Goal: Complete application form

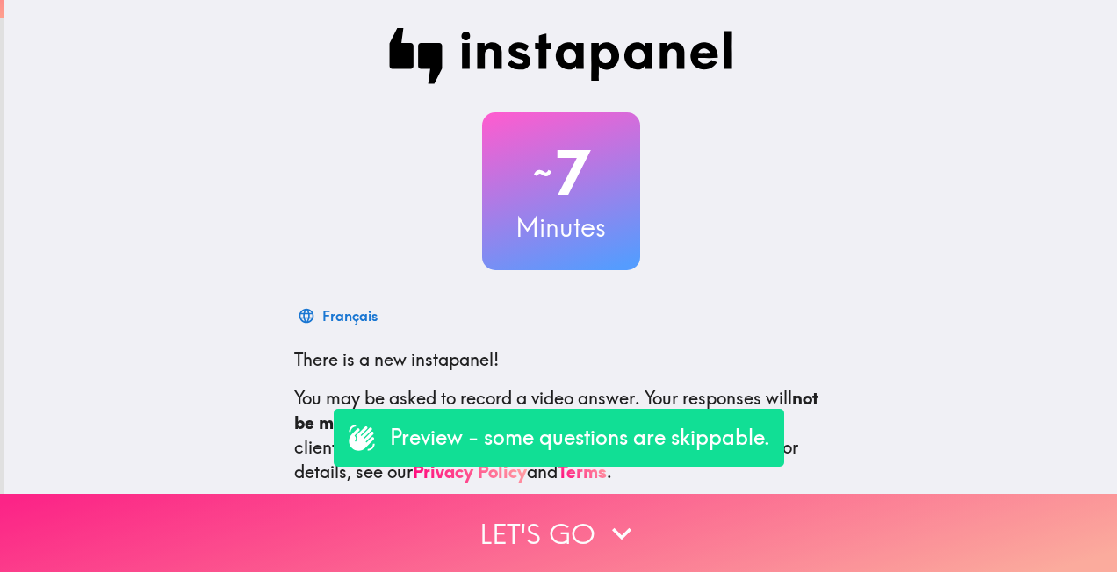
click at [588, 525] on button "Let's go" at bounding box center [558, 533] width 1117 height 78
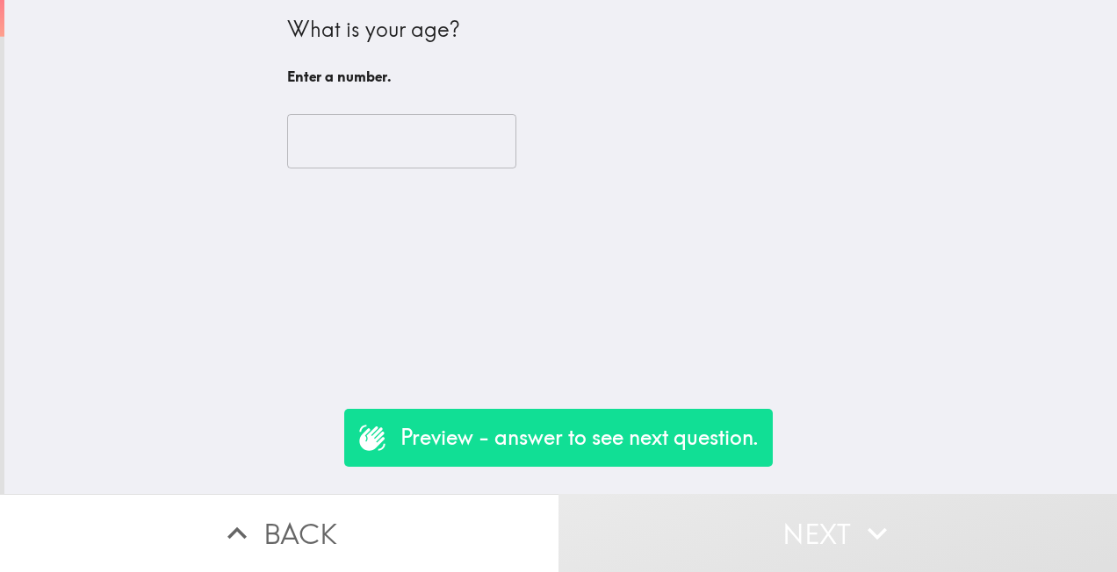
click at [390, 145] on input "number" at bounding box center [401, 141] width 229 height 54
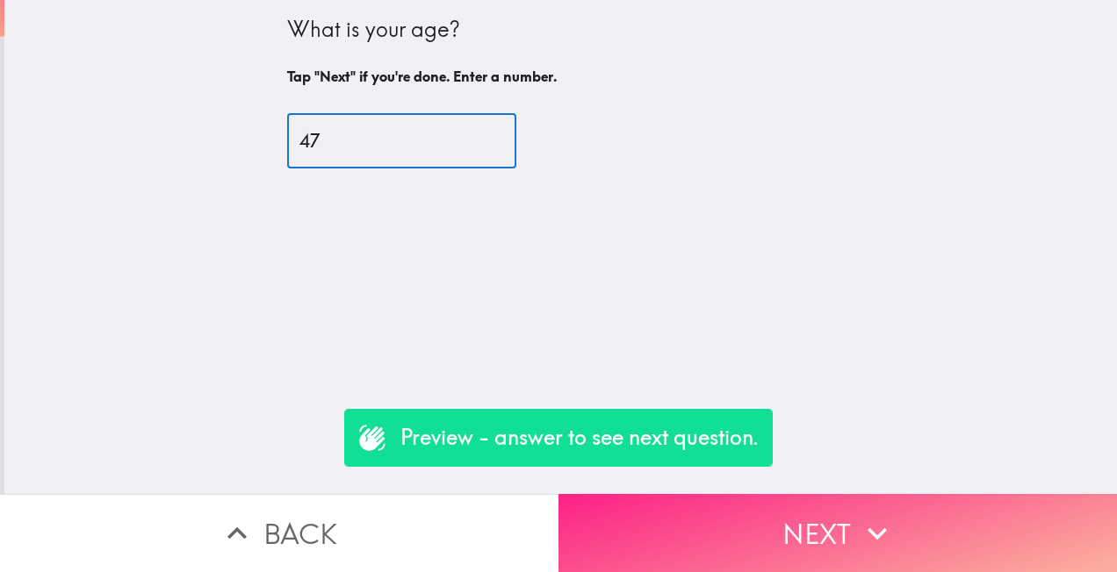
type input "47"
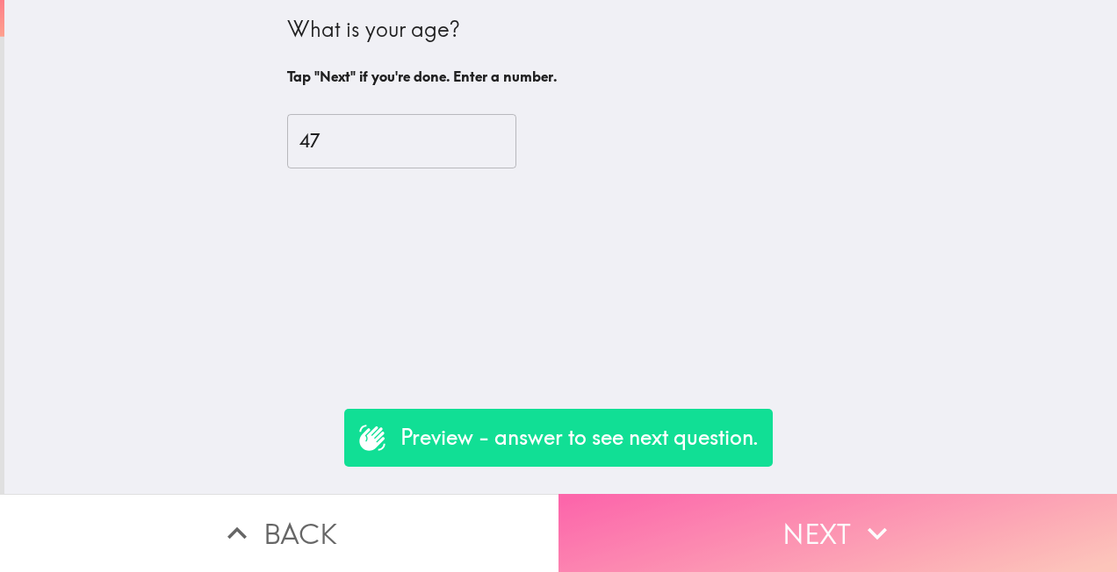
click at [858, 533] on icon "button" at bounding box center [877, 534] width 39 height 39
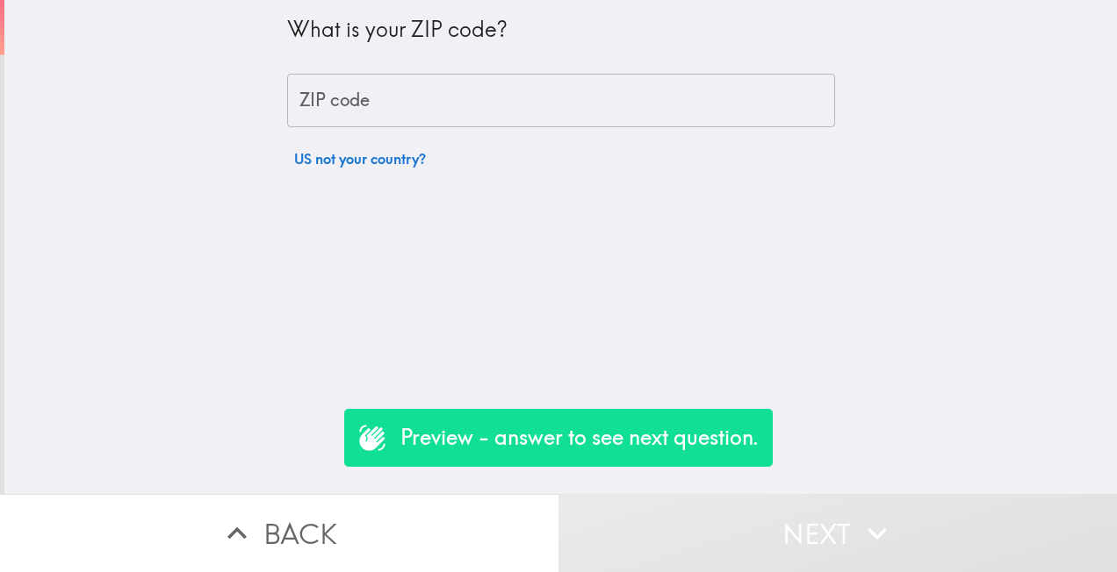
click at [700, 442] on p "Preview - answer to see next question." at bounding box center [579, 438] width 358 height 30
click at [414, 96] on input "ZIP code" at bounding box center [561, 101] width 548 height 54
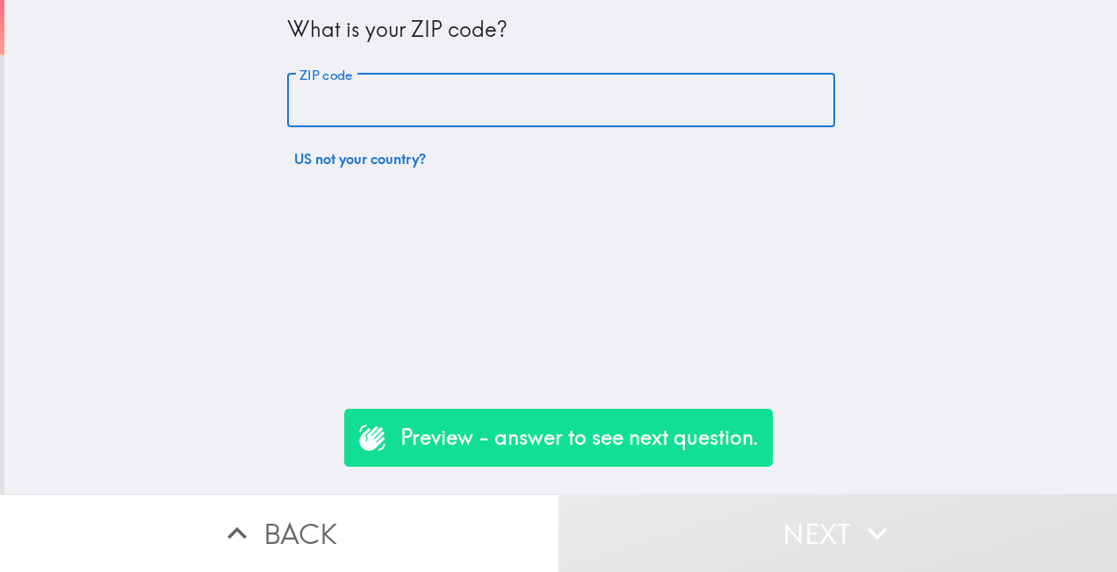
type input "34787"
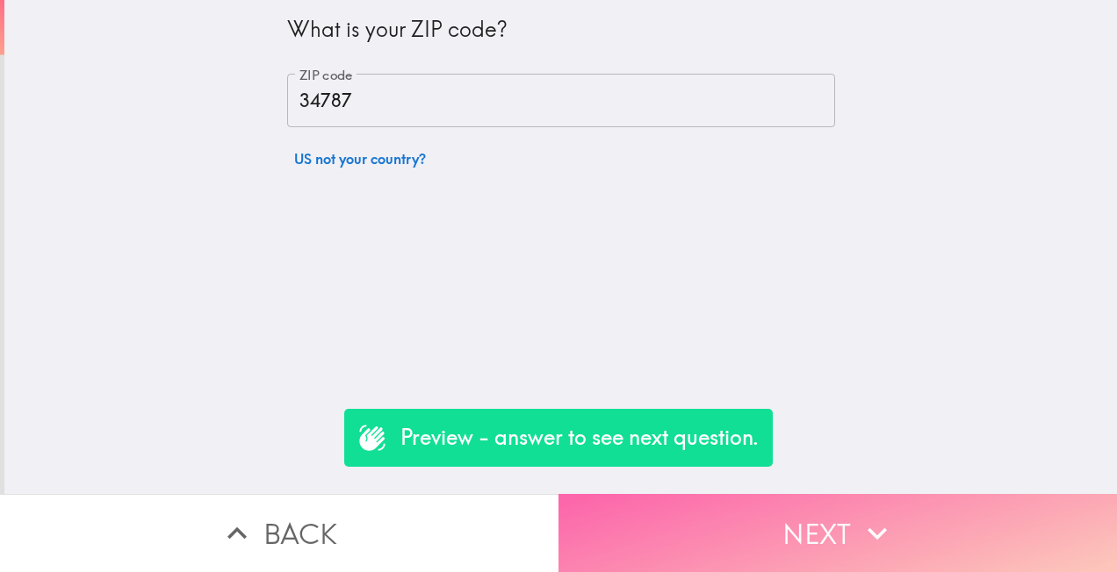
click at [805, 532] on button "Next" at bounding box center [837, 533] width 558 height 78
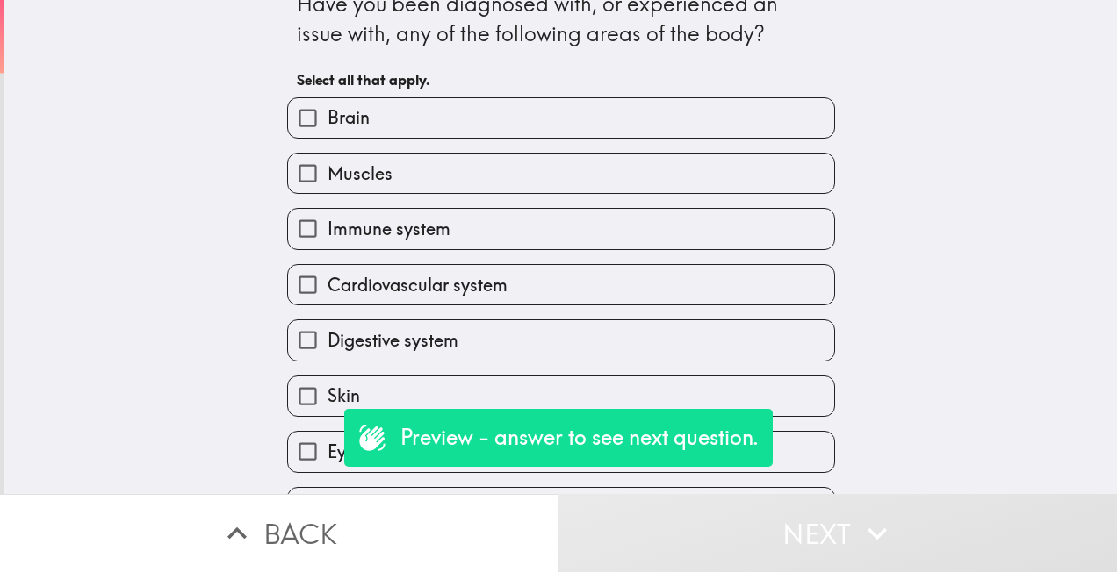
scroll to position [88, 0]
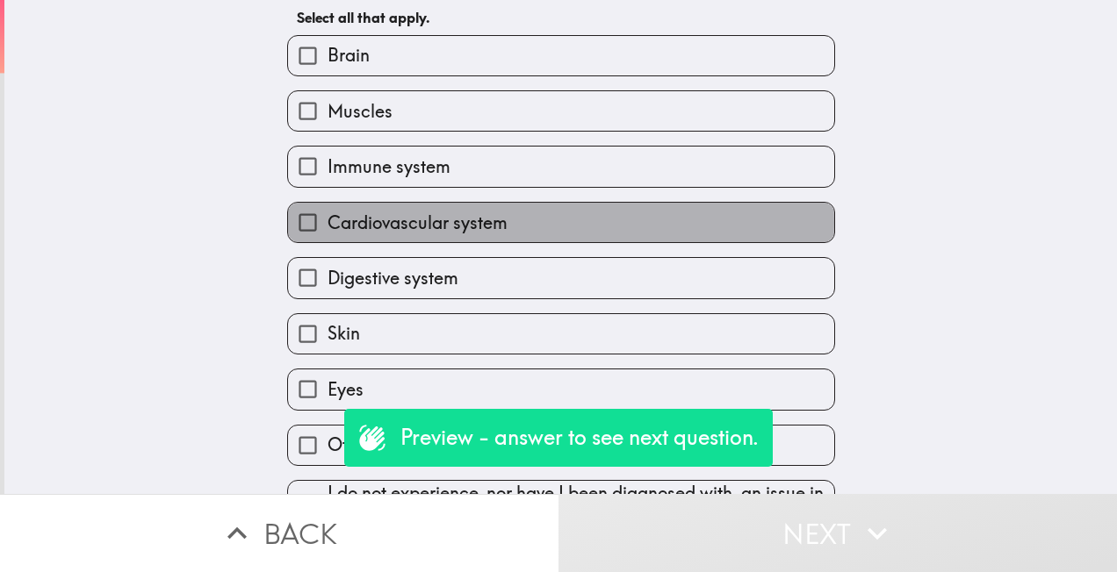
click at [474, 225] on span "Cardiovascular system" at bounding box center [418, 223] width 180 height 25
click at [328, 225] on input "Cardiovascular system" at bounding box center [308, 223] width 40 height 40
checkbox input "true"
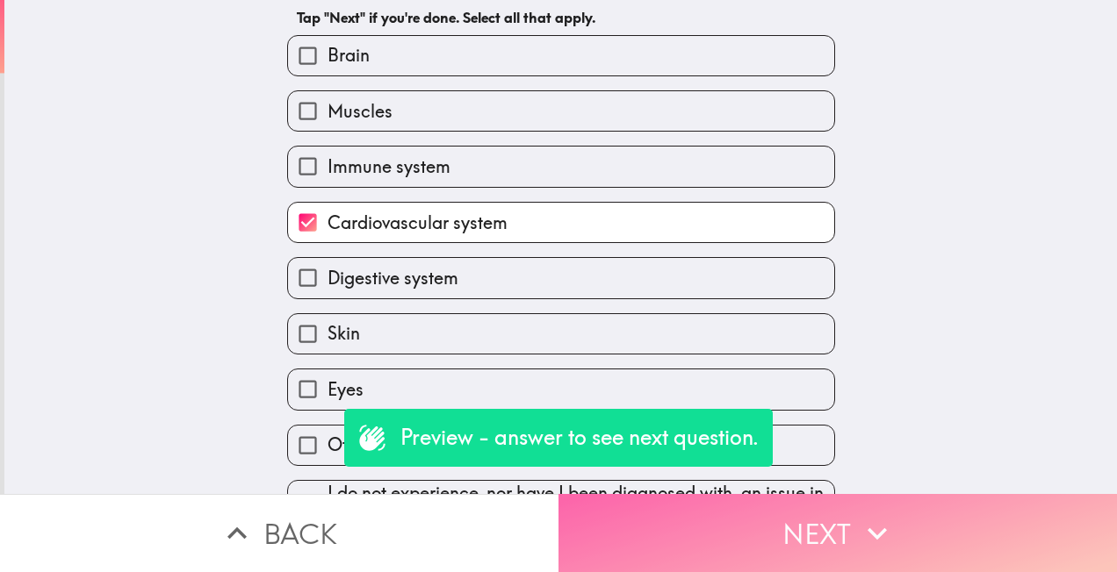
click at [822, 530] on button "Next" at bounding box center [837, 533] width 558 height 78
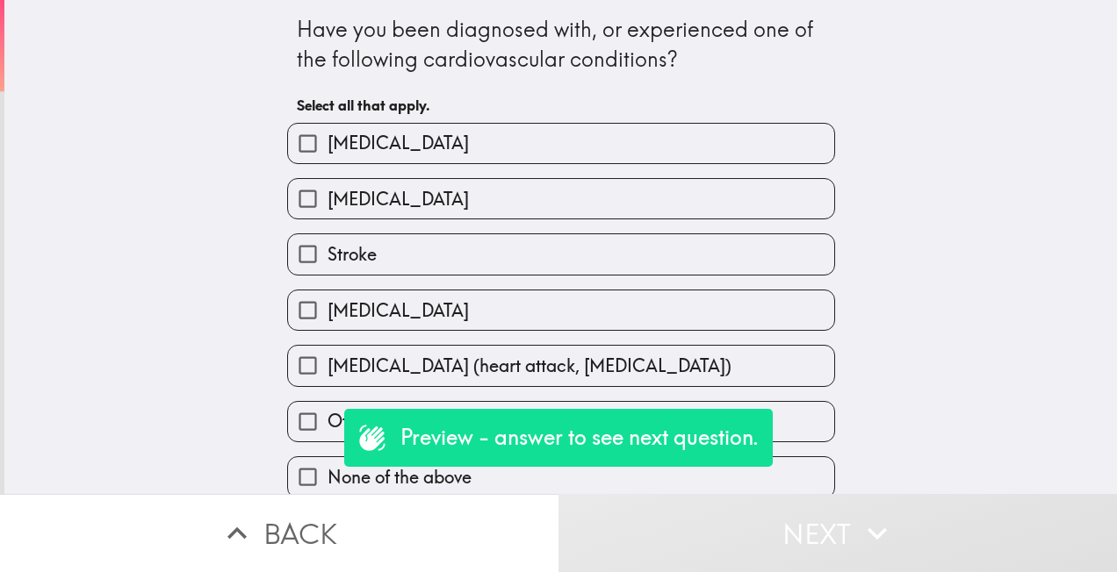
scroll to position [21, 0]
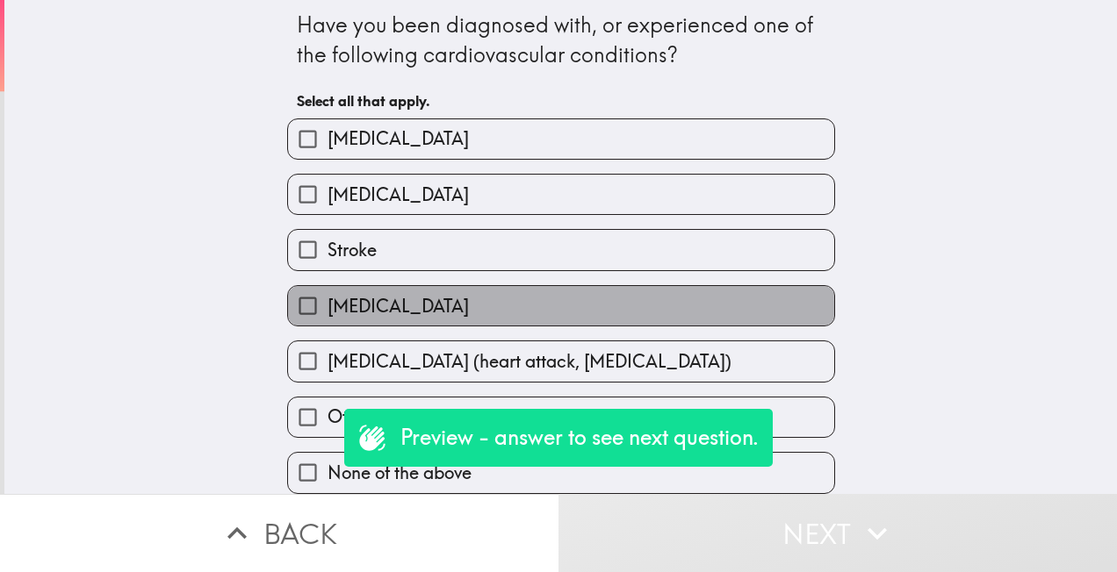
click at [352, 294] on span "[MEDICAL_DATA]" at bounding box center [398, 306] width 141 height 25
click at [328, 293] on input "[MEDICAL_DATA]" at bounding box center [308, 306] width 40 height 40
checkbox input "true"
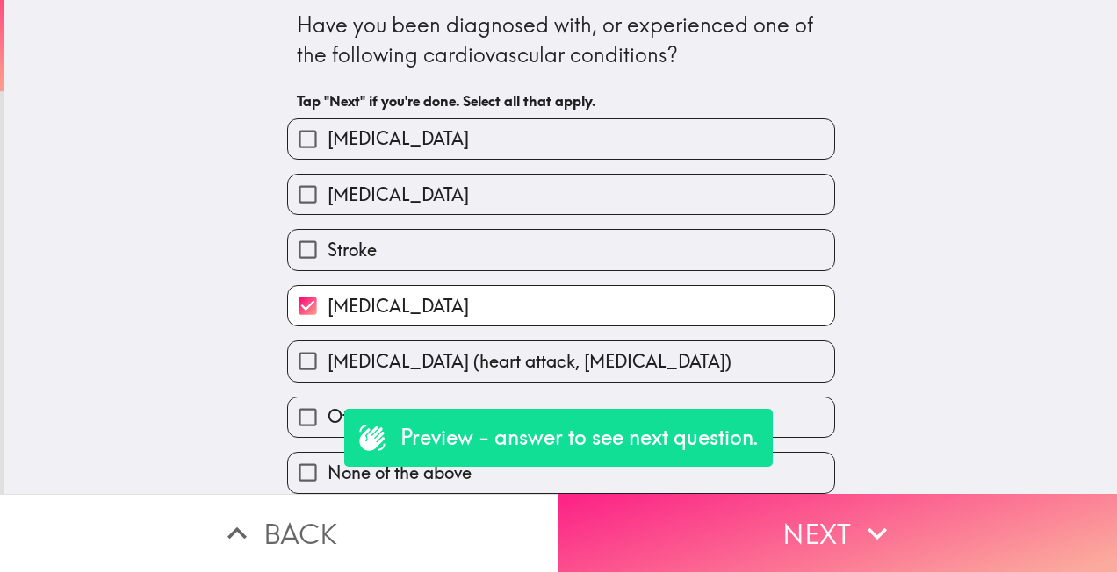
click at [841, 548] on button "Next" at bounding box center [837, 533] width 558 height 78
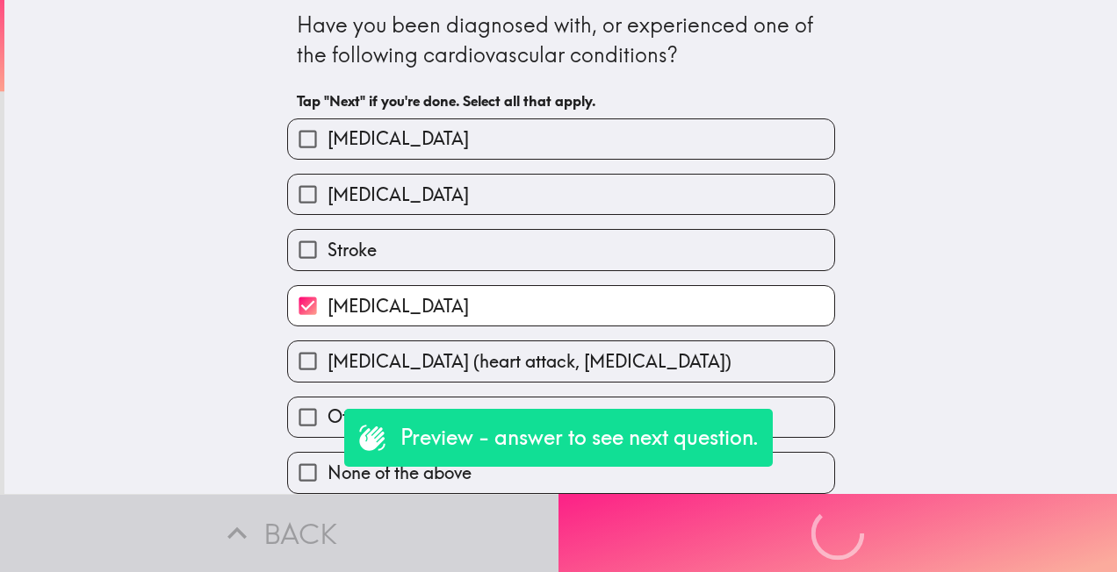
scroll to position [0, 0]
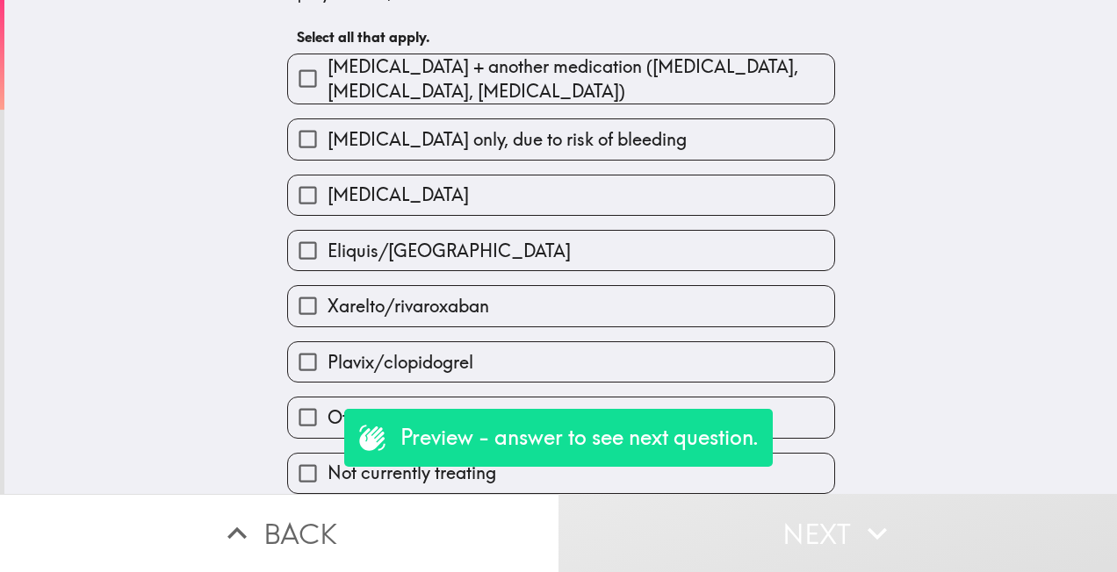
scroll to position [116, 0]
click at [348, 294] on span "Xarelto/rivaroxaban" at bounding box center [409, 306] width 162 height 25
click at [328, 290] on input "Xarelto/rivaroxaban" at bounding box center [308, 306] width 40 height 40
checkbox input "true"
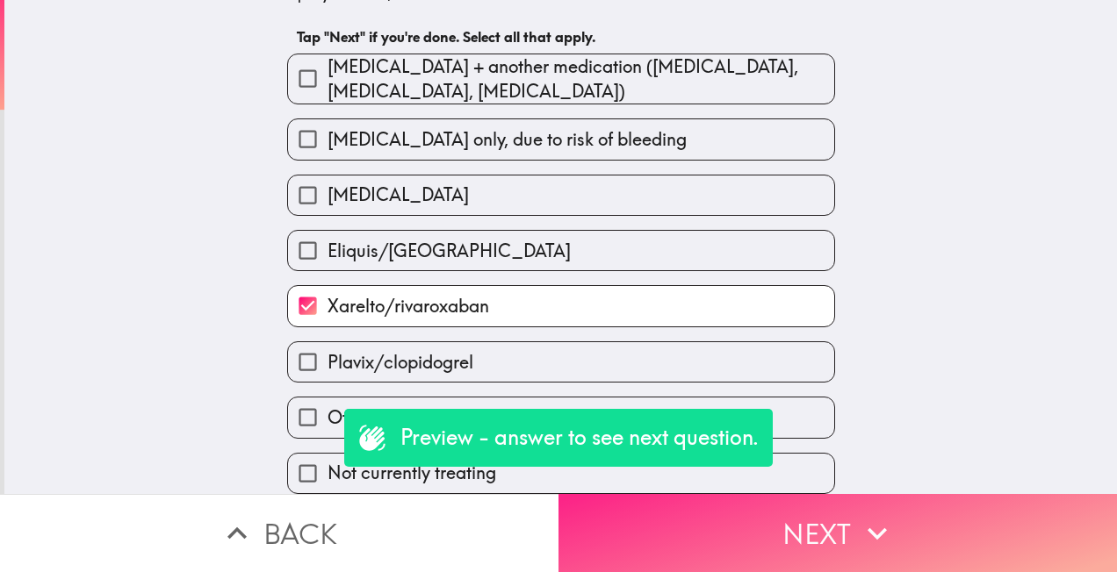
click at [834, 539] on button "Next" at bounding box center [837, 533] width 558 height 78
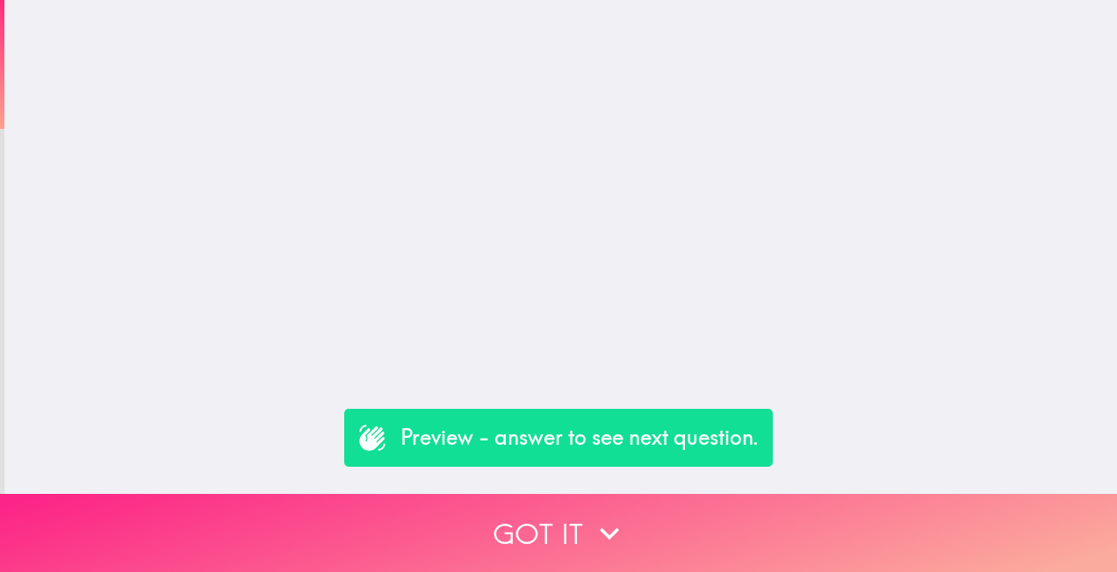
scroll to position [0, 0]
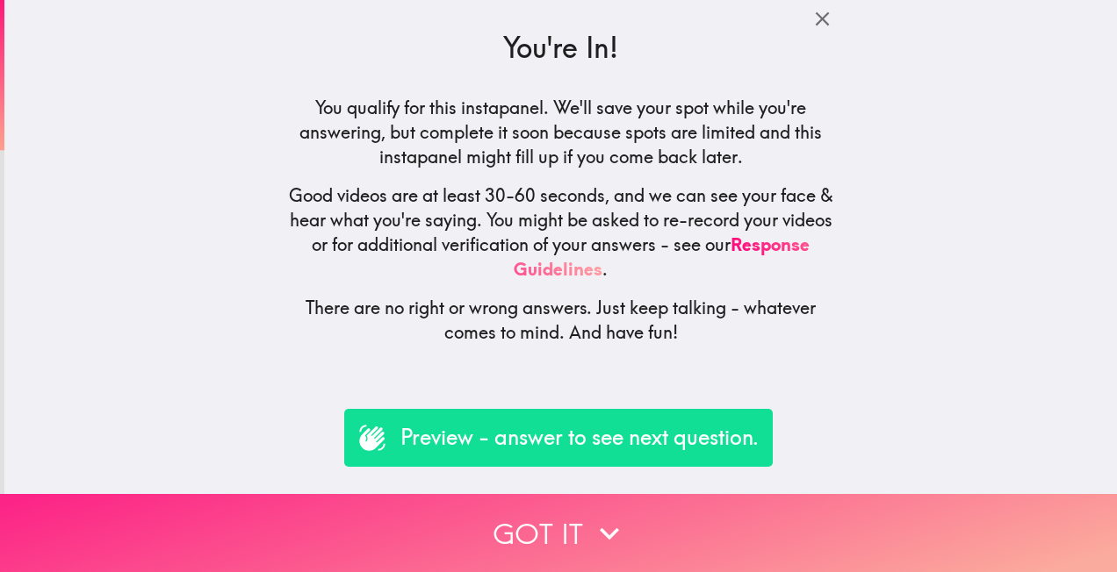
click at [599, 515] on icon "button" at bounding box center [609, 534] width 39 height 39
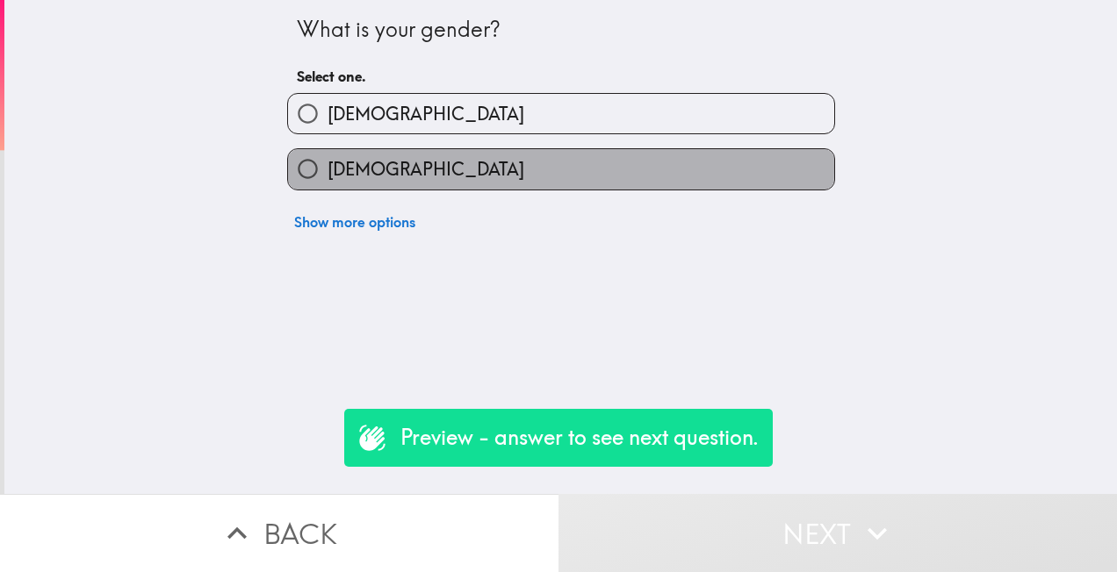
click at [328, 168] on span "[DEMOGRAPHIC_DATA]" at bounding box center [426, 169] width 197 height 25
click at [321, 168] on input "[DEMOGRAPHIC_DATA]" at bounding box center [308, 169] width 40 height 40
radio input "true"
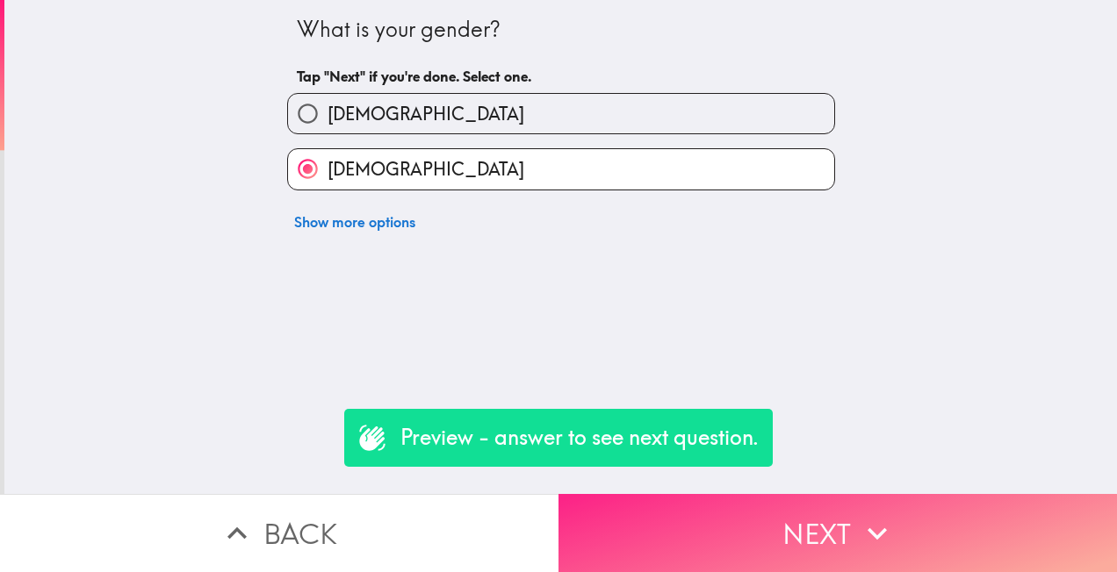
click at [822, 522] on button "Next" at bounding box center [837, 533] width 558 height 78
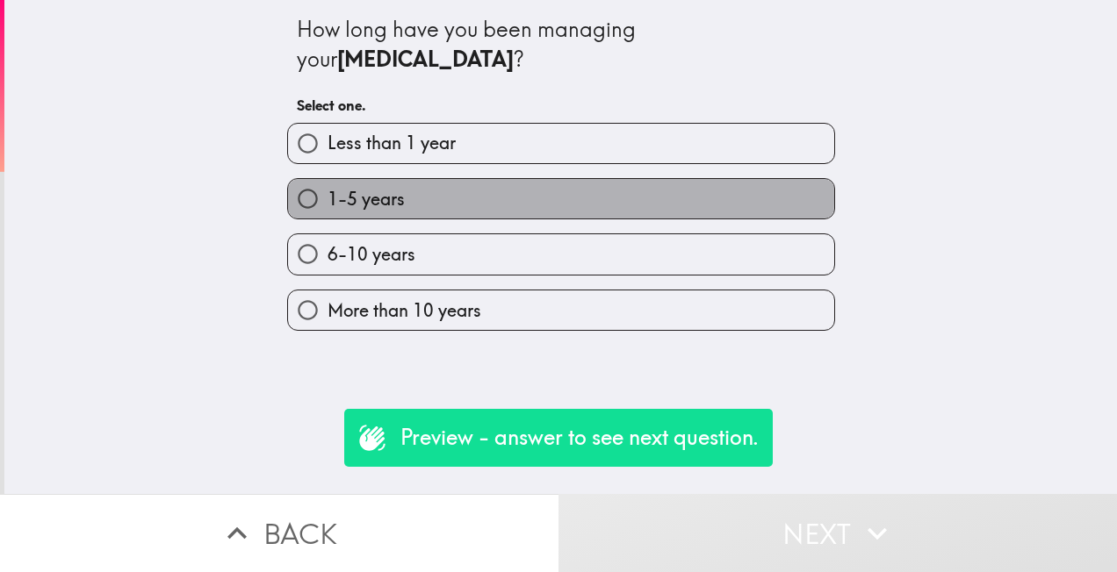
click at [355, 198] on span "1-5 years" at bounding box center [366, 199] width 77 height 25
click at [328, 198] on input "1-5 years" at bounding box center [308, 199] width 40 height 40
radio input "true"
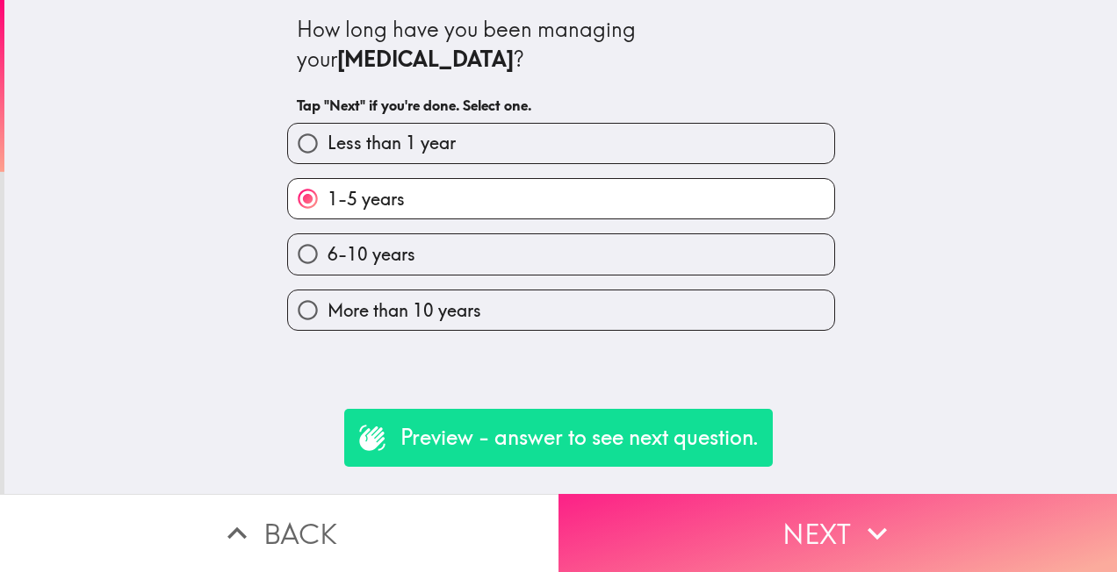
click at [849, 541] on button "Next" at bounding box center [837, 533] width 558 height 78
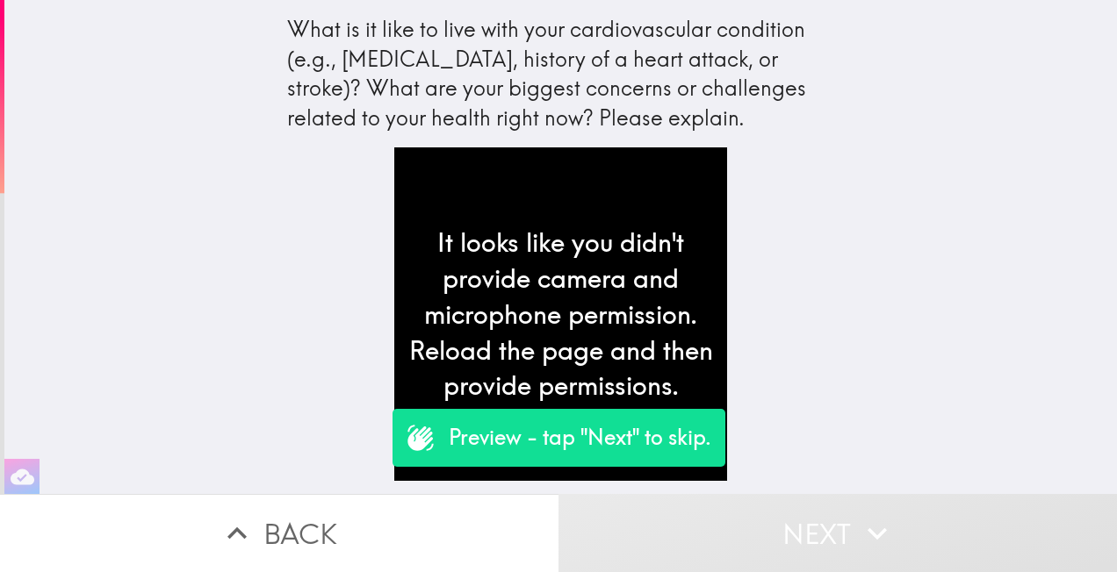
click at [887, 276] on div "What is it like to live with your cardiovascular condition (e.g., Atrial Fibril…" at bounding box center [560, 247] width 1112 height 494
click at [843, 552] on button "Next" at bounding box center [837, 533] width 558 height 78
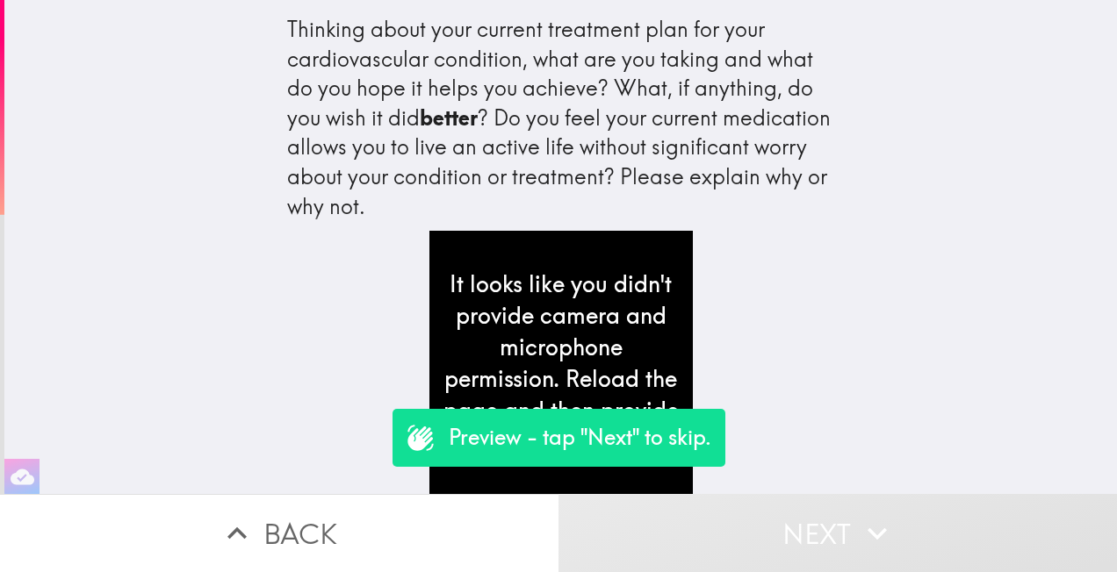
click at [283, 529] on button "Back" at bounding box center [279, 533] width 558 height 78
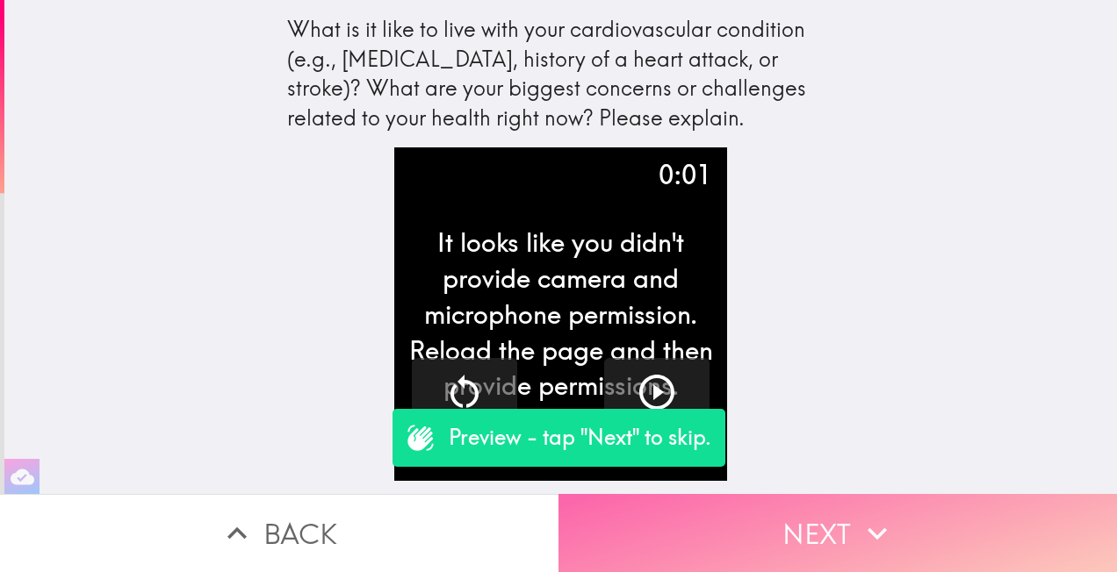
click at [800, 519] on button "Next" at bounding box center [837, 533] width 558 height 78
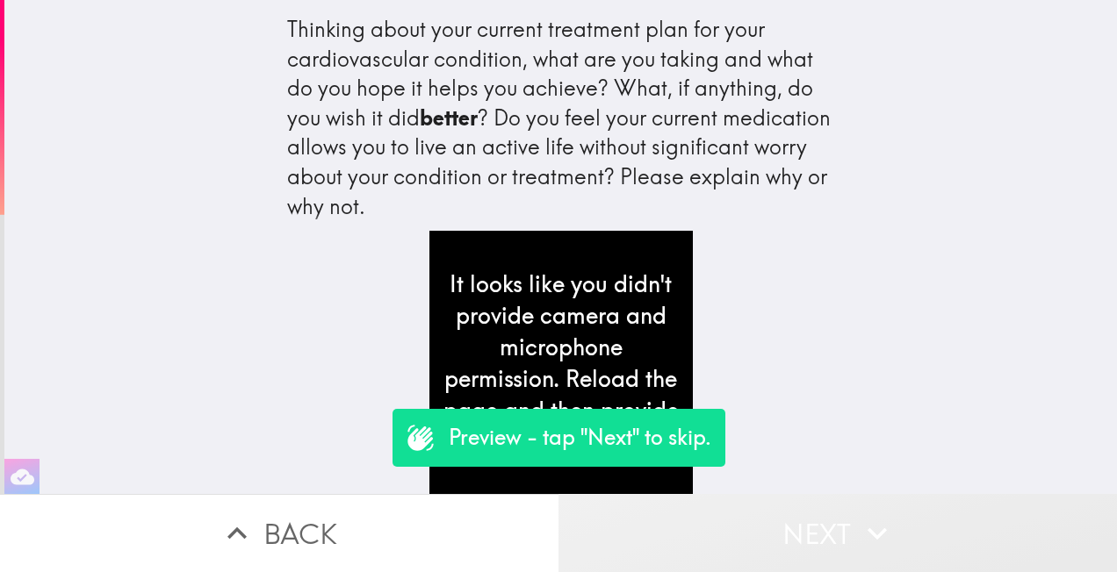
click at [810, 527] on button "Next" at bounding box center [837, 533] width 558 height 78
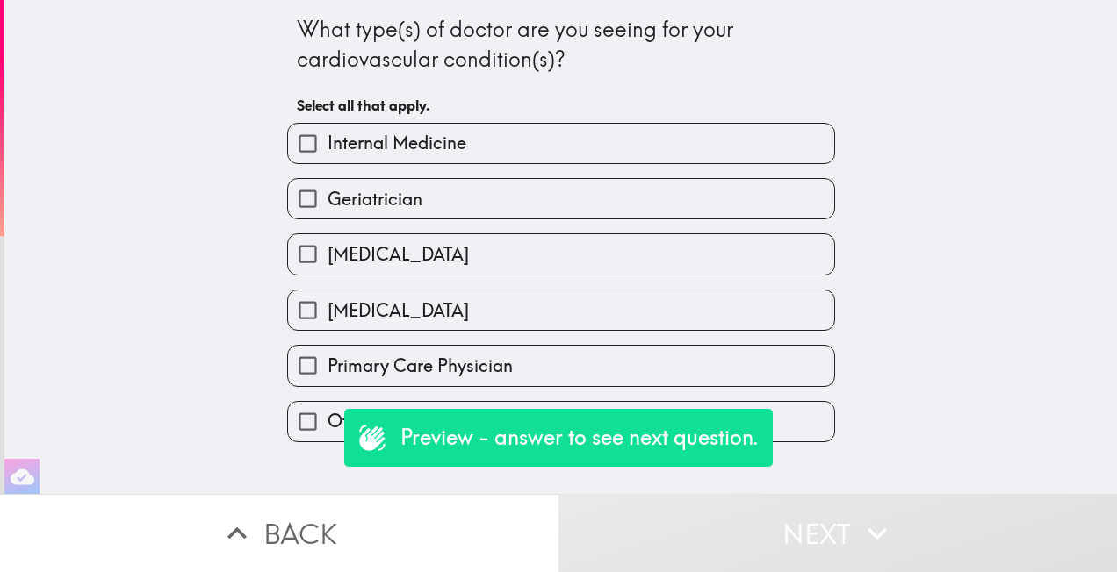
click at [810, 527] on button "Next" at bounding box center [837, 533] width 558 height 78
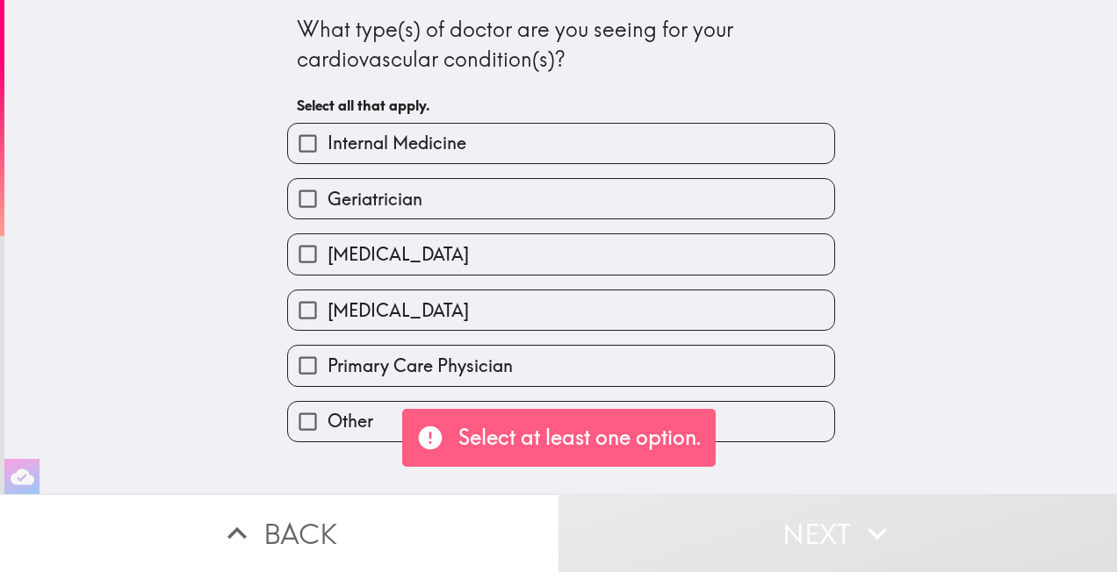
click at [357, 318] on span "[MEDICAL_DATA]" at bounding box center [398, 311] width 141 height 25
click at [328, 318] on input "[MEDICAL_DATA]" at bounding box center [308, 311] width 40 height 40
checkbox input "true"
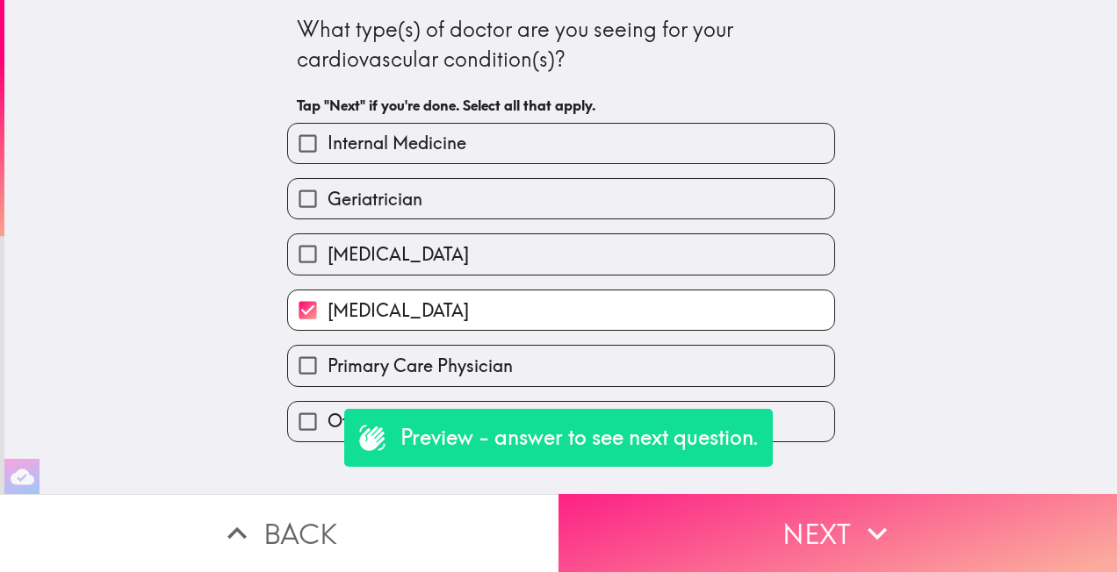
click at [815, 529] on button "Next" at bounding box center [837, 533] width 558 height 78
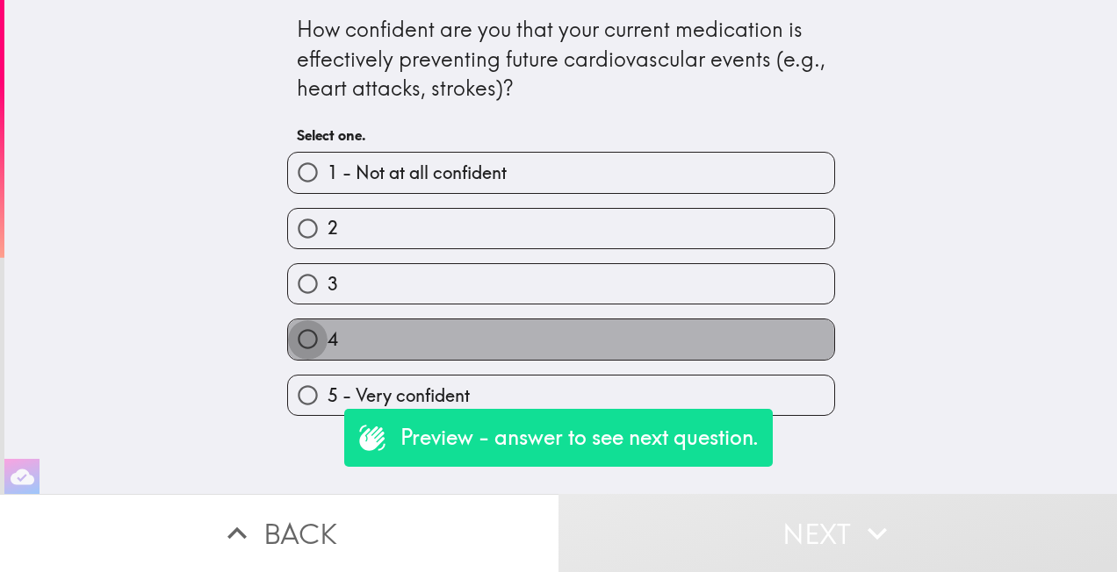
click at [302, 346] on input "4" at bounding box center [308, 340] width 40 height 40
radio input "true"
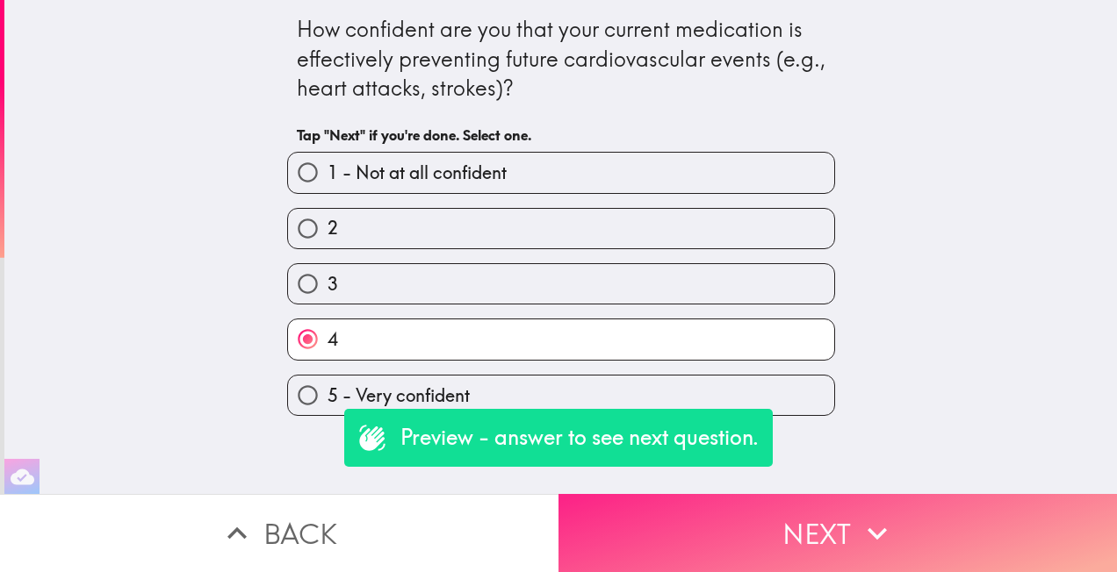
click at [791, 530] on button "Next" at bounding box center [837, 533] width 558 height 78
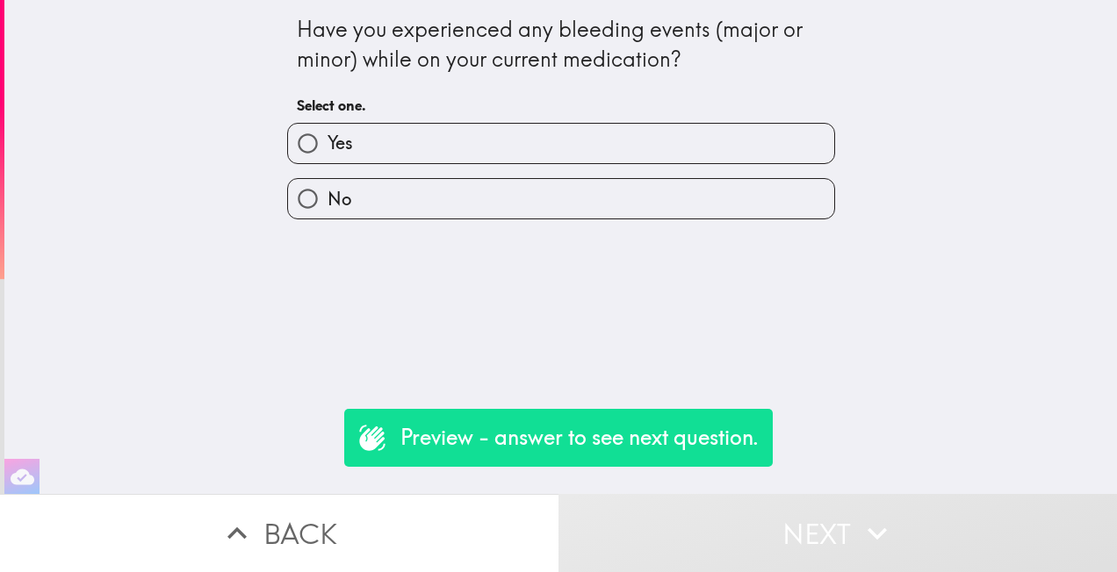
click at [370, 206] on label "No" at bounding box center [561, 199] width 546 height 40
click at [328, 206] on input "No" at bounding box center [308, 199] width 40 height 40
radio input "true"
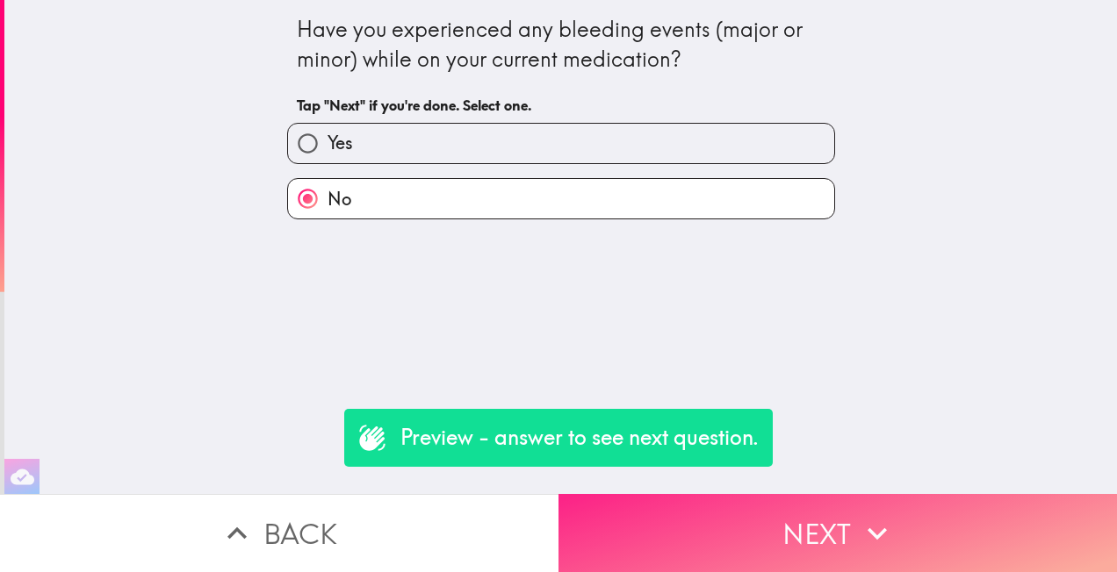
click at [680, 513] on button "Next" at bounding box center [837, 533] width 558 height 78
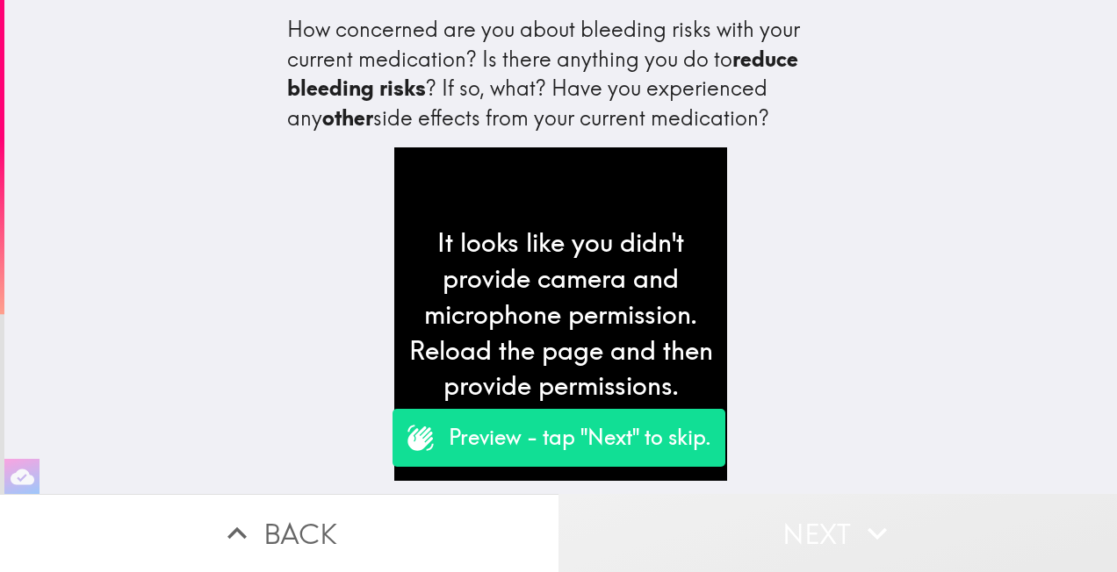
click at [818, 522] on button "Next" at bounding box center [837, 533] width 558 height 78
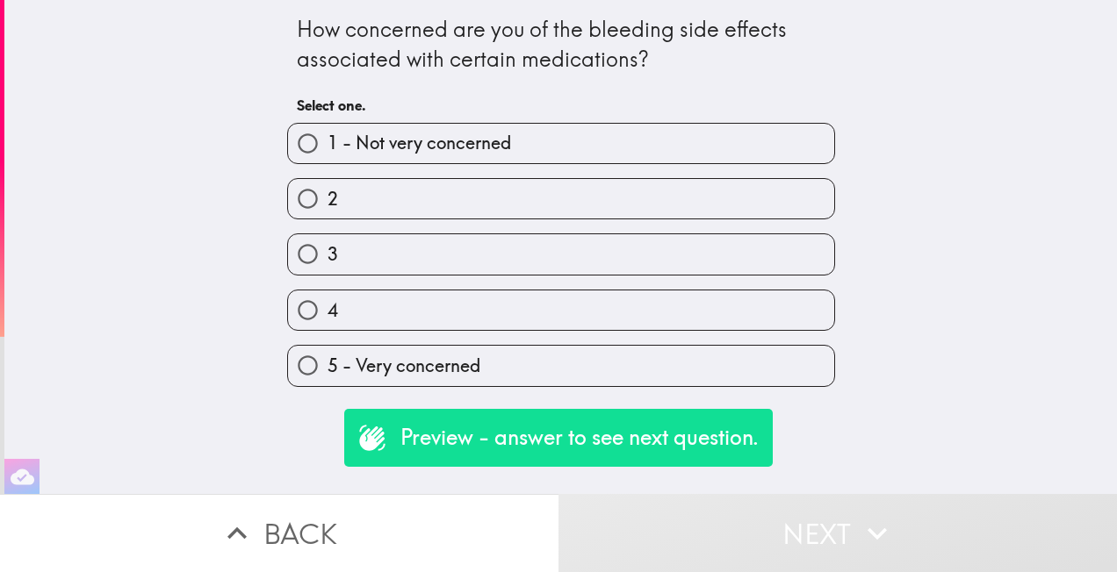
click at [218, 529] on icon "button" at bounding box center [237, 534] width 39 height 39
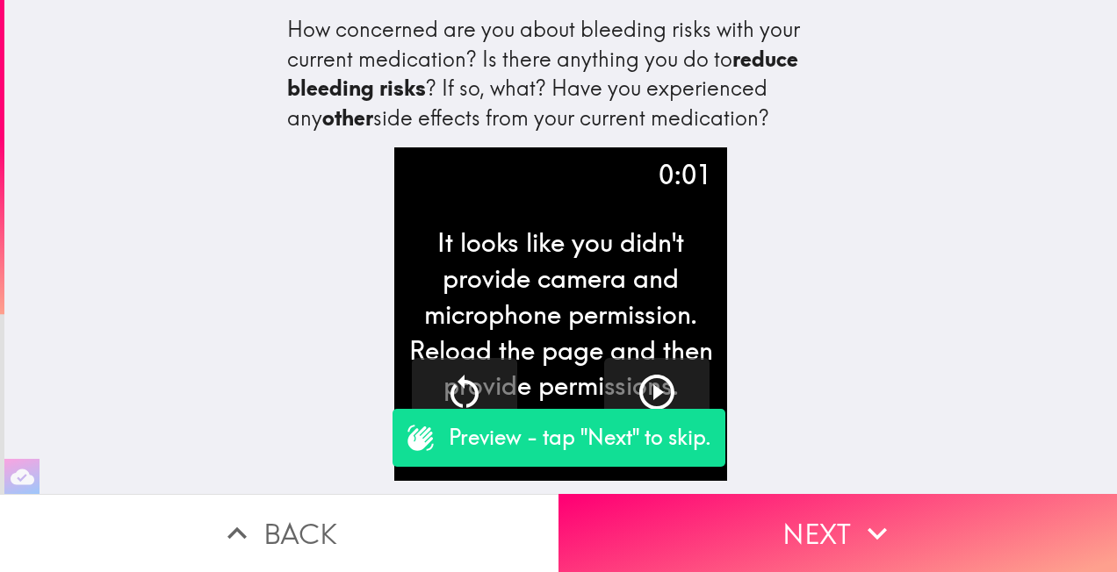
click at [239, 530] on icon "button" at bounding box center [237, 534] width 39 height 39
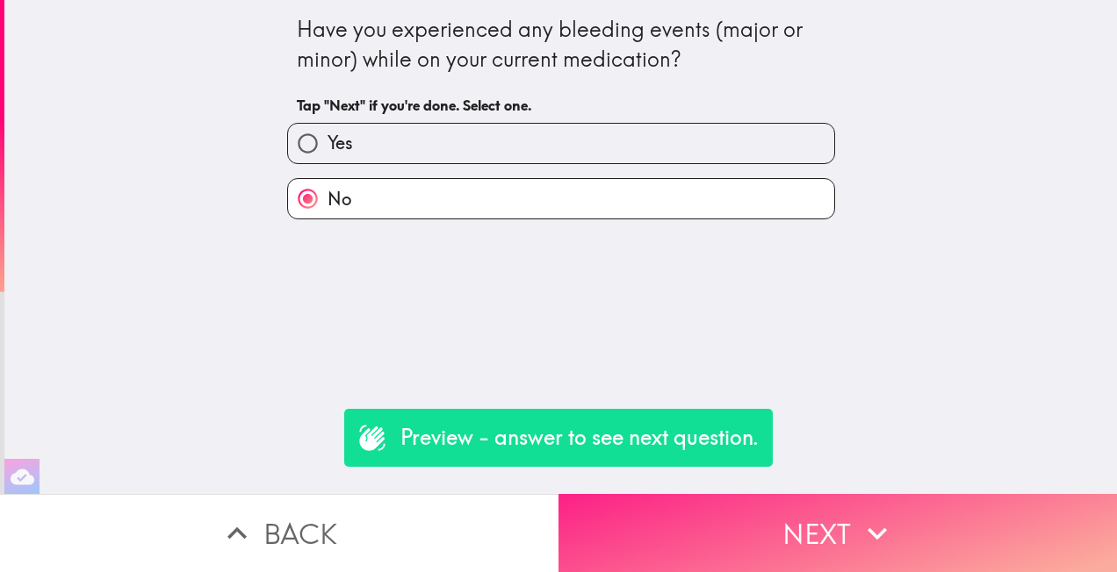
click at [806, 534] on button "Next" at bounding box center [837, 533] width 558 height 78
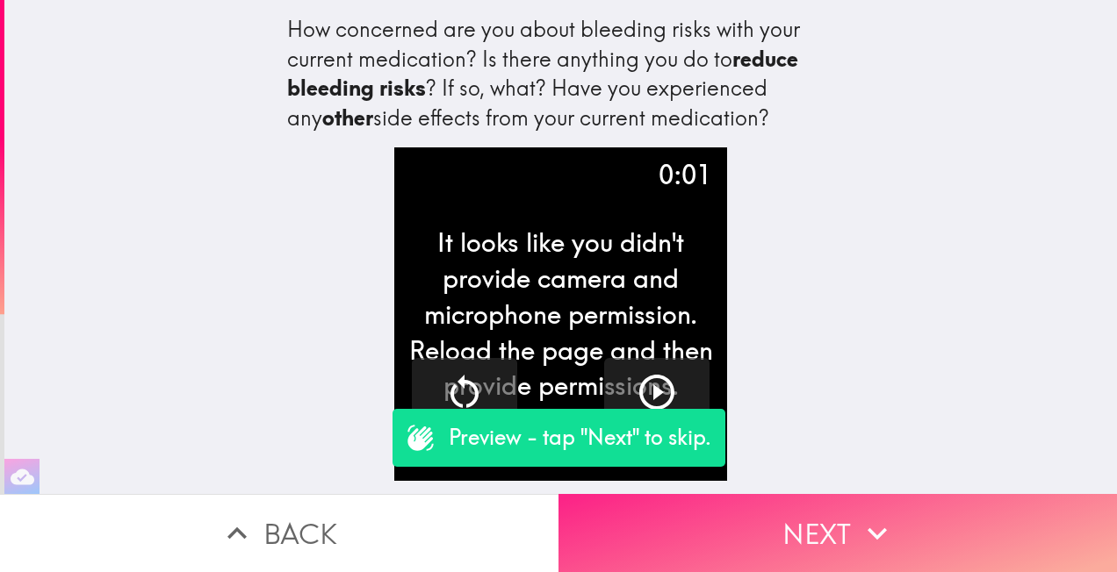
click at [806, 534] on button "Next" at bounding box center [837, 533] width 558 height 78
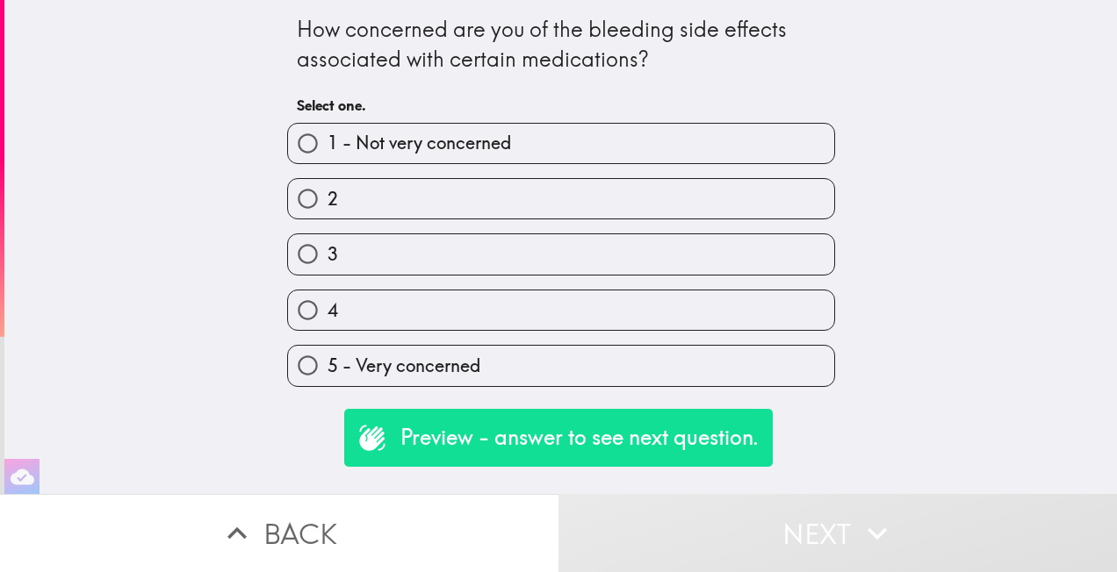
click at [306, 304] on input "4" at bounding box center [308, 311] width 40 height 40
radio input "true"
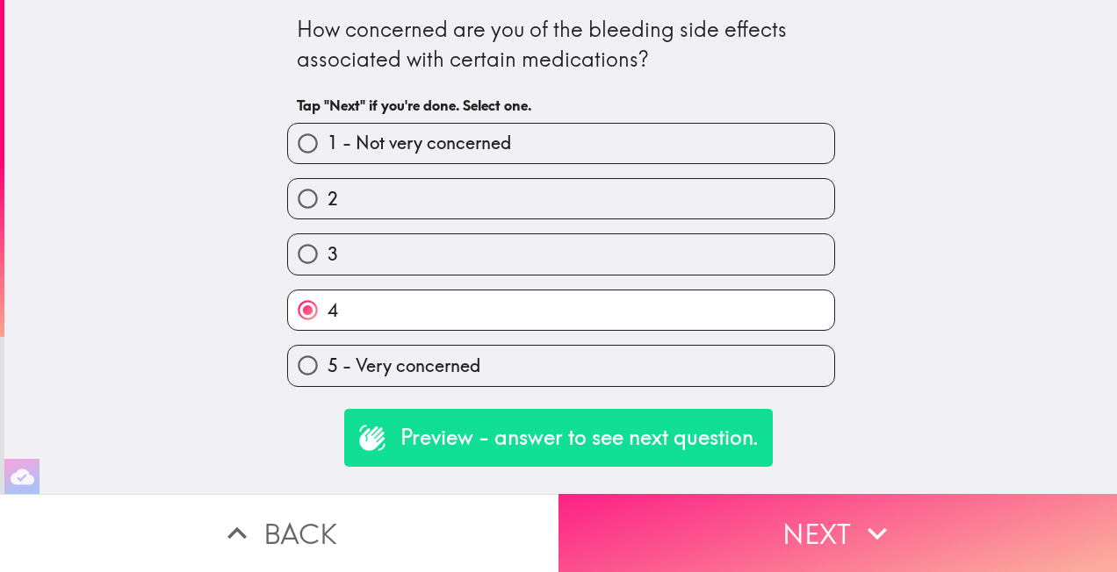
click at [781, 514] on button "Next" at bounding box center [837, 533] width 558 height 78
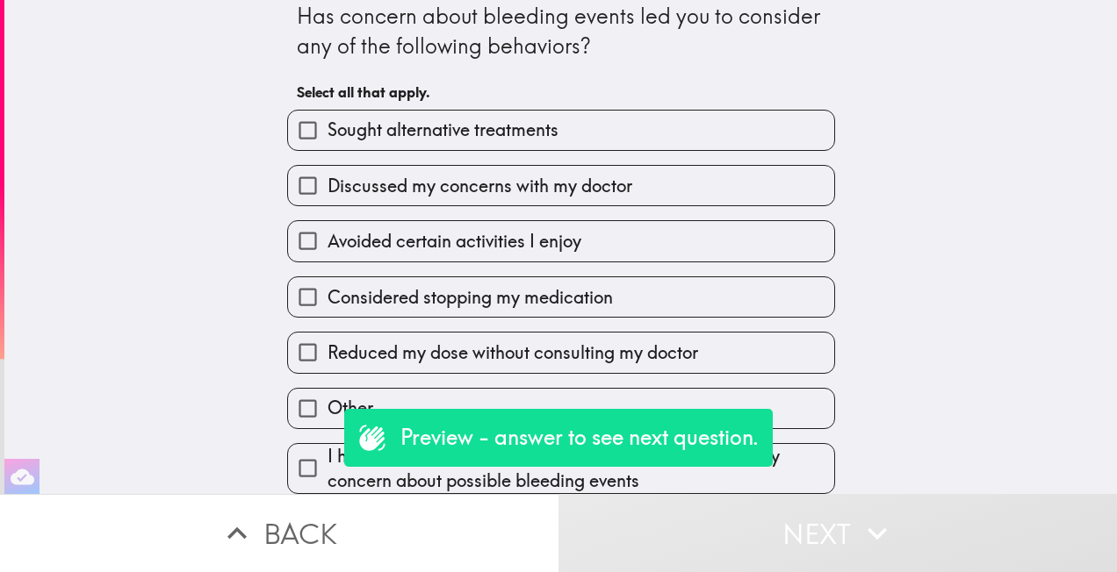
scroll to position [30, 0]
click at [288, 168] on input "Discussed my concerns with my doctor" at bounding box center [308, 186] width 40 height 40
checkbox input "true"
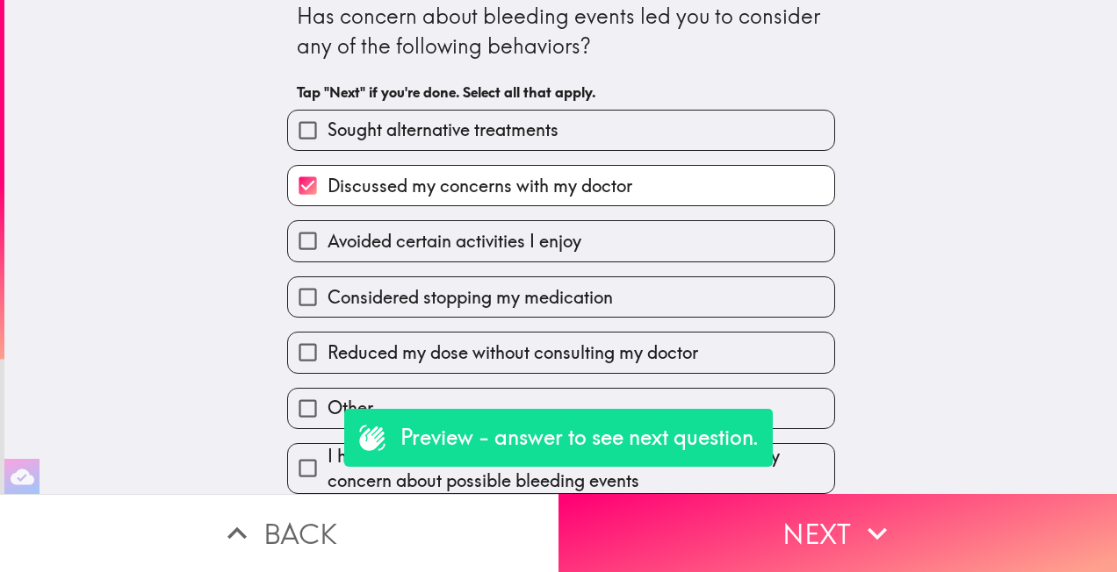
click at [302, 288] on input "Considered stopping my medication" at bounding box center [308, 297] width 40 height 40
checkbox input "true"
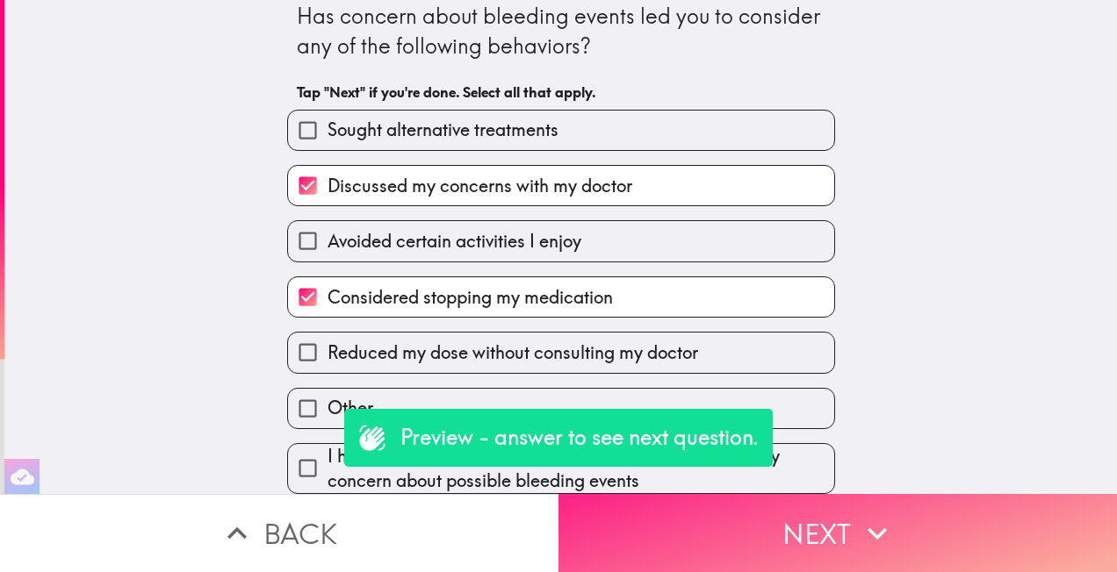
click at [822, 526] on button "Next" at bounding box center [837, 533] width 558 height 78
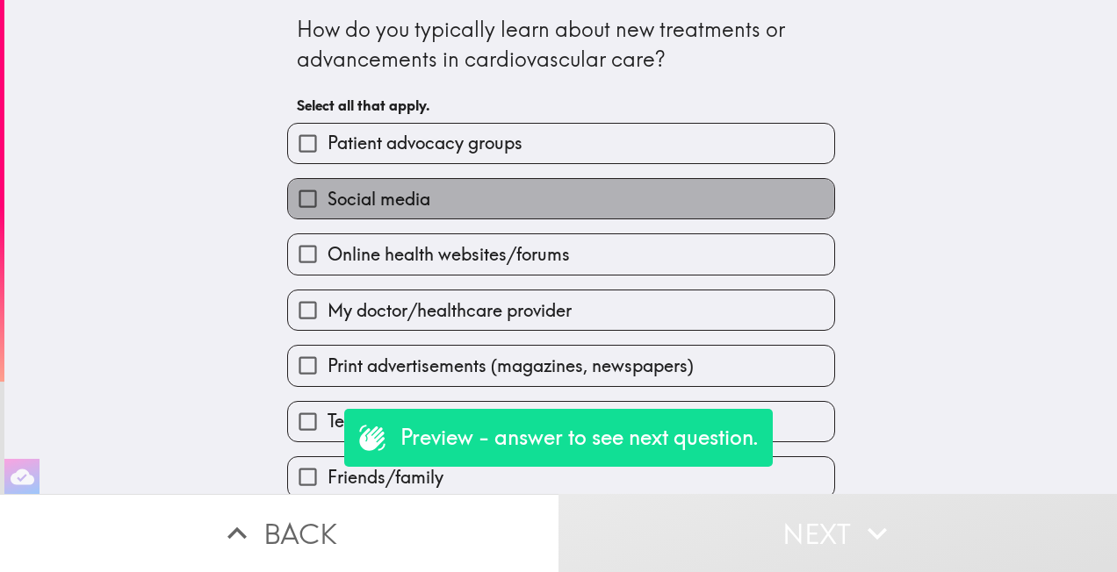
click at [382, 204] on span "Social media" at bounding box center [379, 199] width 103 height 25
click at [328, 204] on input "Social media" at bounding box center [308, 199] width 40 height 40
checkbox input "true"
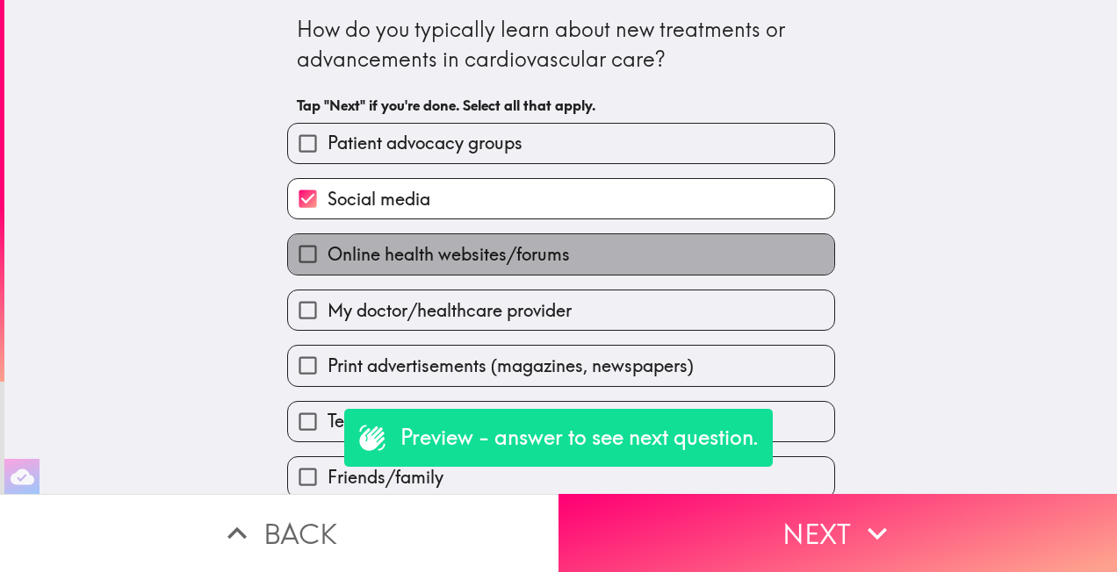
click at [393, 253] on span "Online health websites/forums" at bounding box center [449, 254] width 242 height 25
click at [328, 253] on input "Online health websites/forums" at bounding box center [308, 254] width 40 height 40
checkbox input "true"
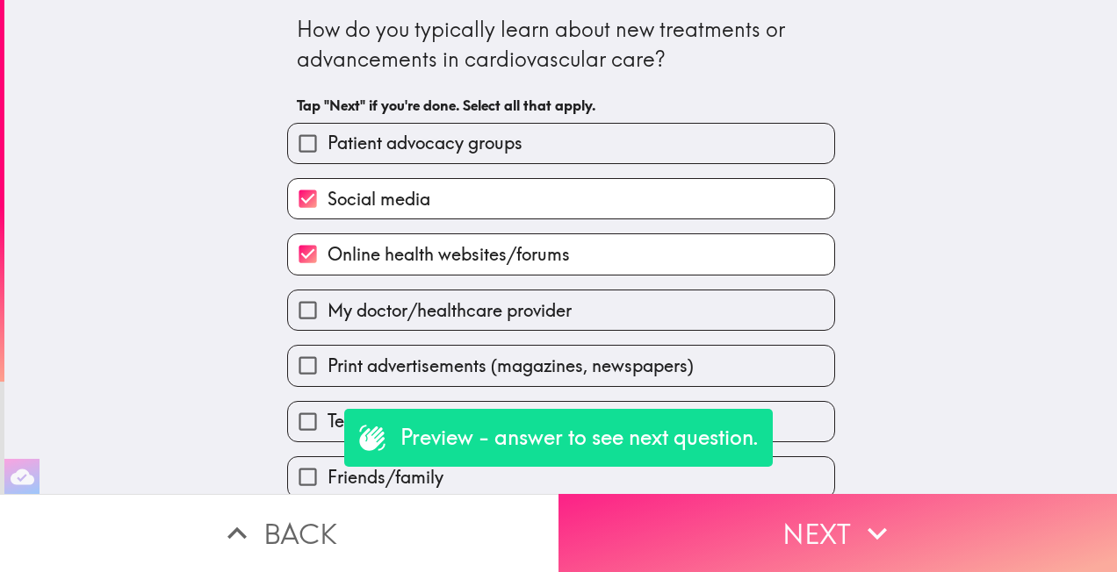
click at [858, 515] on icon "button" at bounding box center [877, 534] width 39 height 39
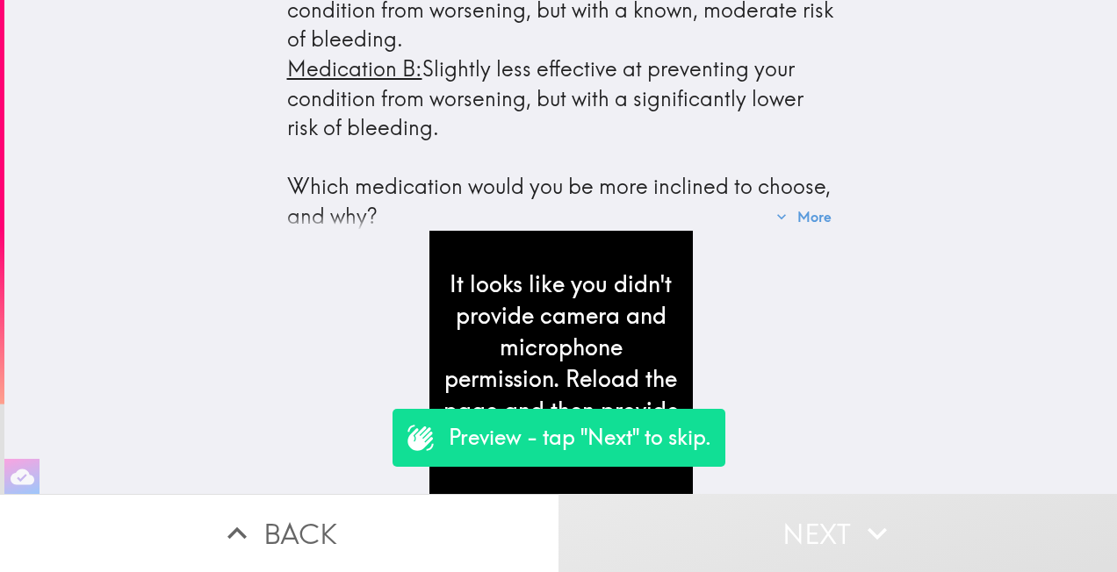
scroll to position [136, 0]
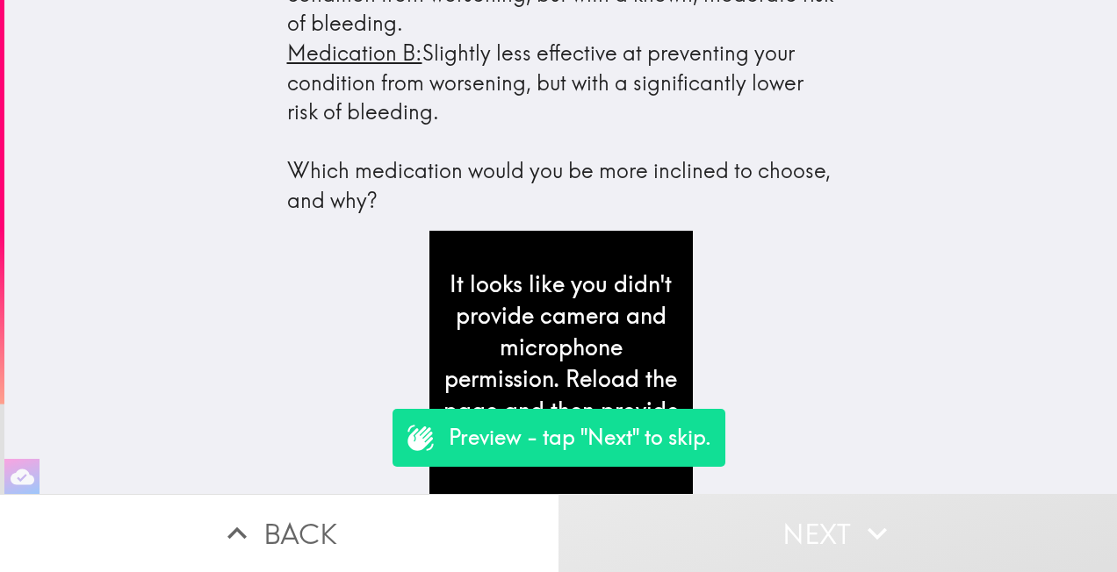
click at [838, 529] on button "Next" at bounding box center [837, 533] width 558 height 78
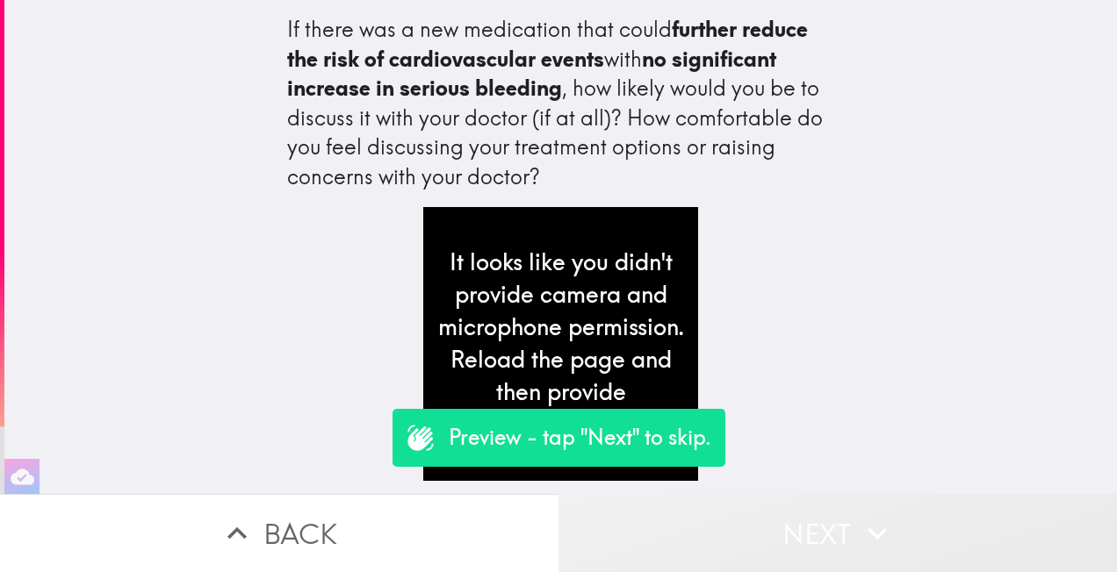
click at [838, 529] on button "Next" at bounding box center [837, 533] width 558 height 78
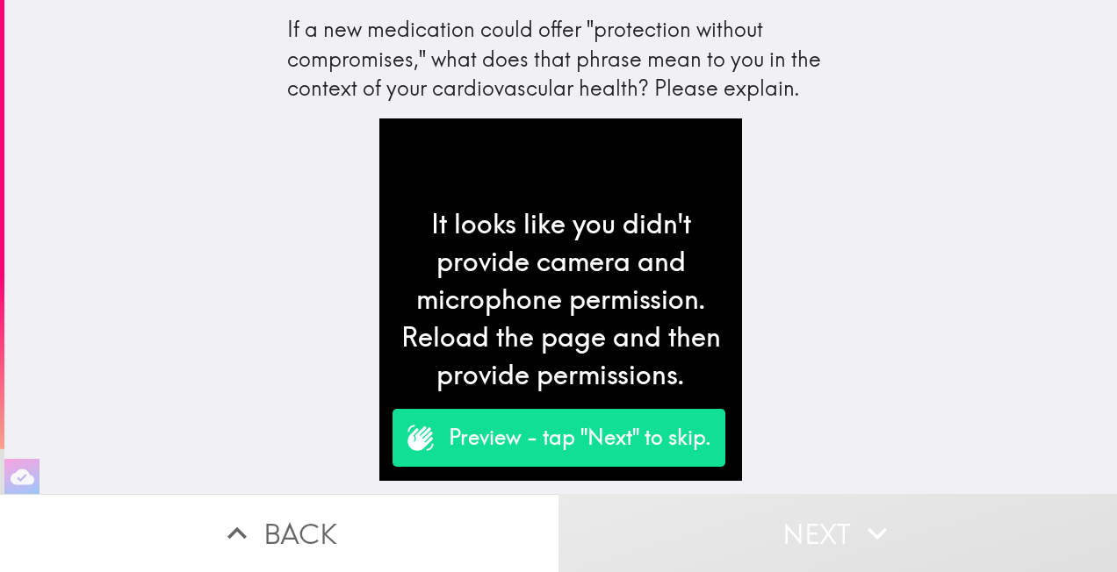
click at [838, 529] on button "Next" at bounding box center [837, 533] width 558 height 78
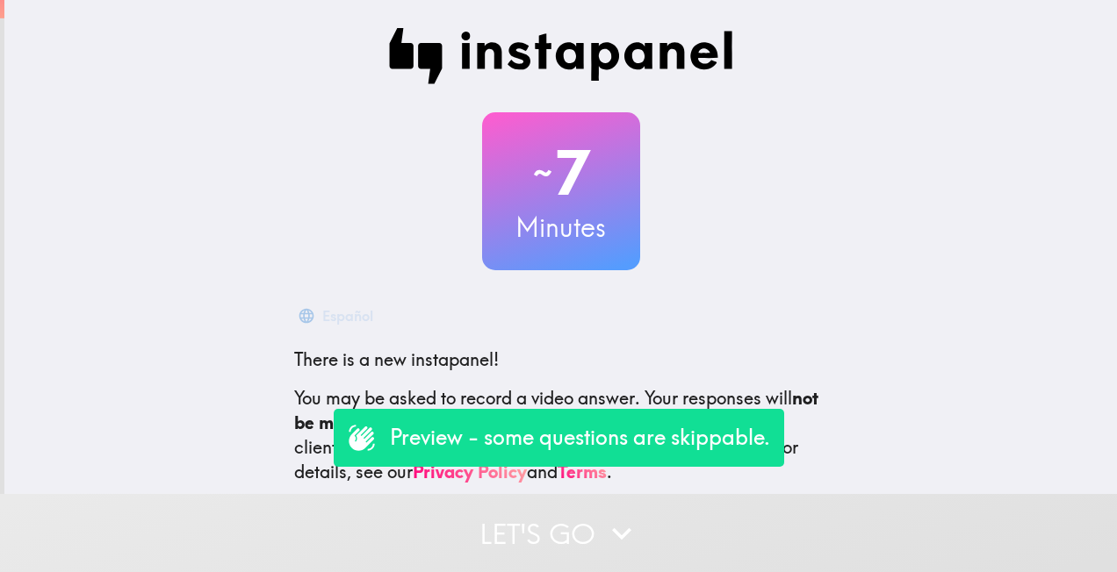
click at [584, 523] on button "Let's go" at bounding box center [558, 533] width 1117 height 78
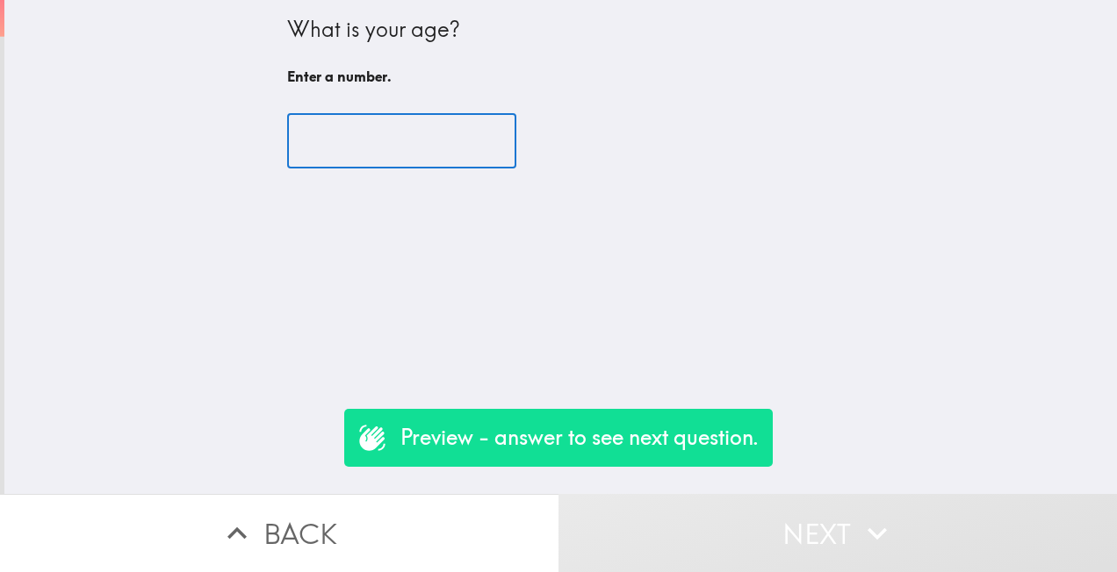
click at [369, 137] on input "number" at bounding box center [401, 141] width 229 height 54
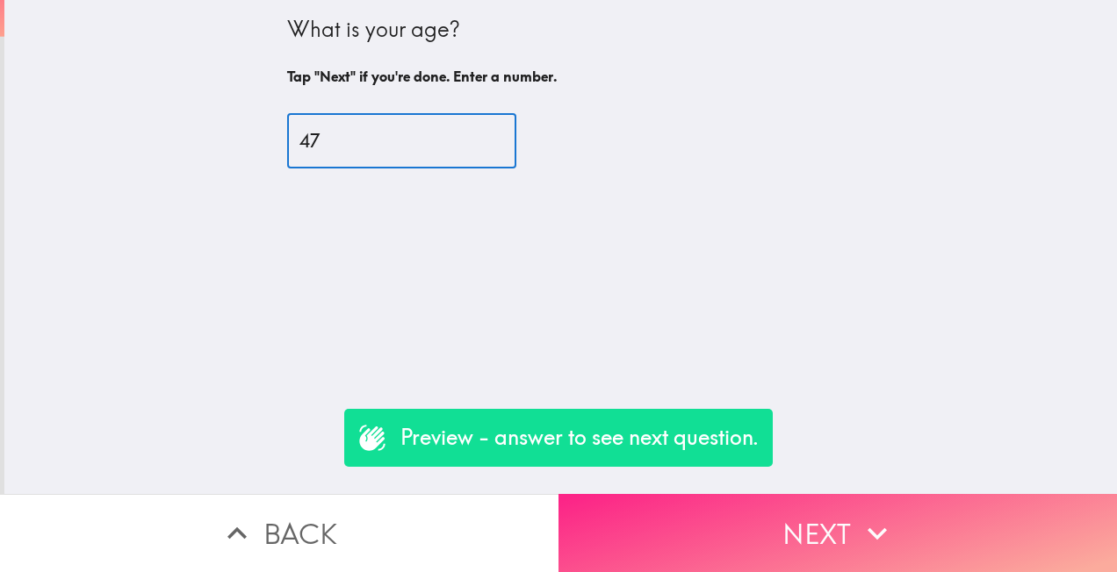
type input "47"
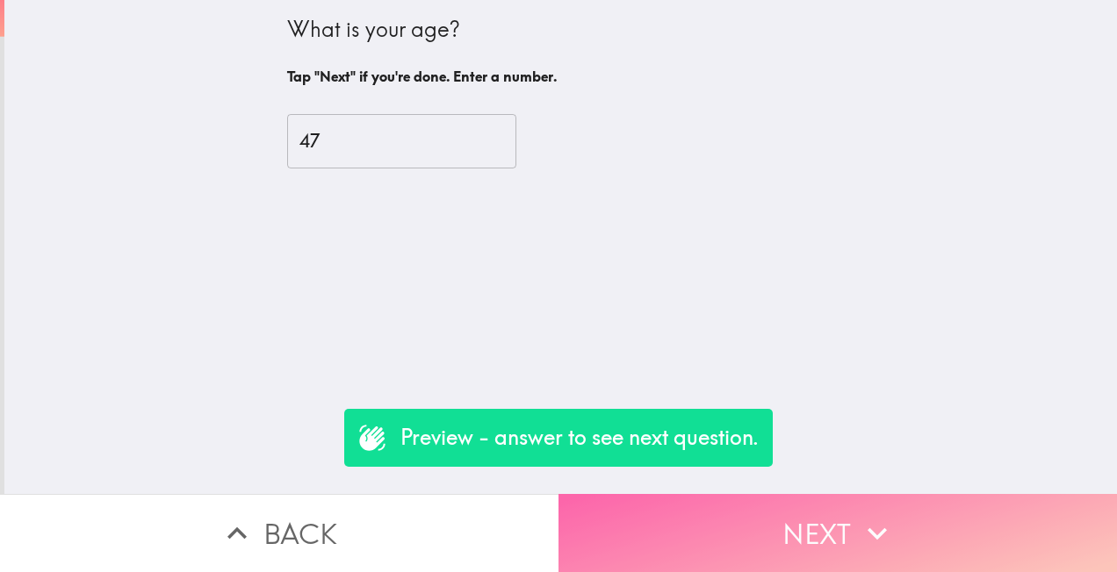
click at [875, 515] on icon "button" at bounding box center [877, 534] width 39 height 39
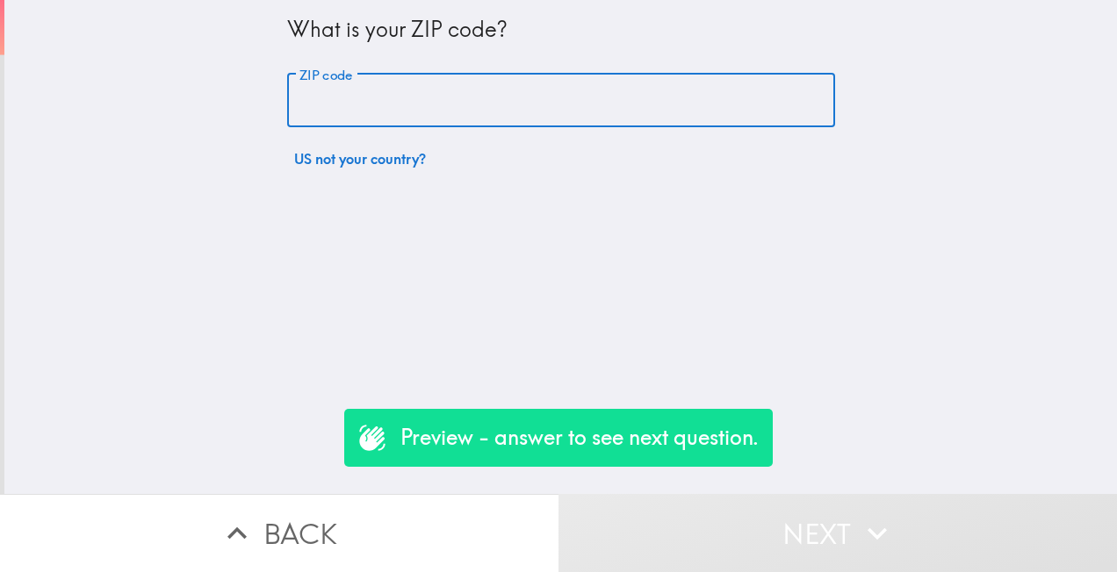
click at [397, 78] on input "ZIP code" at bounding box center [561, 101] width 548 height 54
type input "34787"
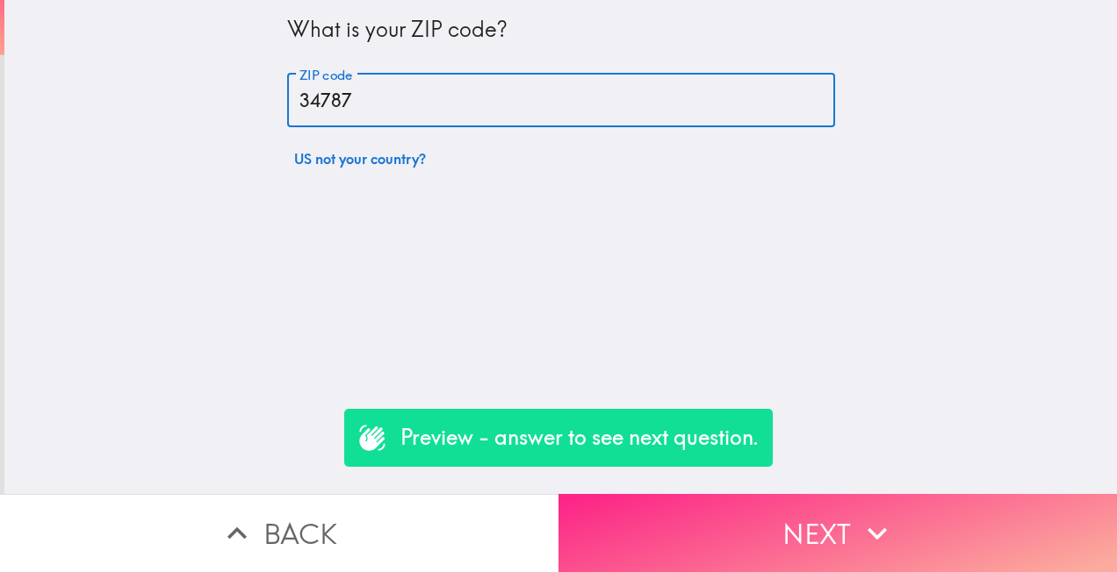
click at [817, 497] on button "Next" at bounding box center [837, 533] width 558 height 78
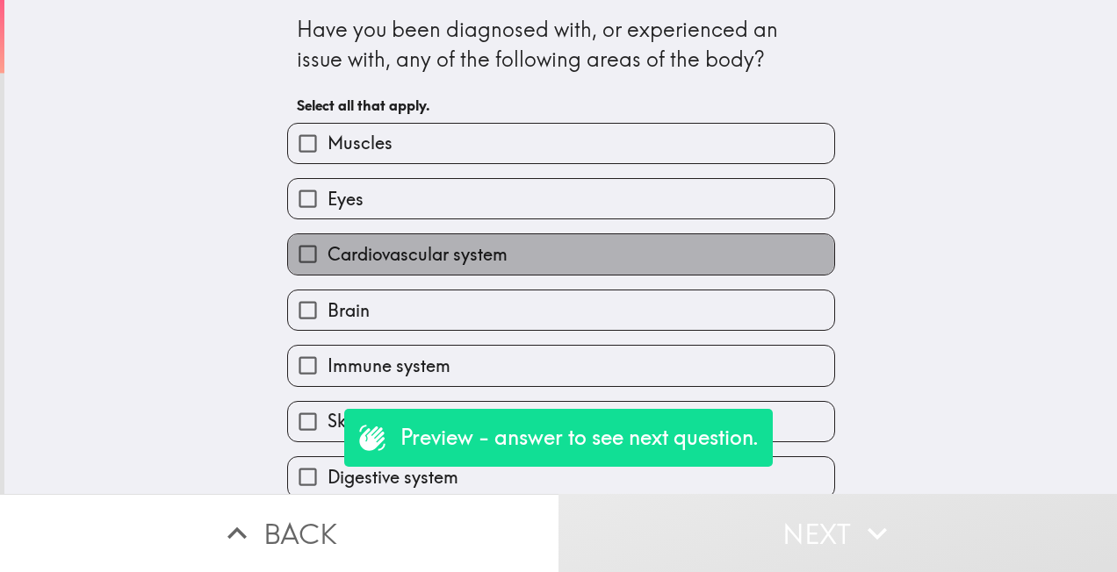
click at [432, 259] on span "Cardiovascular system" at bounding box center [418, 254] width 180 height 25
click at [328, 259] on input "Cardiovascular system" at bounding box center [308, 254] width 40 height 40
checkbox input "true"
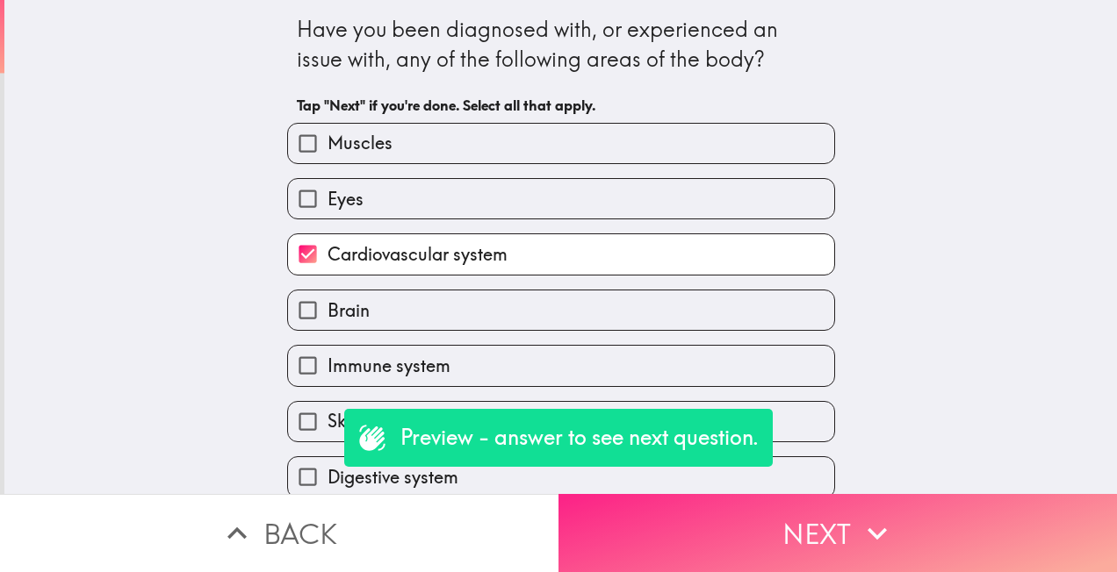
click at [824, 543] on button "Next" at bounding box center [837, 533] width 558 height 78
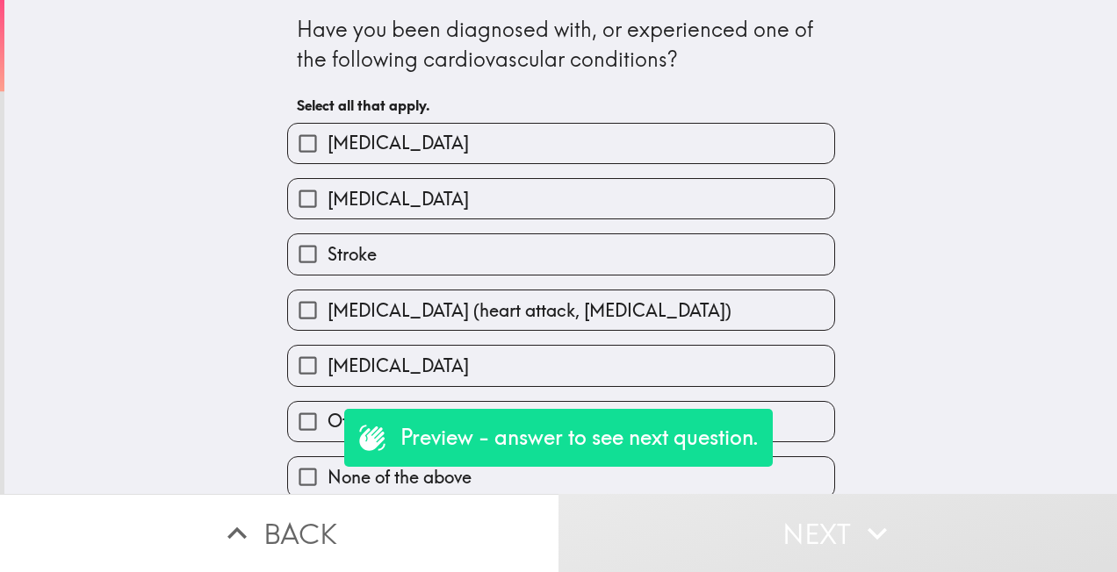
click at [442, 316] on span "[MEDICAL_DATA] (heart attack, [MEDICAL_DATA])" at bounding box center [530, 311] width 404 height 25
click at [328, 316] on input "[MEDICAL_DATA] (heart attack, [MEDICAL_DATA])" at bounding box center [308, 311] width 40 height 40
checkbox input "true"
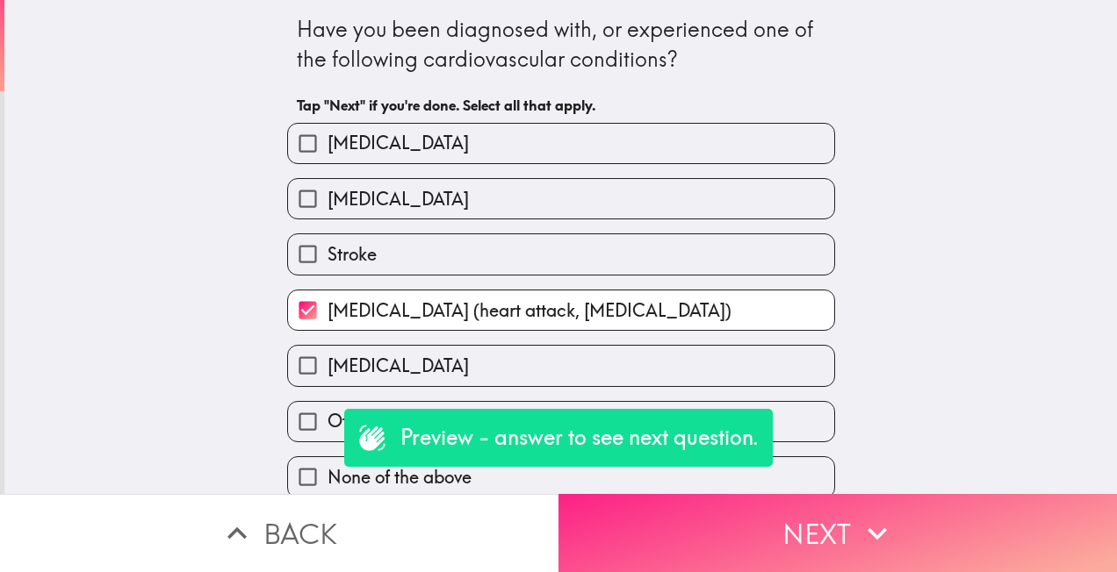
click at [846, 517] on button "Next" at bounding box center [837, 533] width 558 height 78
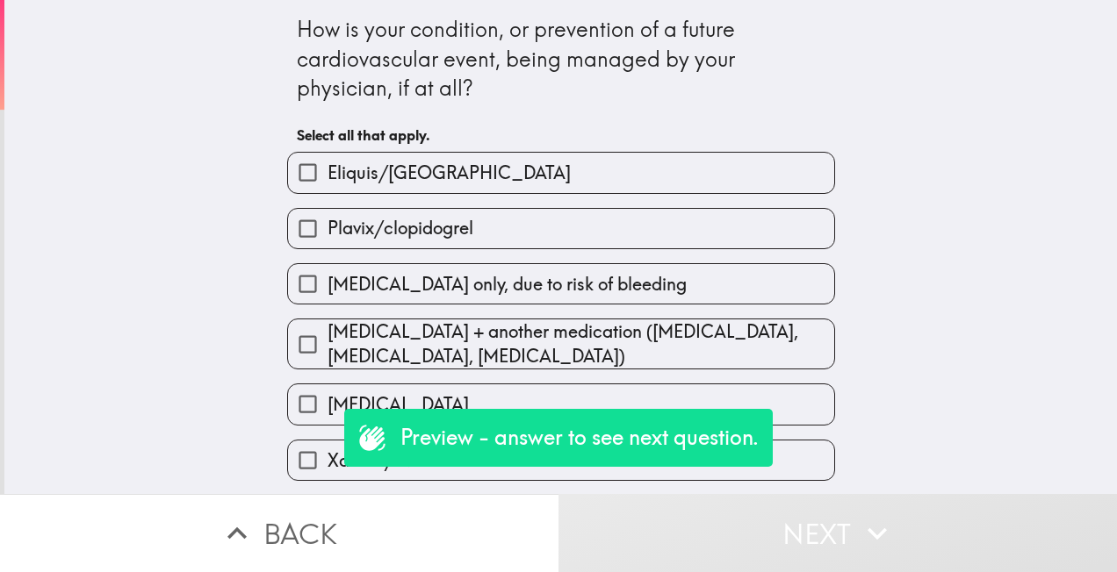
click at [460, 332] on span "[MEDICAL_DATA] + another medication ([MEDICAL_DATA], [MEDICAL_DATA], [MEDICAL_D…" at bounding box center [581, 344] width 507 height 49
click at [328, 332] on input "[MEDICAL_DATA] + another medication ([MEDICAL_DATA], [MEDICAL_DATA], [MEDICAL_D…" at bounding box center [308, 345] width 40 height 40
checkbox input "true"
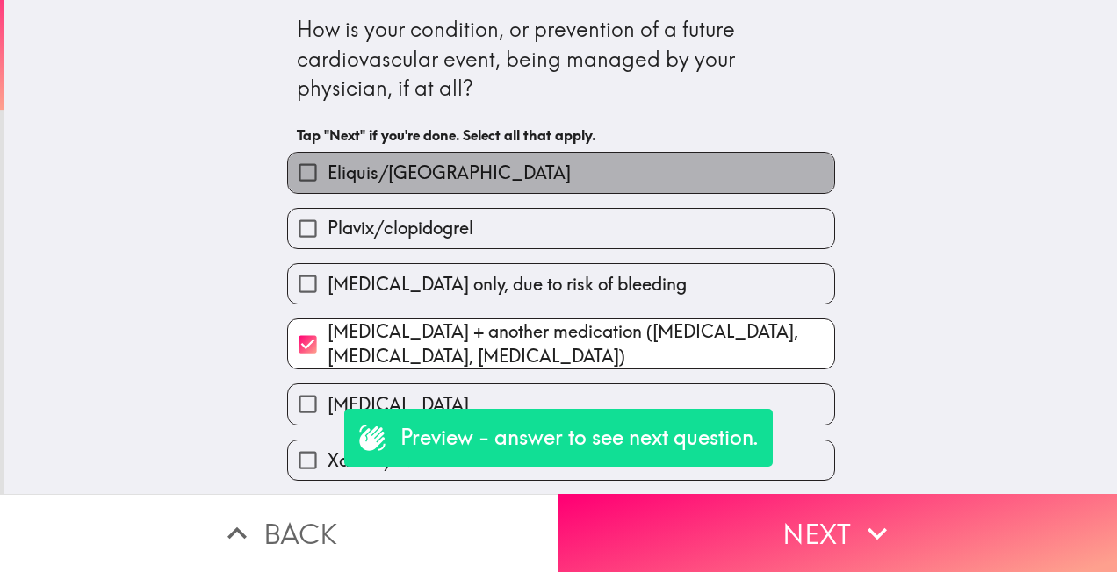
click at [478, 176] on label "Eliquis/[GEOGRAPHIC_DATA]" at bounding box center [561, 173] width 546 height 40
click at [328, 176] on input "Eliquis/[GEOGRAPHIC_DATA]" at bounding box center [308, 173] width 40 height 40
checkbox input "true"
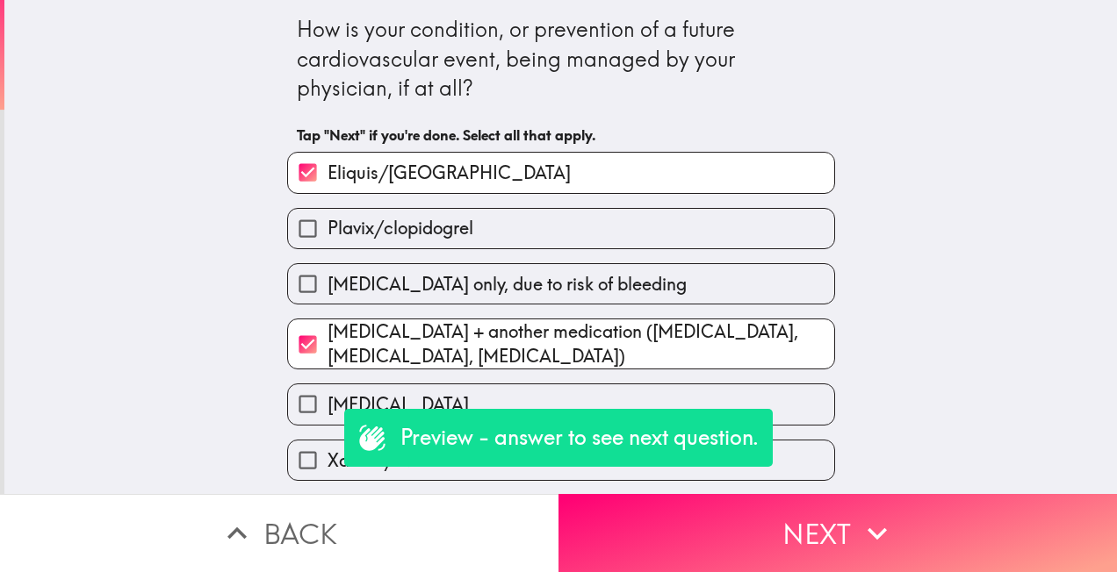
click at [302, 350] on input "[MEDICAL_DATA] + another medication ([MEDICAL_DATA], [MEDICAL_DATA], [MEDICAL_D…" at bounding box center [308, 345] width 40 height 40
checkbox input "false"
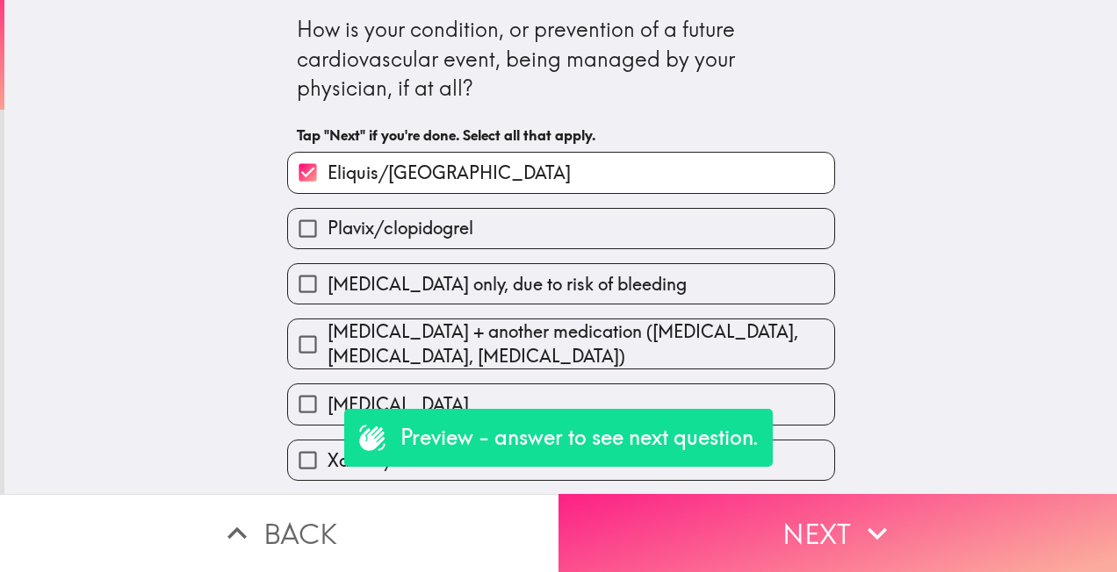
click at [823, 522] on button "Next" at bounding box center [837, 533] width 558 height 78
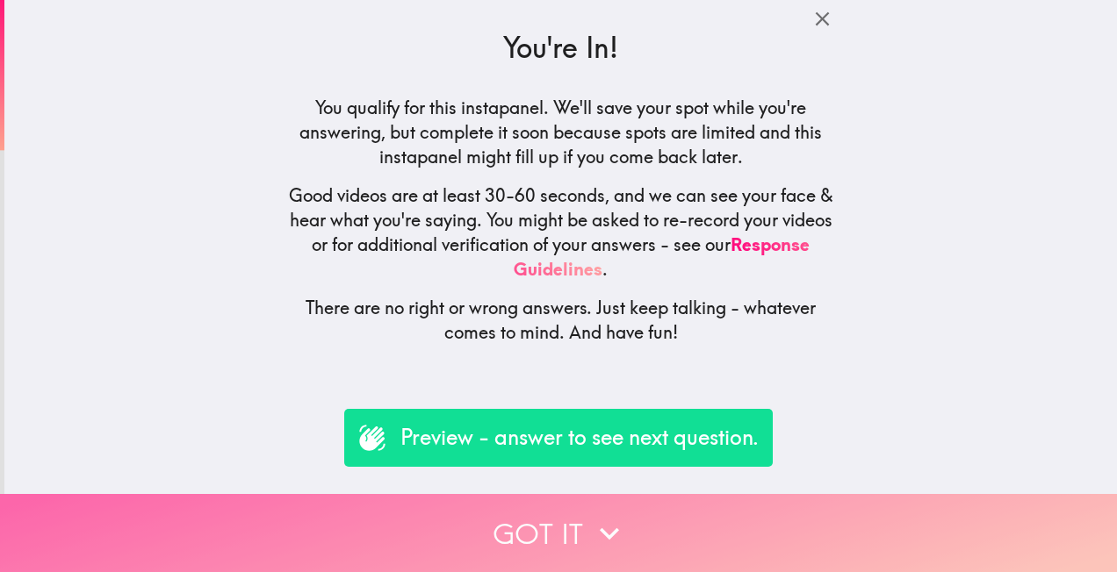
click at [649, 521] on button "Got it" at bounding box center [558, 533] width 1117 height 78
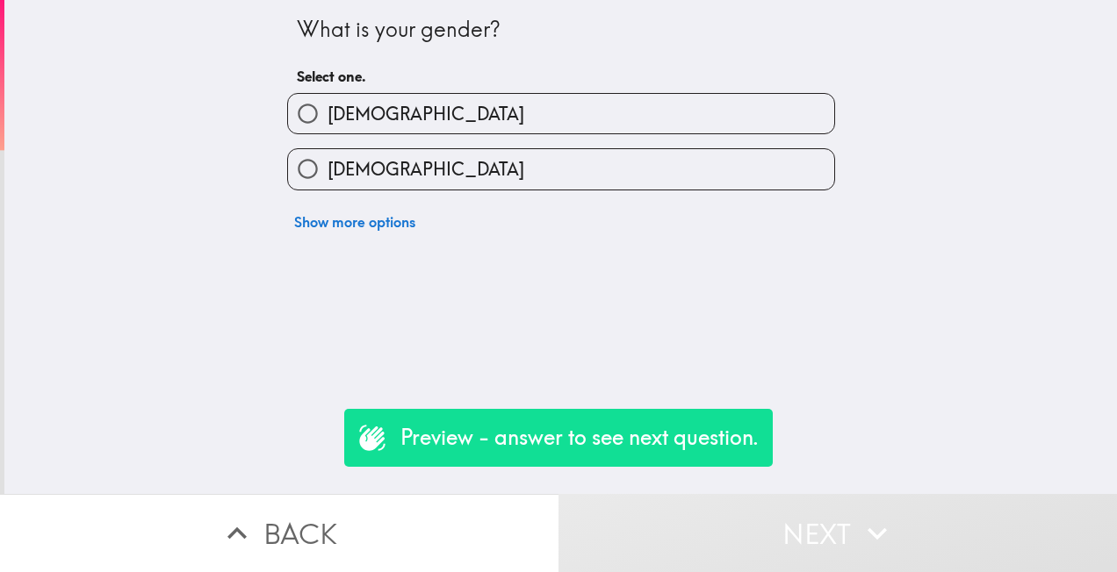
click at [380, 170] on label "[DEMOGRAPHIC_DATA]" at bounding box center [561, 169] width 546 height 40
click at [328, 170] on input "[DEMOGRAPHIC_DATA]" at bounding box center [308, 169] width 40 height 40
radio input "true"
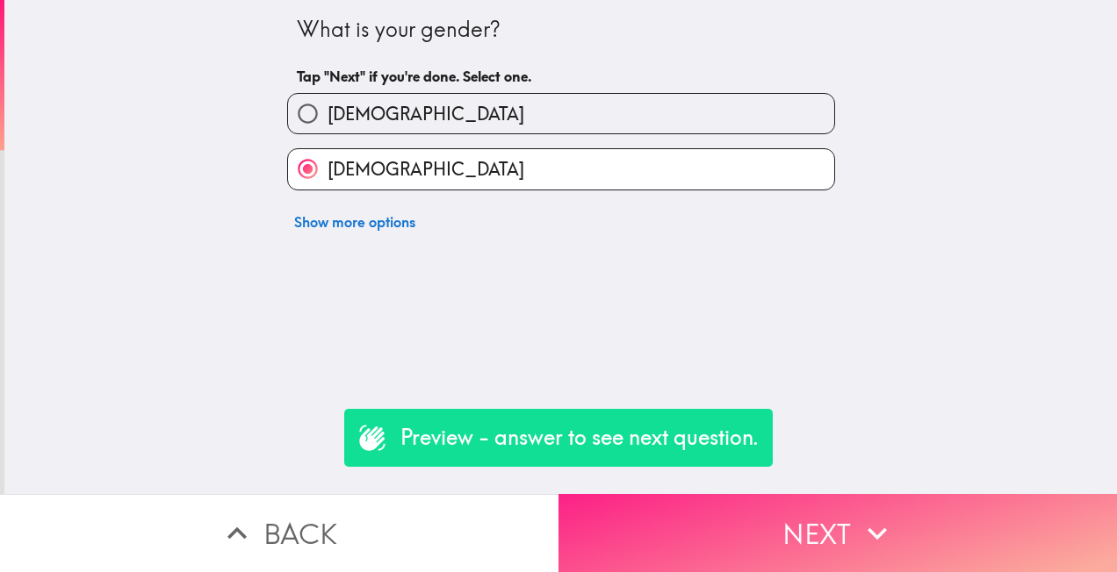
click at [834, 544] on button "Next" at bounding box center [837, 533] width 558 height 78
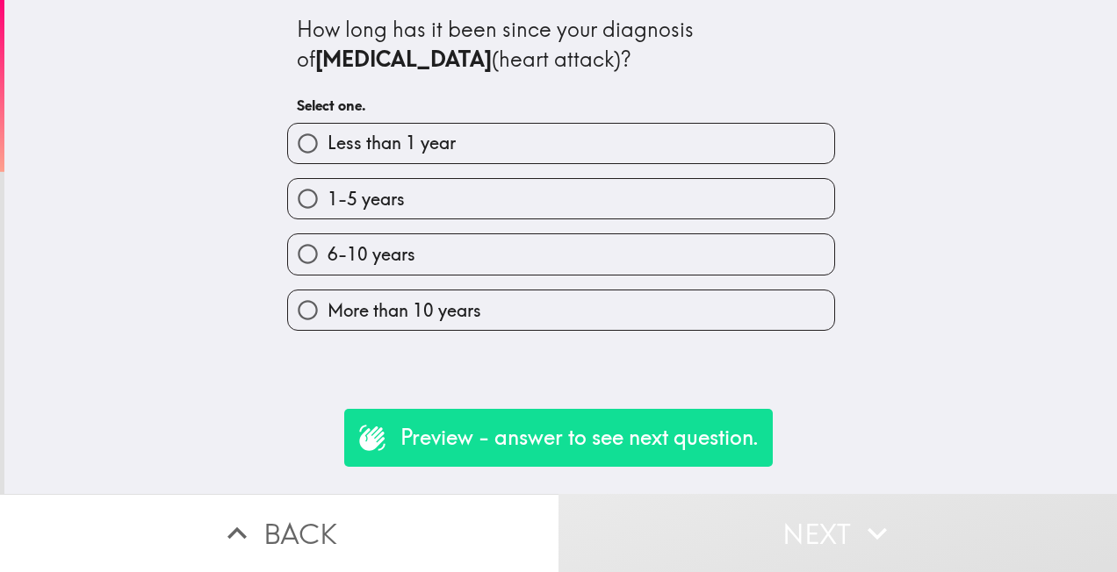
click at [375, 202] on span "1-5 years" at bounding box center [366, 199] width 77 height 25
click at [328, 202] on input "1-5 years" at bounding box center [308, 199] width 40 height 40
radio input "true"
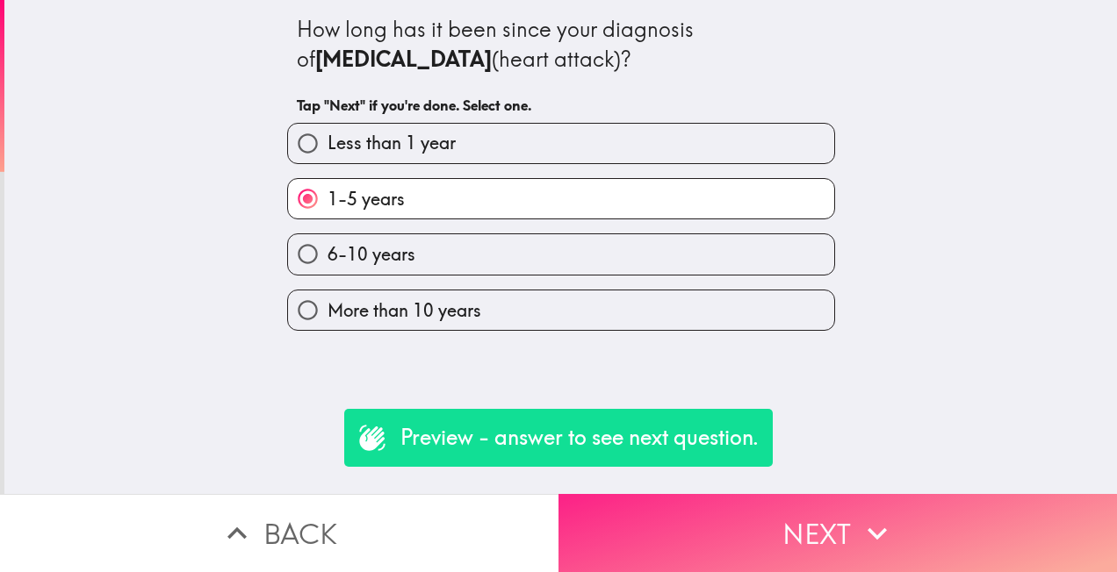
click at [800, 525] on button "Next" at bounding box center [837, 533] width 558 height 78
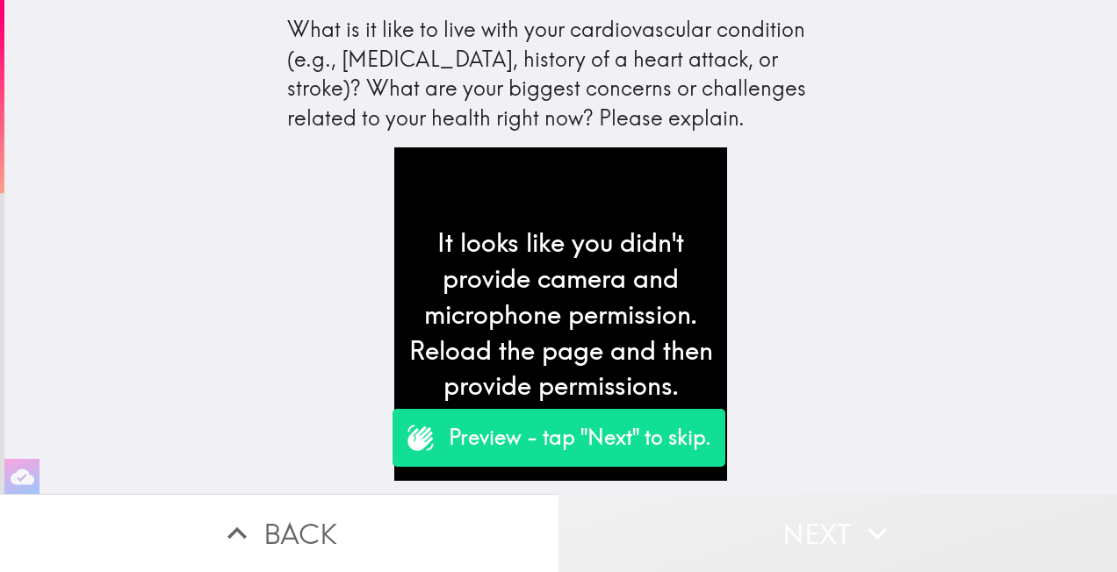
click at [800, 525] on button "Next" at bounding box center [837, 533] width 558 height 78
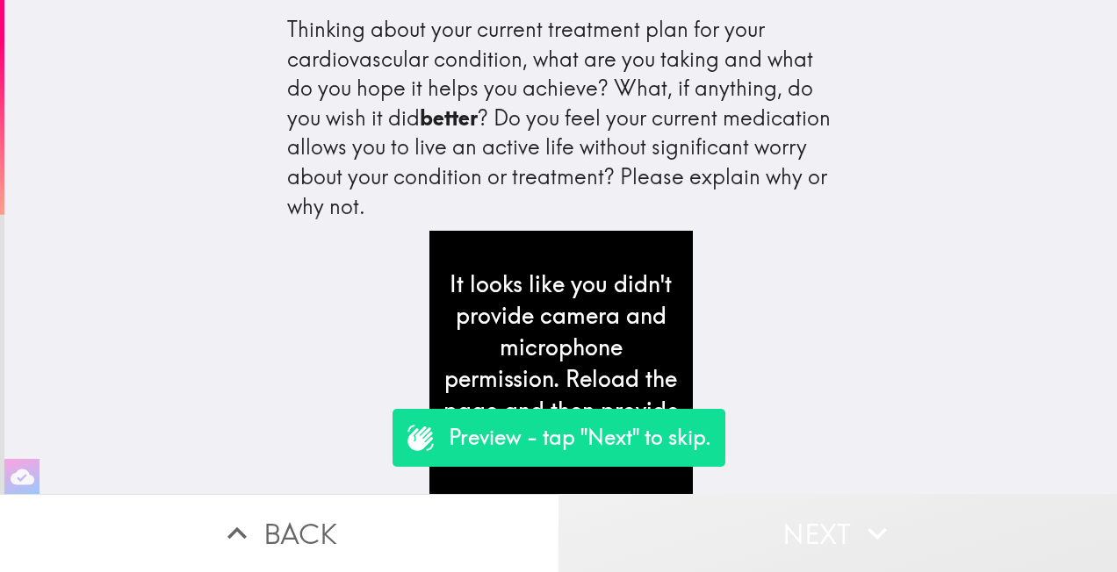
click at [800, 525] on button "Next" at bounding box center [837, 533] width 558 height 78
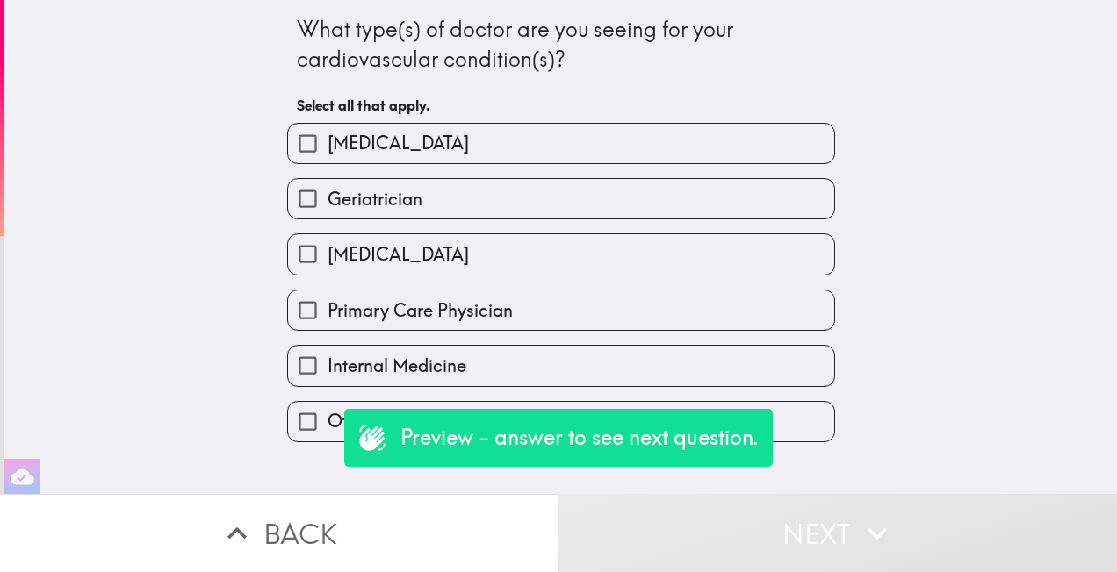
click at [328, 149] on span "[MEDICAL_DATA]" at bounding box center [398, 143] width 141 height 25
click at [327, 149] on input "[MEDICAL_DATA]" at bounding box center [308, 144] width 40 height 40
checkbox input "true"
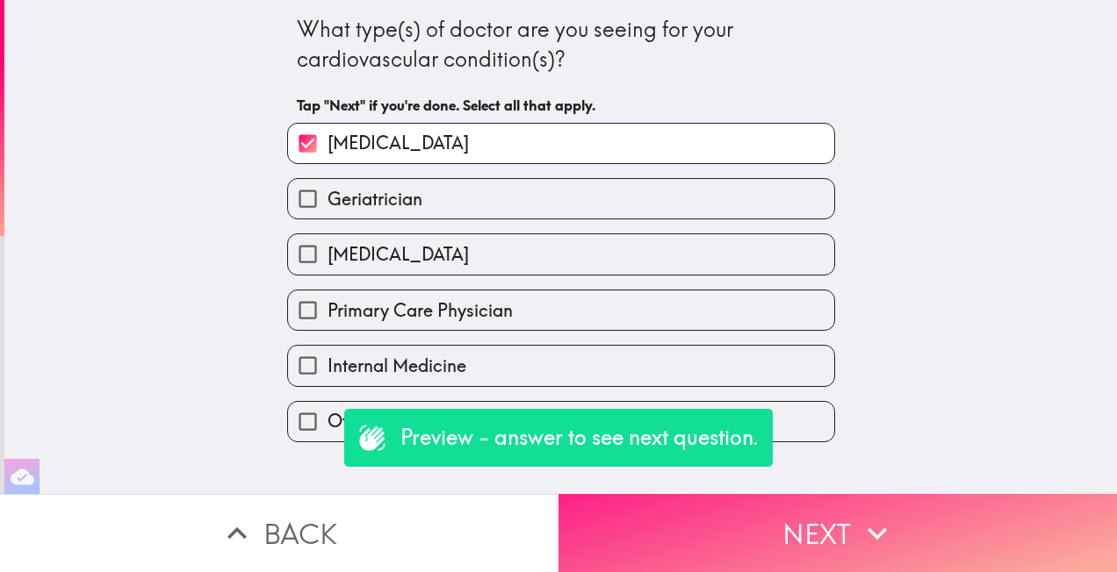
click at [775, 526] on button "Next" at bounding box center [837, 533] width 558 height 78
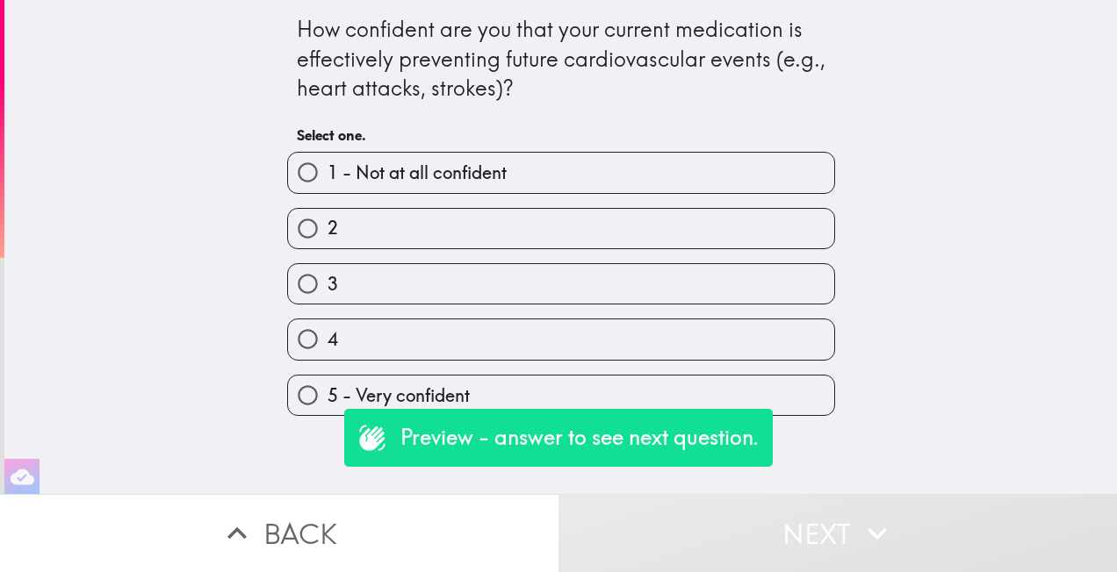
click at [420, 342] on label "4" at bounding box center [561, 340] width 546 height 40
click at [328, 342] on input "4" at bounding box center [308, 340] width 40 height 40
radio input "true"
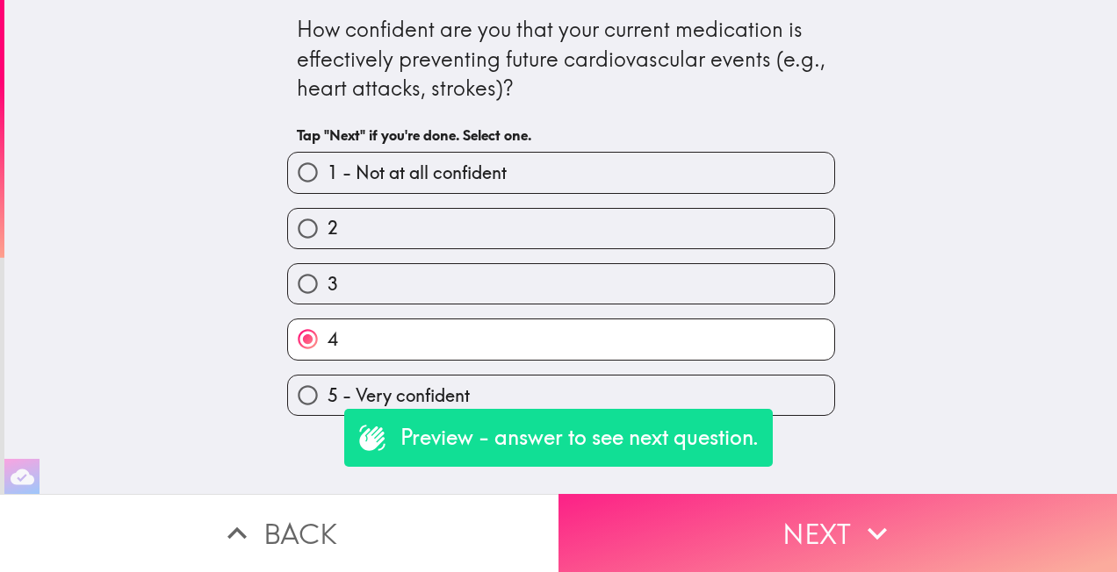
click at [811, 546] on button "Next" at bounding box center [837, 533] width 558 height 78
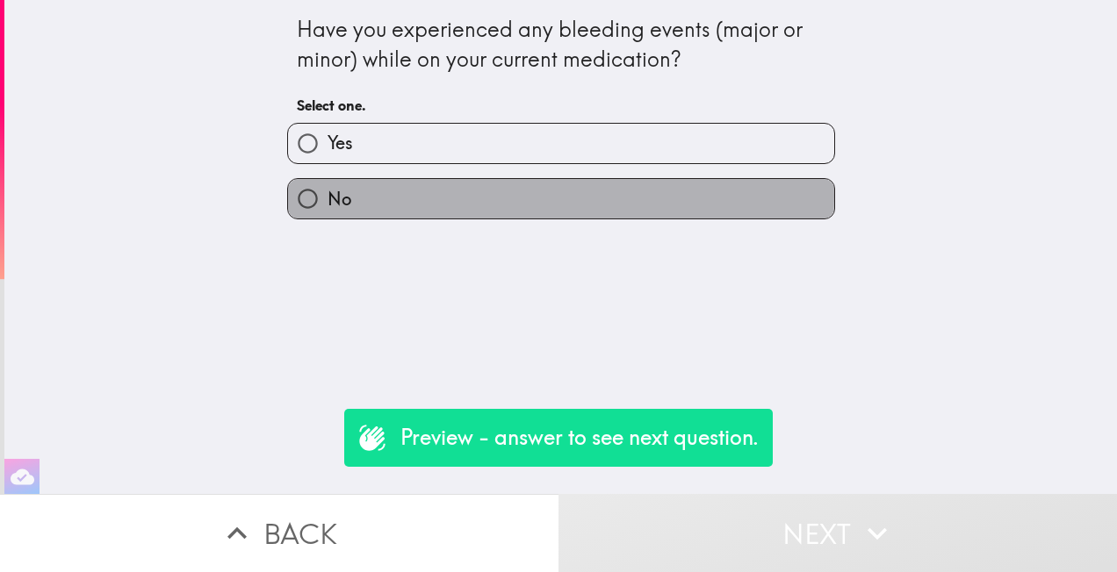
click at [373, 197] on label "No" at bounding box center [561, 199] width 546 height 40
click at [328, 197] on input "No" at bounding box center [308, 199] width 40 height 40
radio input "true"
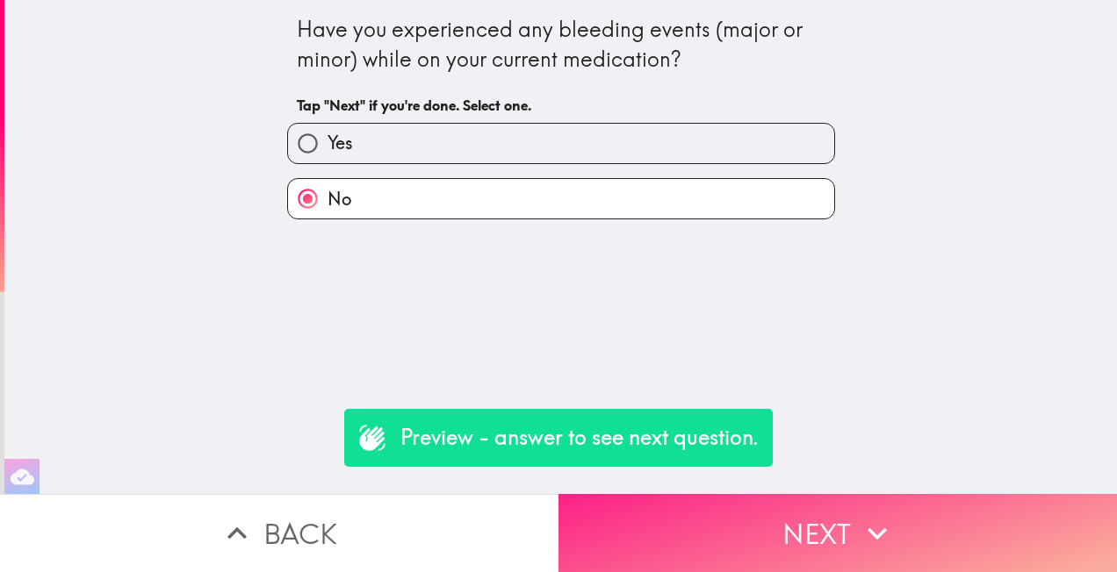
click at [908, 534] on button "Next" at bounding box center [837, 533] width 558 height 78
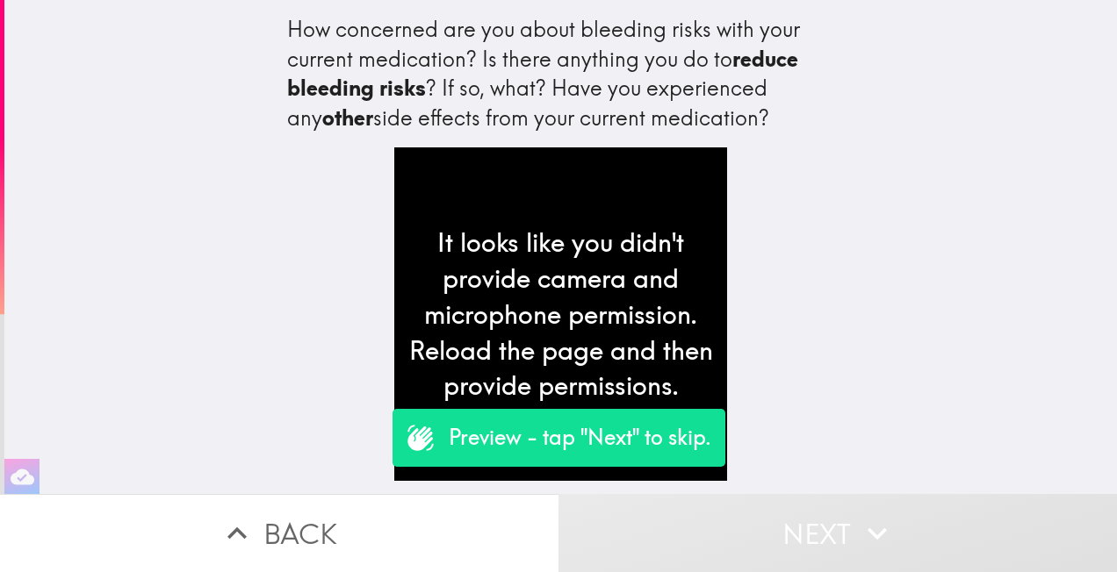
click at [243, 515] on icon "button" at bounding box center [237, 534] width 39 height 39
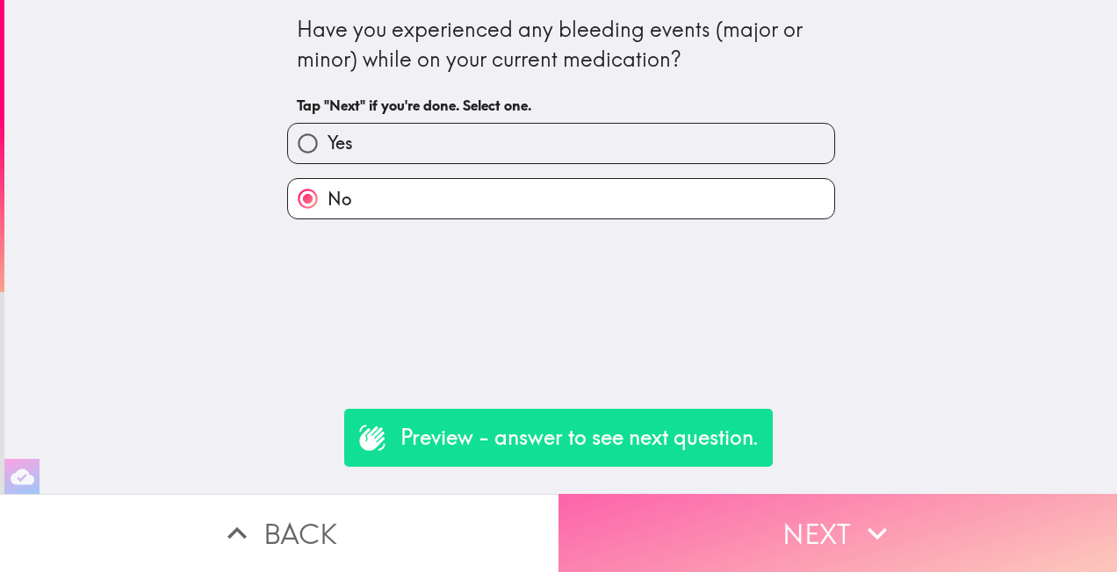
click at [797, 544] on button "Next" at bounding box center [837, 533] width 558 height 78
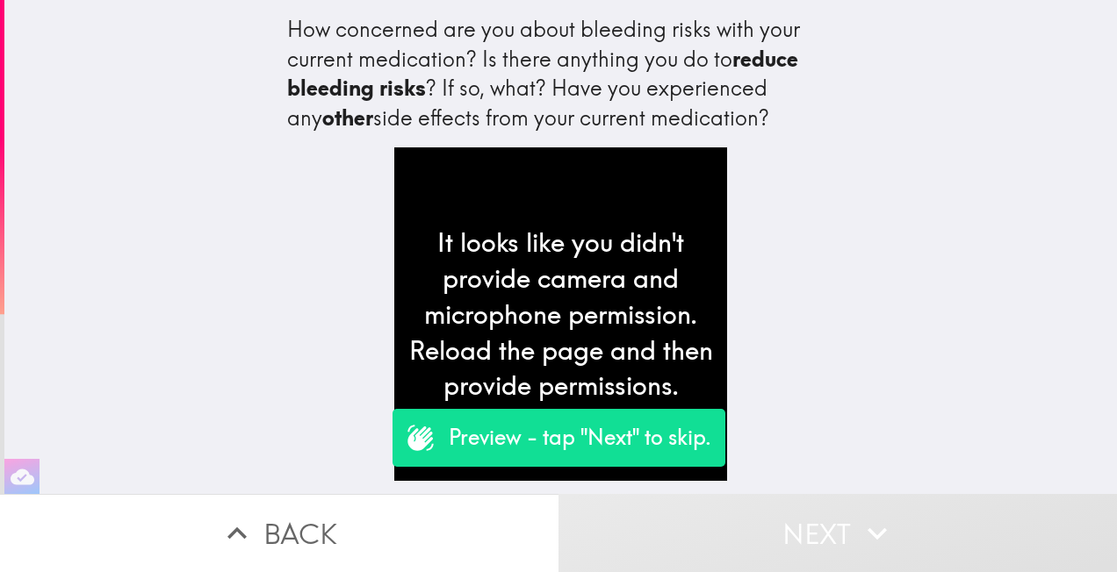
click at [797, 544] on button "Next" at bounding box center [837, 533] width 558 height 78
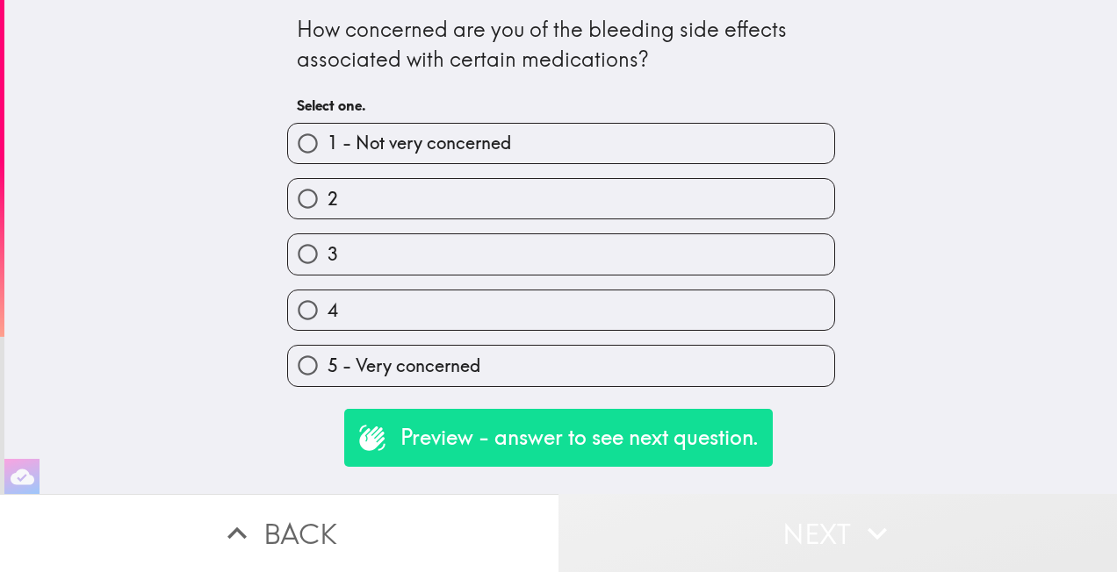
click at [797, 544] on button "Next" at bounding box center [837, 533] width 558 height 78
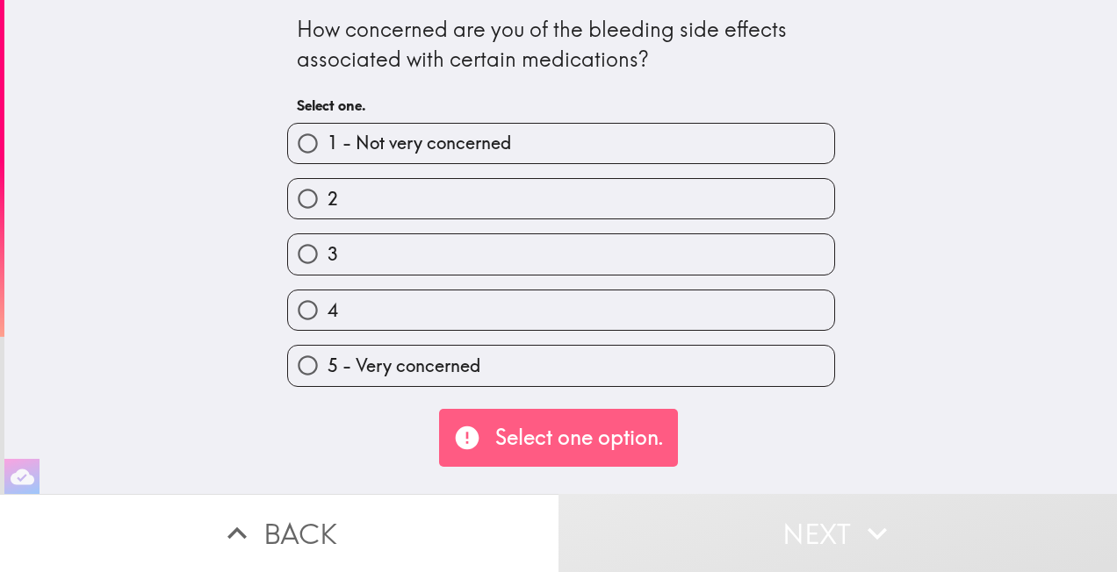
click at [251, 523] on button "Back" at bounding box center [279, 533] width 558 height 78
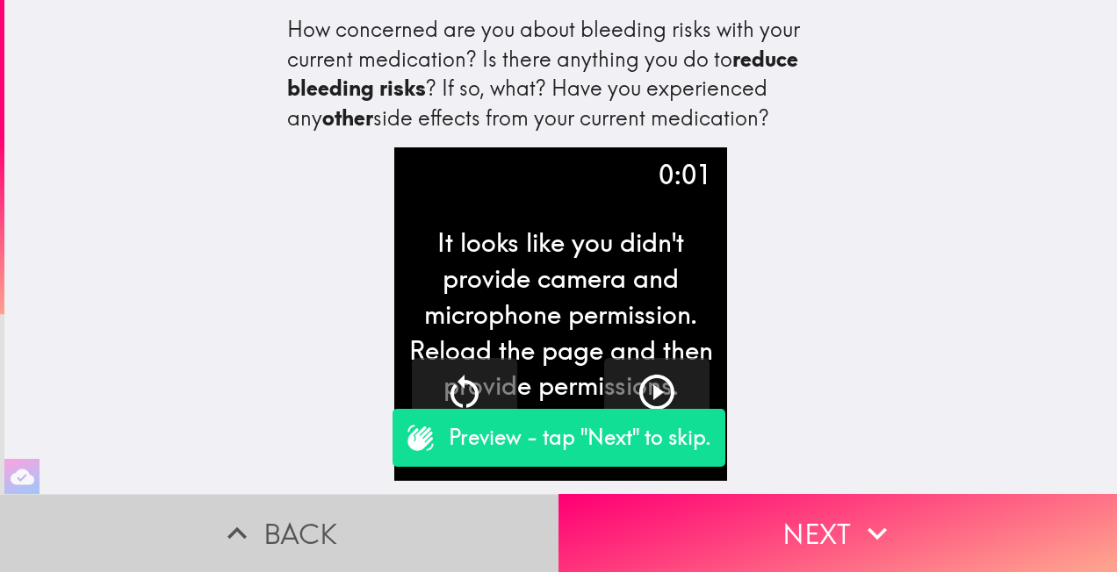
click at [251, 523] on button "Back" at bounding box center [279, 533] width 558 height 78
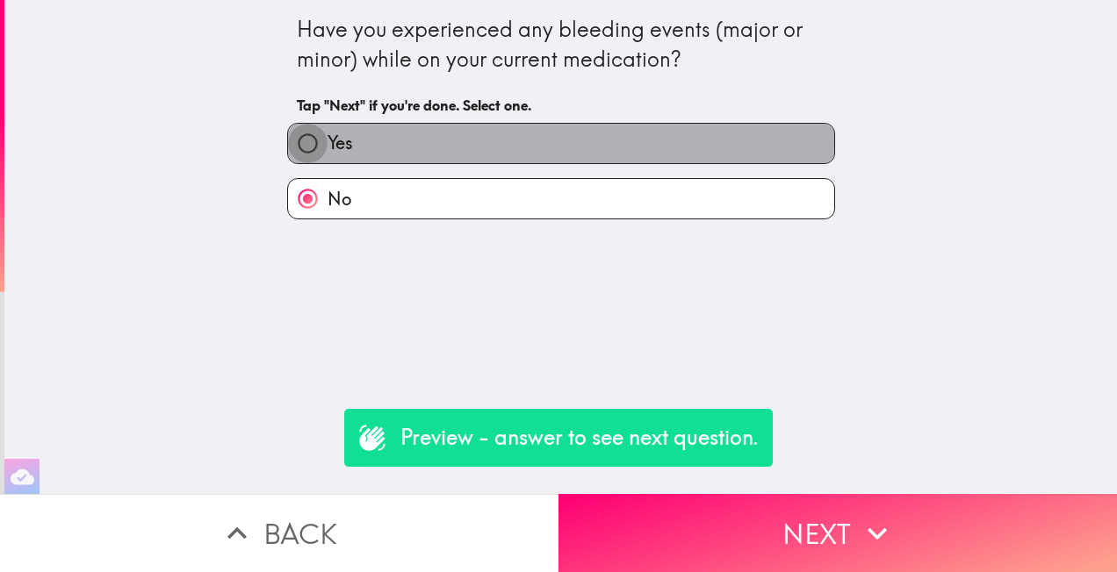
click at [298, 144] on input "Yes" at bounding box center [308, 144] width 40 height 40
radio input "true"
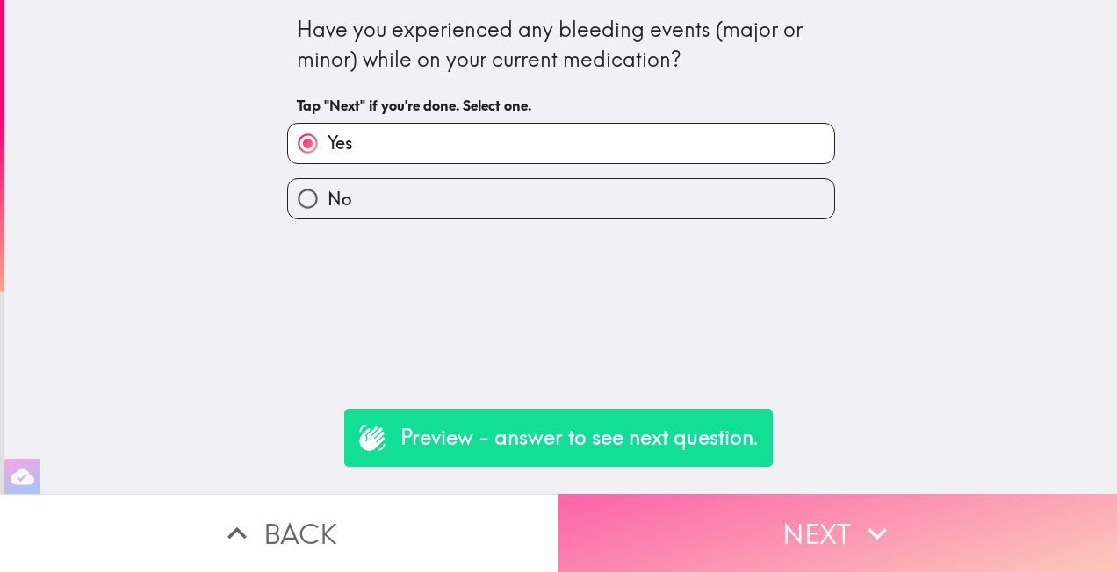
click at [773, 515] on button "Next" at bounding box center [837, 533] width 558 height 78
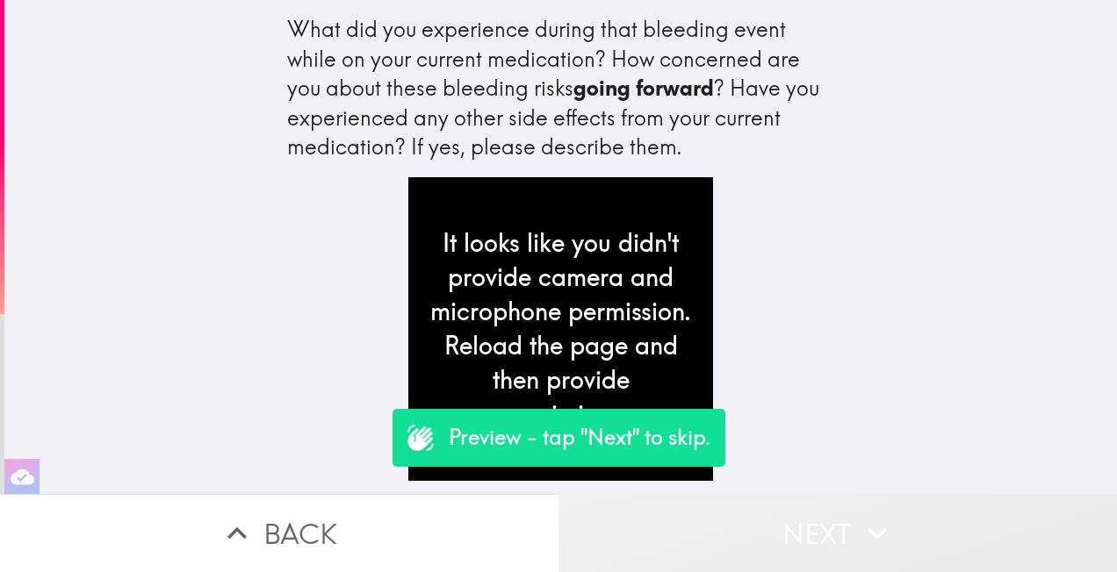
click at [774, 550] on button "Next" at bounding box center [837, 533] width 558 height 78
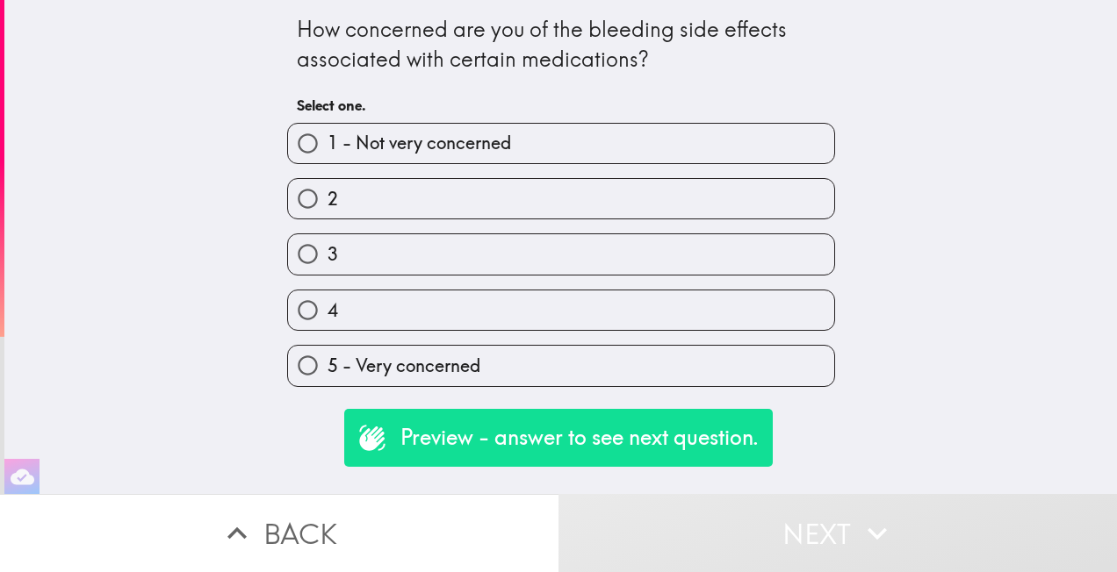
click at [305, 300] on input "4" at bounding box center [308, 311] width 40 height 40
radio input "true"
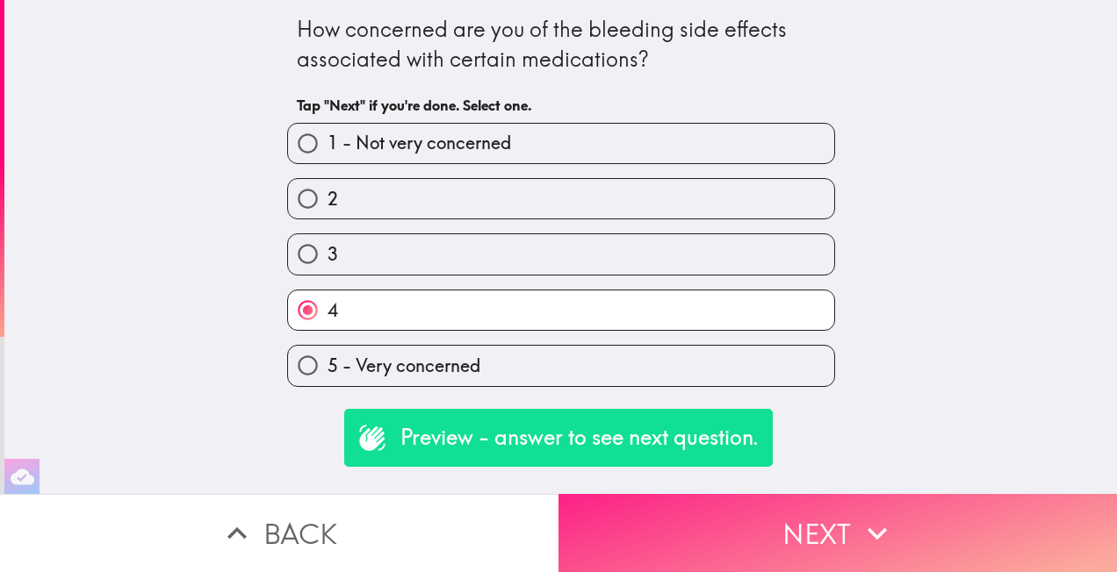
click at [784, 514] on button "Next" at bounding box center [837, 533] width 558 height 78
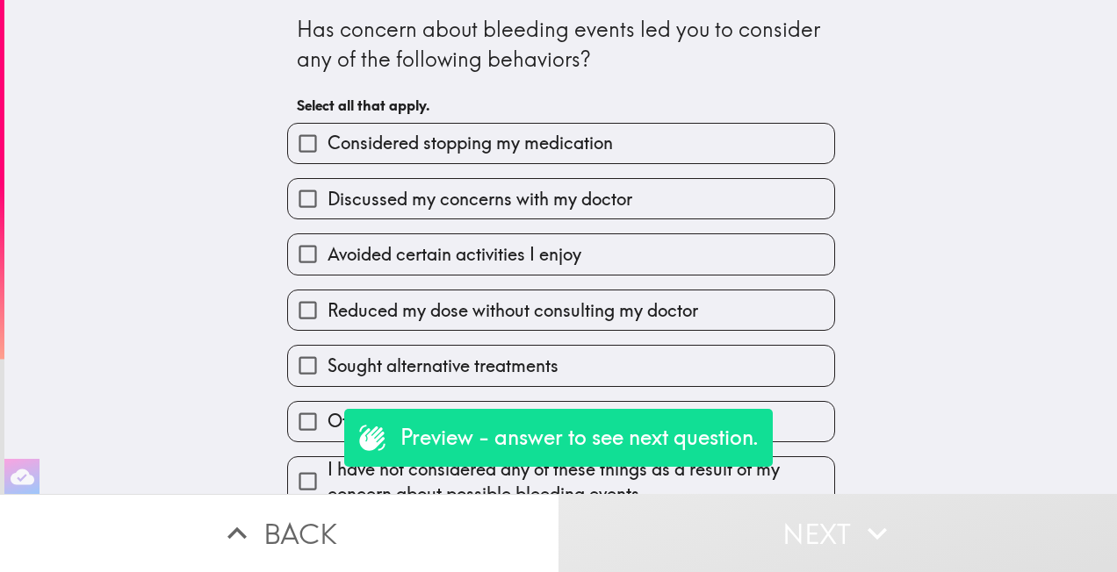
click at [475, 203] on span "Discussed my concerns with my doctor" at bounding box center [480, 199] width 305 height 25
click at [328, 203] on input "Discussed my concerns with my doctor" at bounding box center [308, 199] width 40 height 40
checkbox input "true"
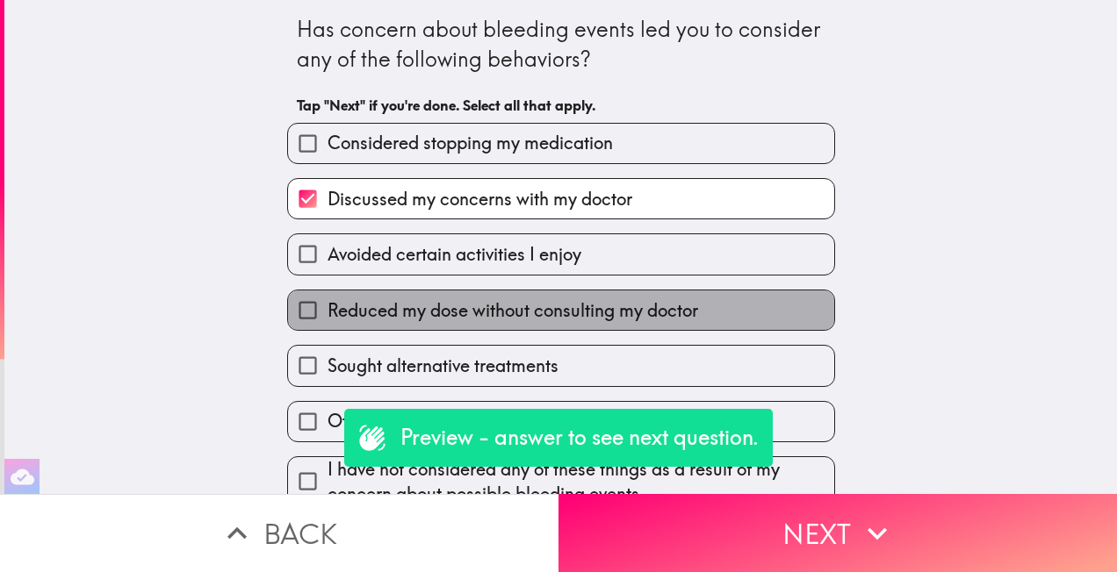
click at [471, 304] on span "Reduced my dose without consulting my doctor" at bounding box center [513, 311] width 371 height 25
click at [328, 304] on input "Reduced my dose without consulting my doctor" at bounding box center [308, 311] width 40 height 40
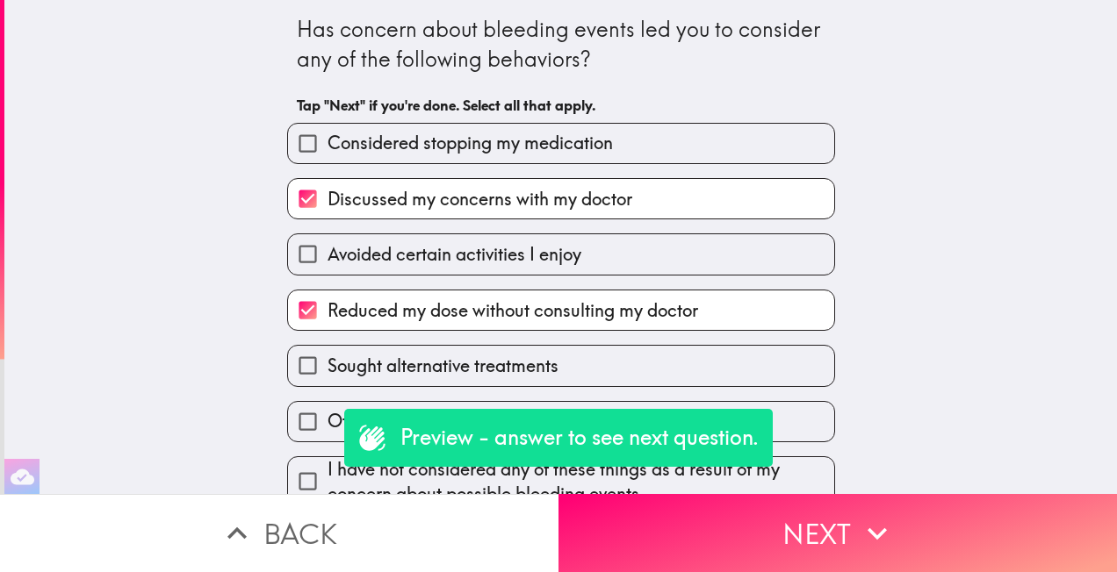
click at [416, 316] on span "Reduced my dose without consulting my doctor" at bounding box center [513, 311] width 371 height 25
click at [328, 316] on input "Reduced my dose without consulting my doctor" at bounding box center [308, 311] width 40 height 40
checkbox input "false"
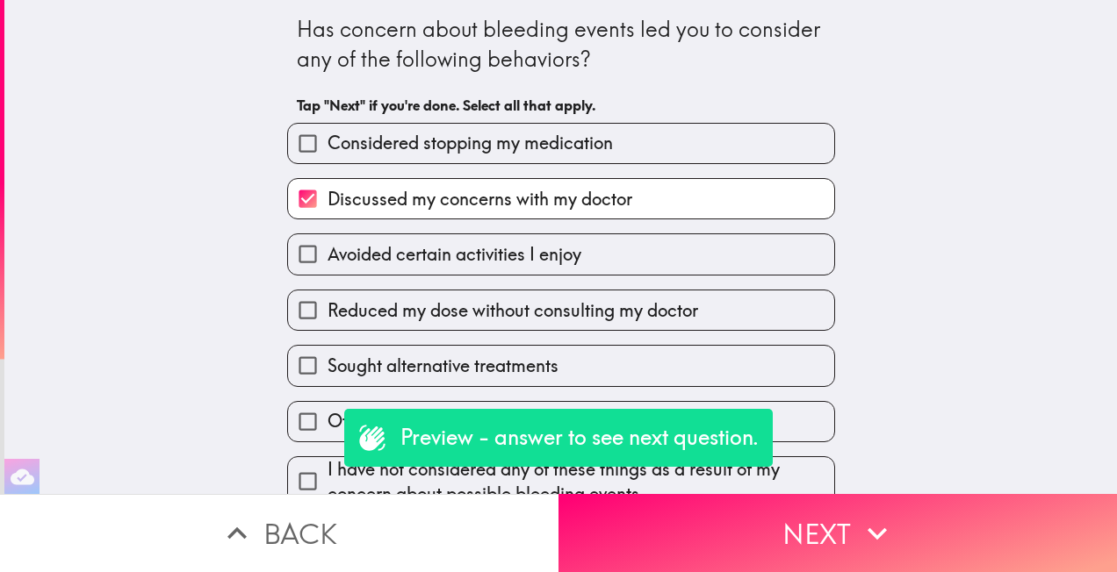
scroll to position [30, 0]
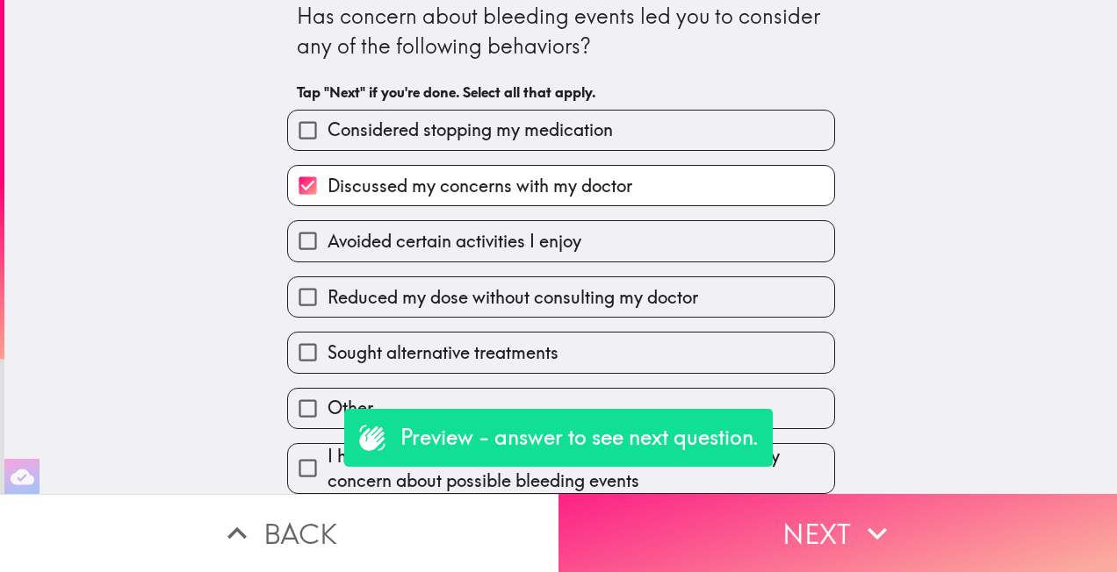
click at [858, 518] on icon "button" at bounding box center [877, 534] width 39 height 39
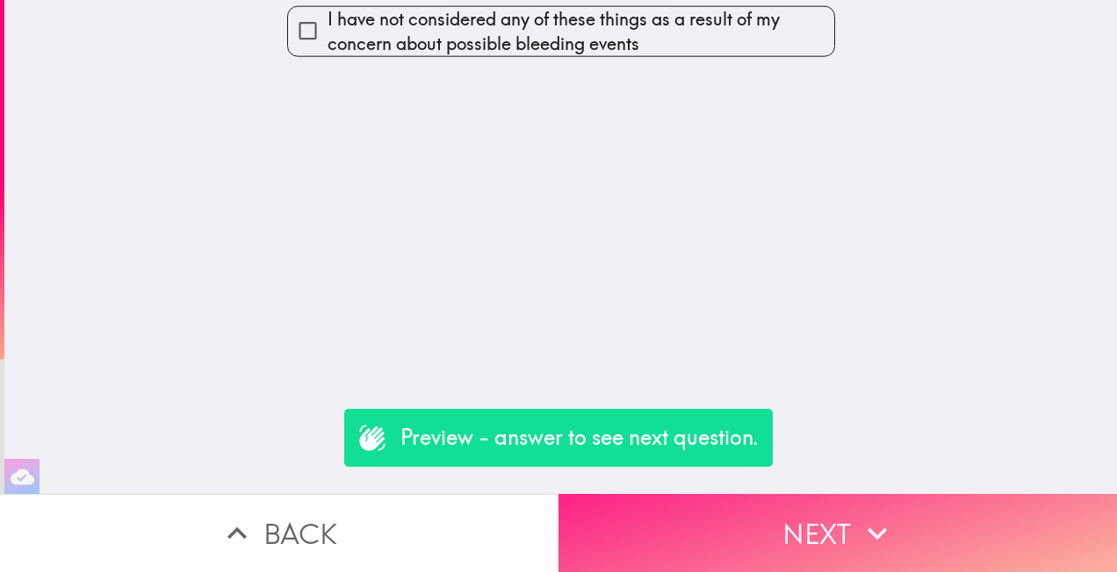
scroll to position [0, 0]
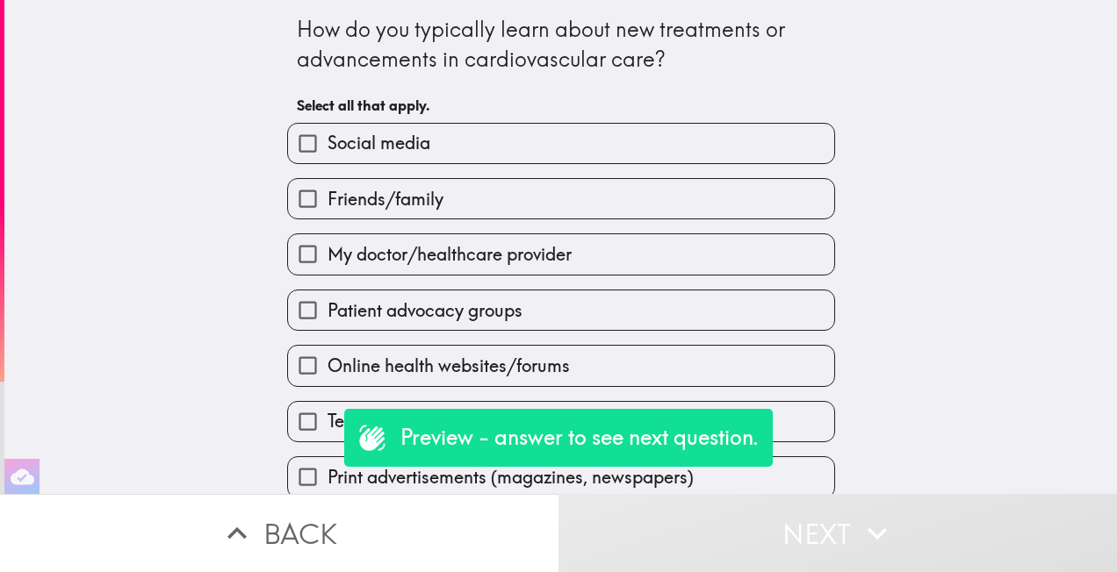
click at [390, 360] on span "Online health websites/forums" at bounding box center [449, 366] width 242 height 25
click at [328, 360] on input "Online health websites/forums" at bounding box center [308, 366] width 40 height 40
checkbox input "true"
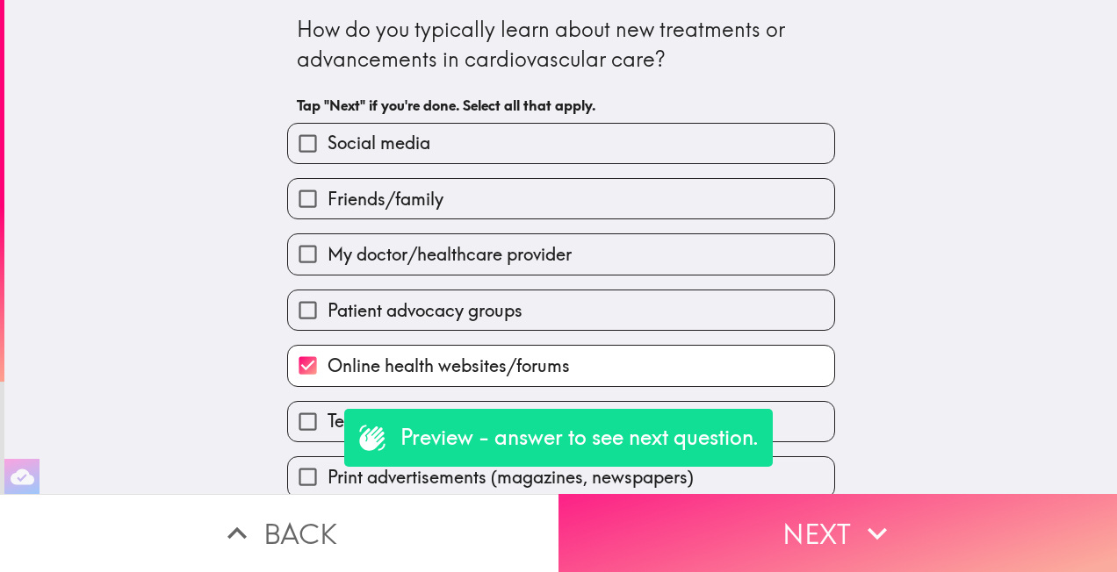
click at [843, 519] on button "Next" at bounding box center [837, 533] width 558 height 78
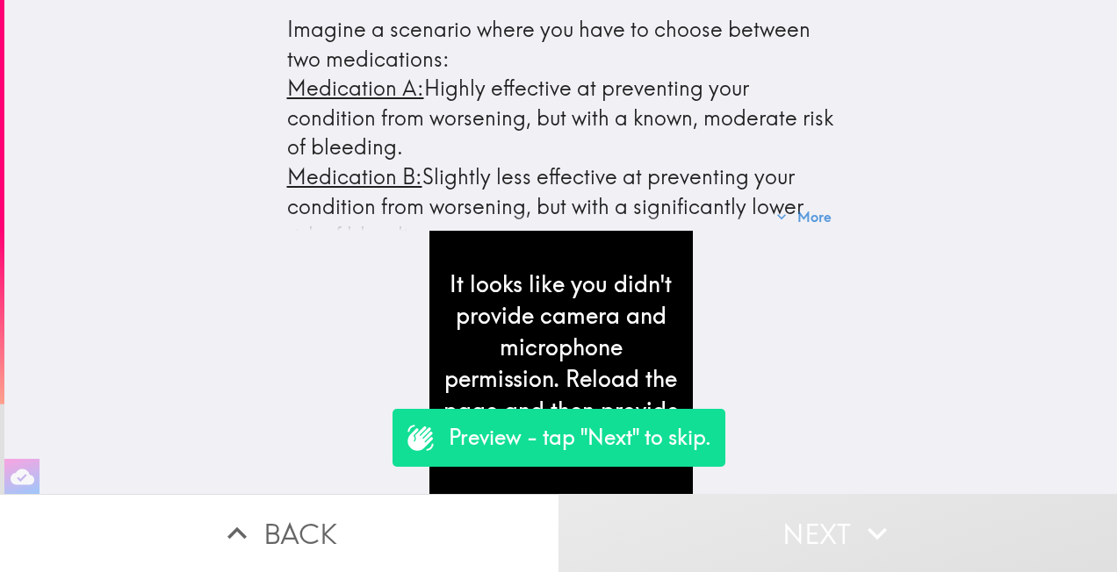
click at [843, 519] on button "Next" at bounding box center [837, 533] width 558 height 78
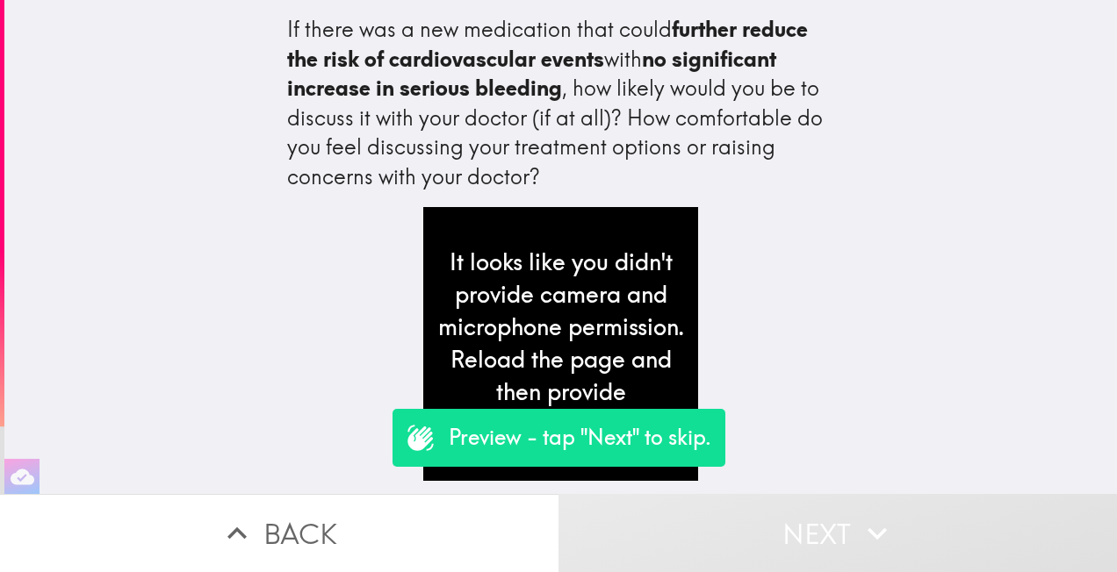
click at [843, 519] on button "Next" at bounding box center [837, 533] width 558 height 78
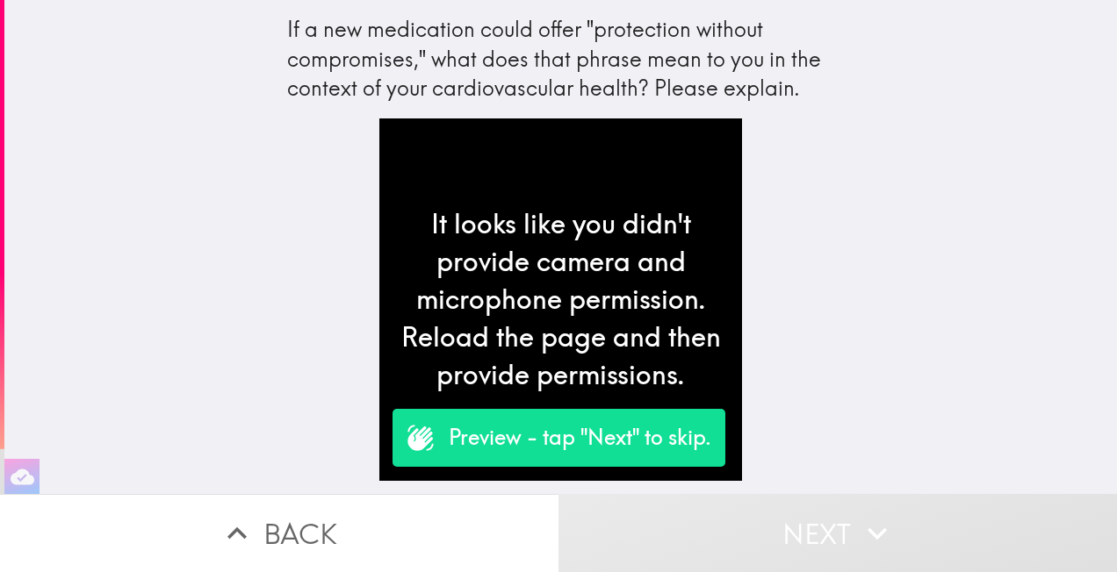
click at [843, 519] on button "Next" at bounding box center [837, 533] width 558 height 78
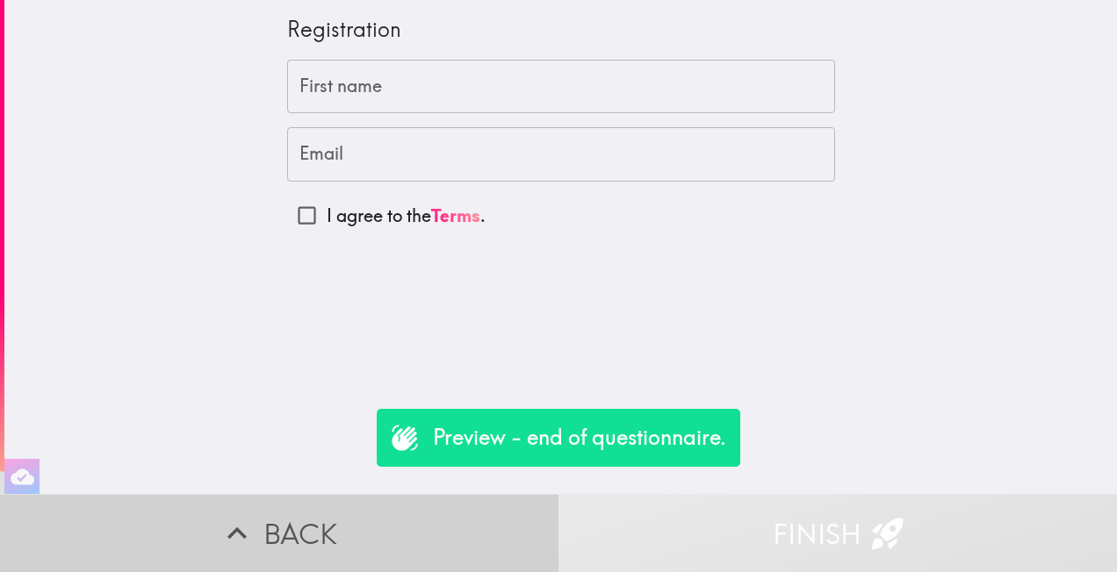
click at [283, 515] on button "Back" at bounding box center [279, 533] width 558 height 78
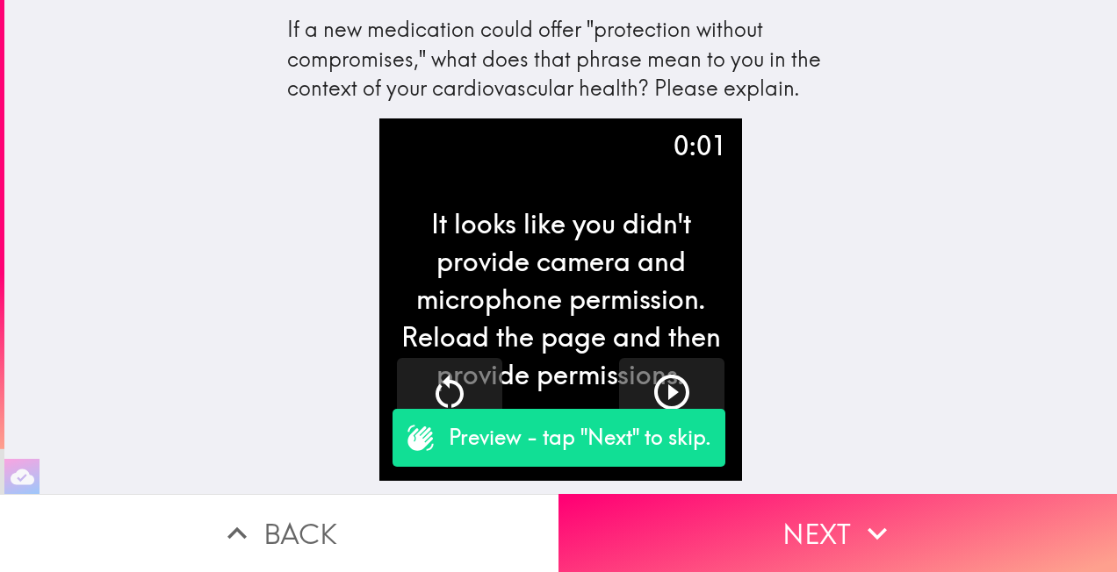
click at [283, 515] on button "Back" at bounding box center [279, 533] width 558 height 78
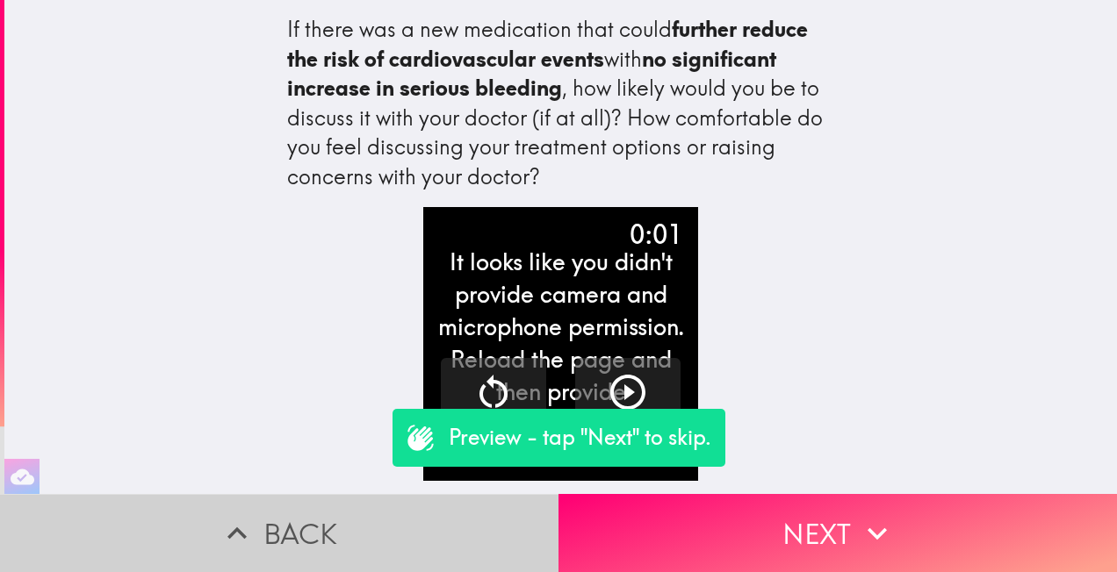
click at [283, 515] on button "Back" at bounding box center [279, 533] width 558 height 78
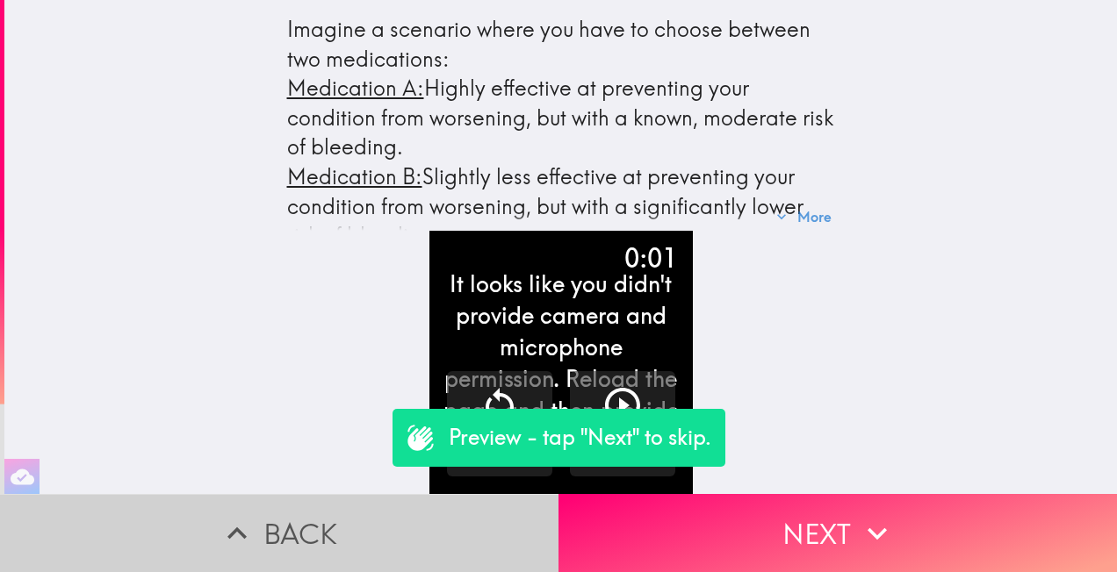
click at [283, 515] on button "Back" at bounding box center [279, 533] width 558 height 78
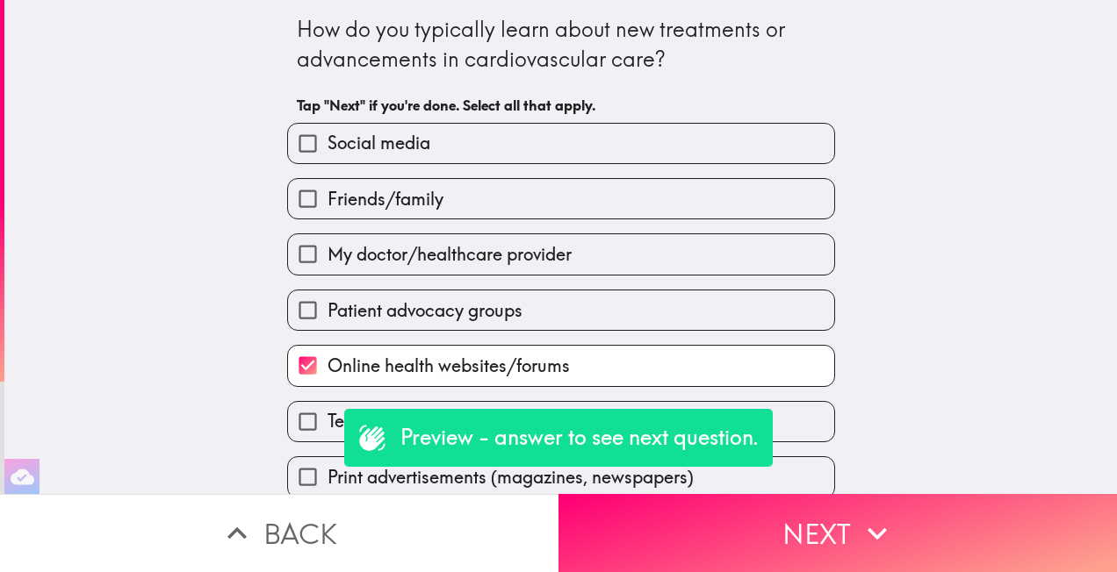
click at [283, 515] on button "Back" at bounding box center [279, 533] width 558 height 78
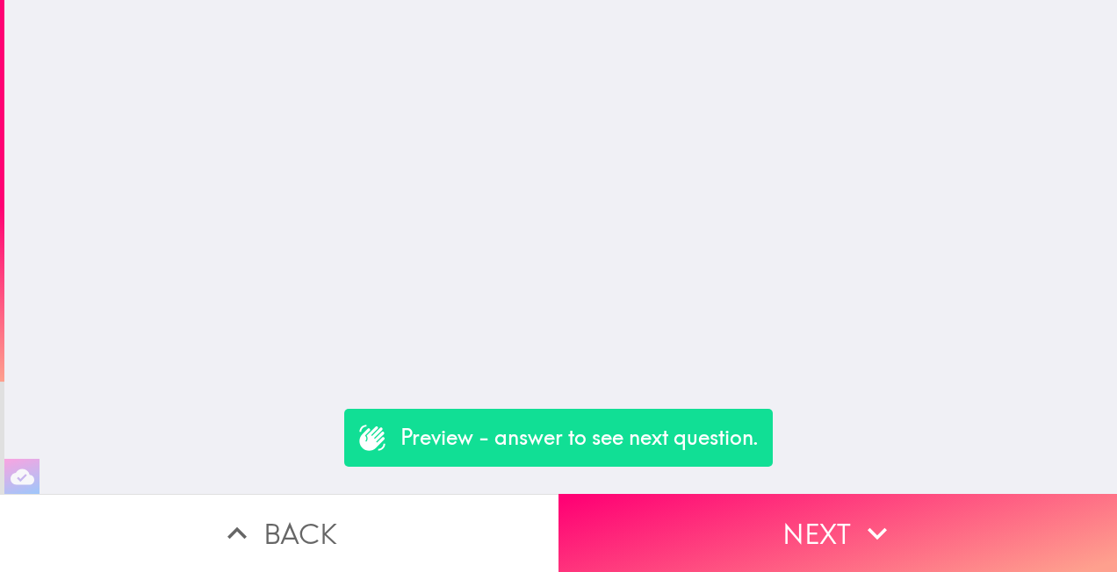
click at [283, 515] on button "Back" at bounding box center [279, 533] width 558 height 78
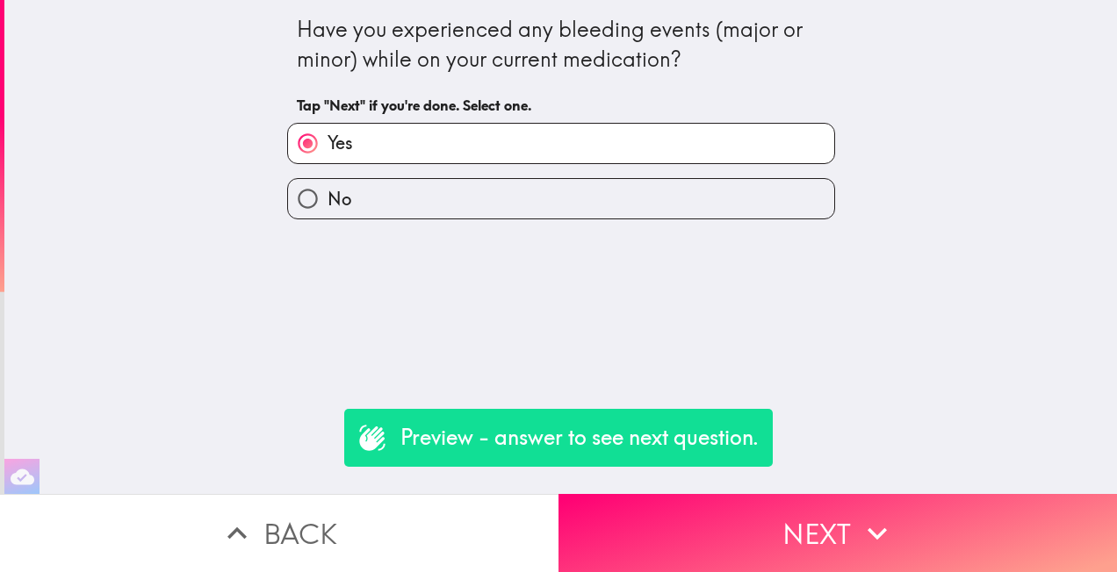
click at [283, 515] on button "Back" at bounding box center [279, 533] width 558 height 78
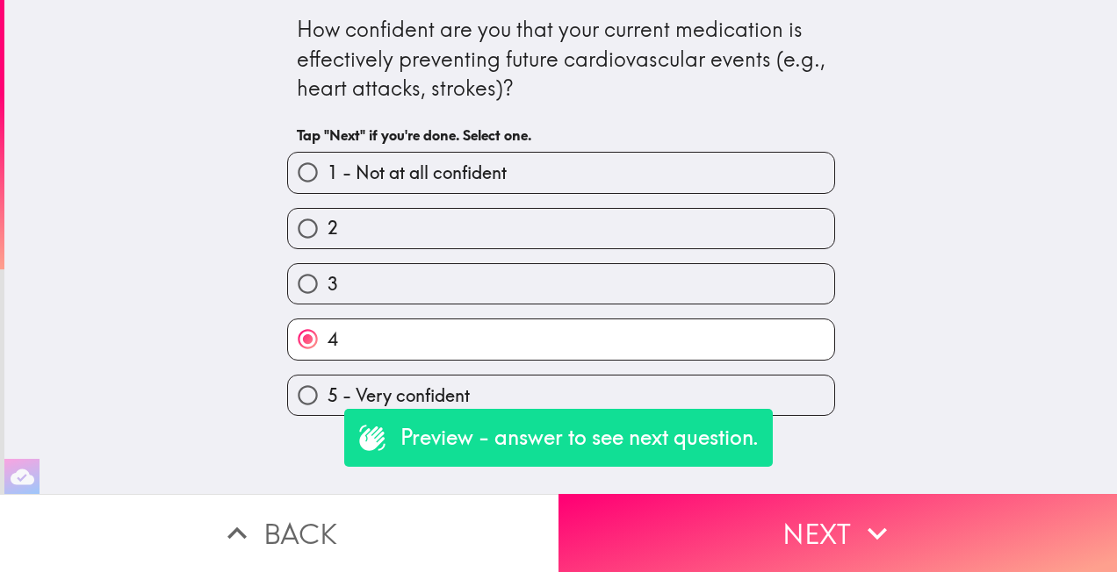
click at [283, 515] on button "Back" at bounding box center [279, 533] width 558 height 78
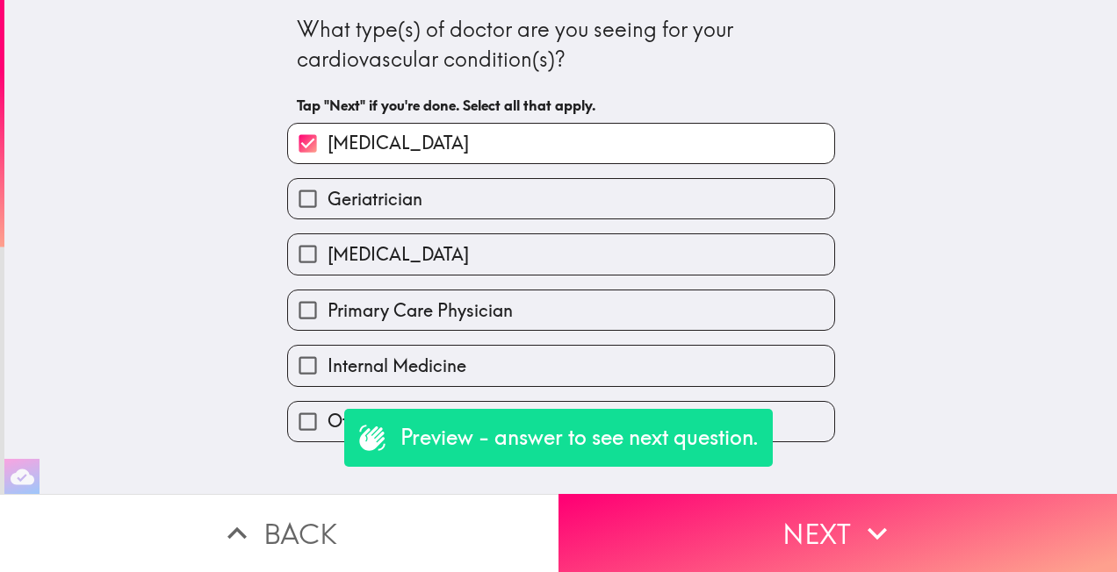
click at [283, 515] on button "Back" at bounding box center [279, 533] width 558 height 78
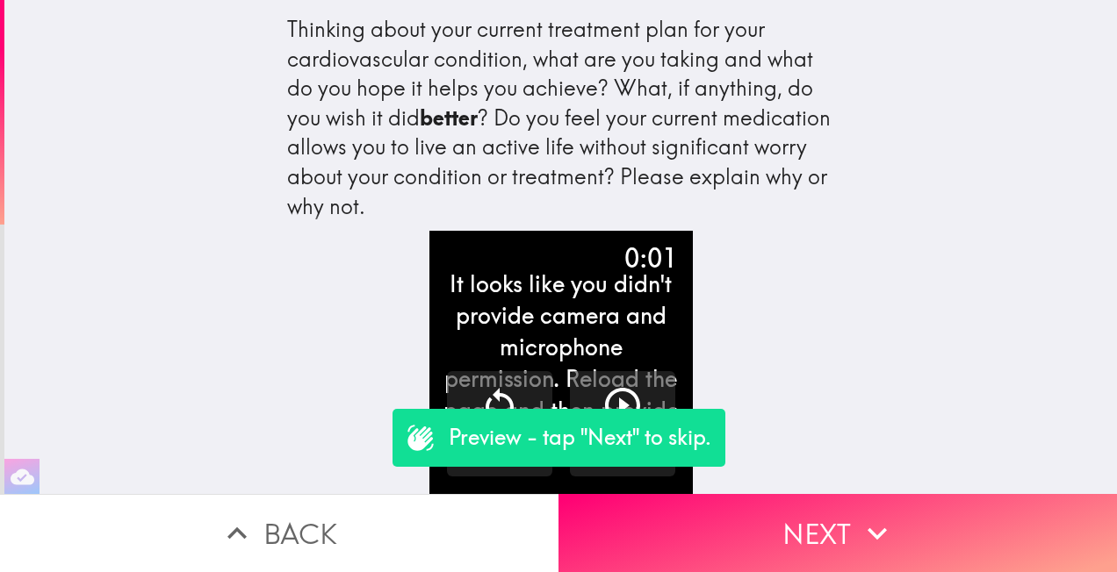
click at [283, 515] on button "Back" at bounding box center [279, 533] width 558 height 78
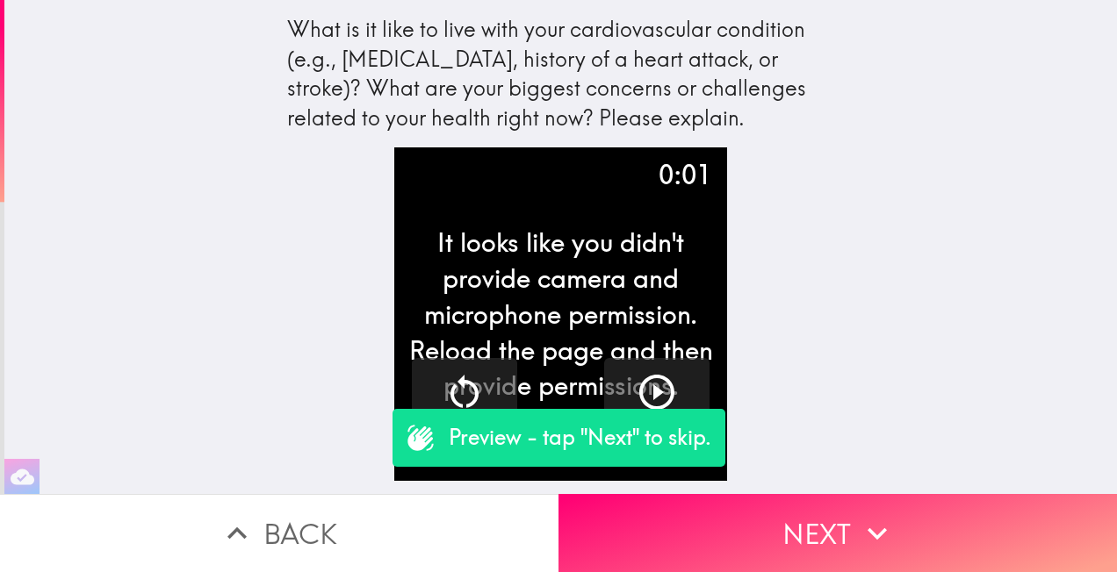
click at [283, 515] on button "Back" at bounding box center [279, 533] width 558 height 78
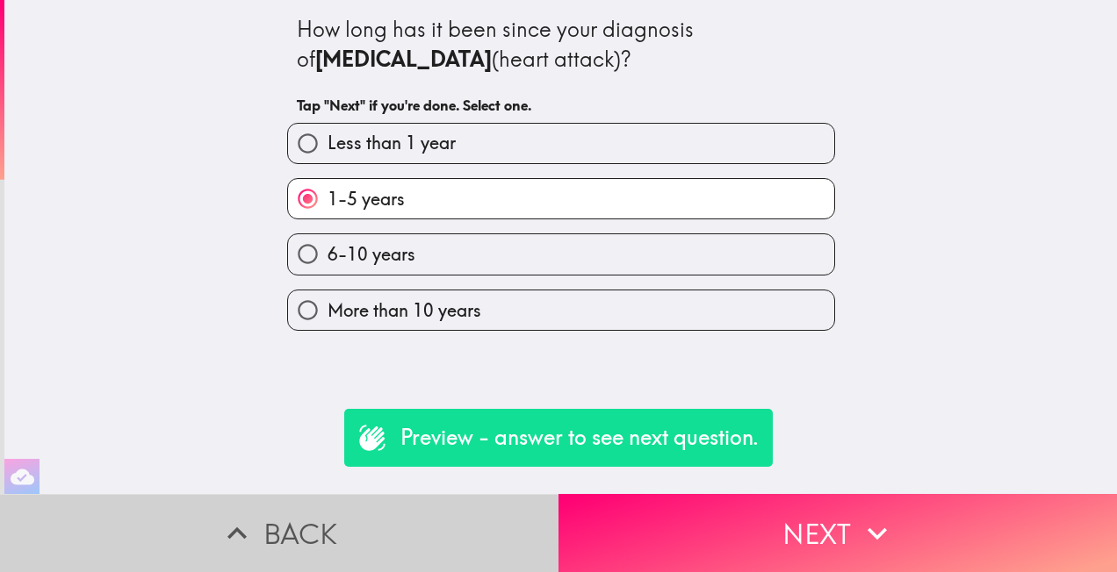
click at [283, 515] on button "Back" at bounding box center [279, 533] width 558 height 78
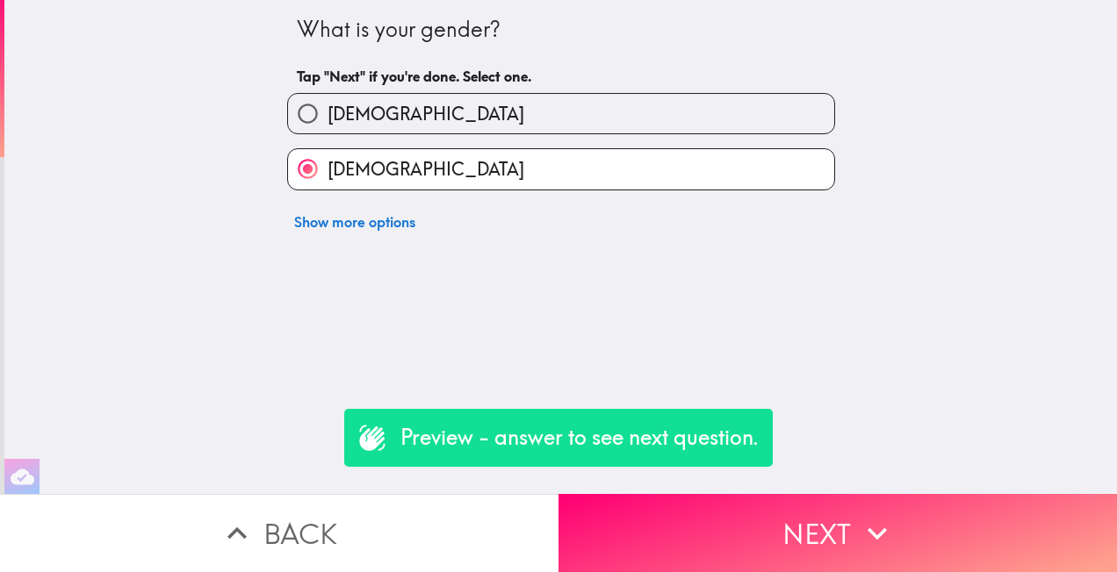
click at [283, 515] on button "Back" at bounding box center [279, 533] width 558 height 78
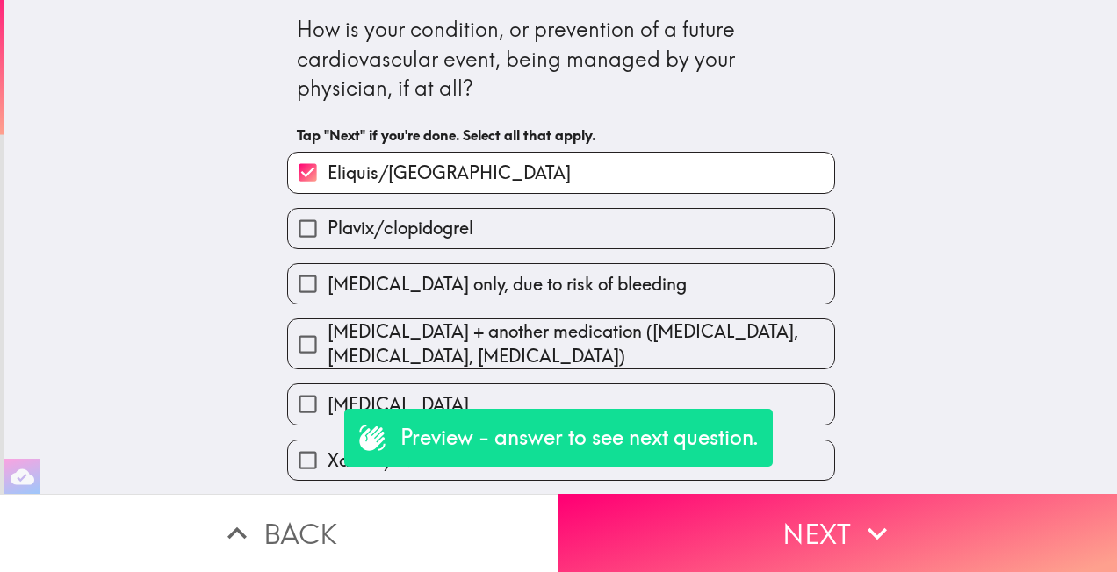
click at [283, 515] on button "Back" at bounding box center [279, 533] width 558 height 78
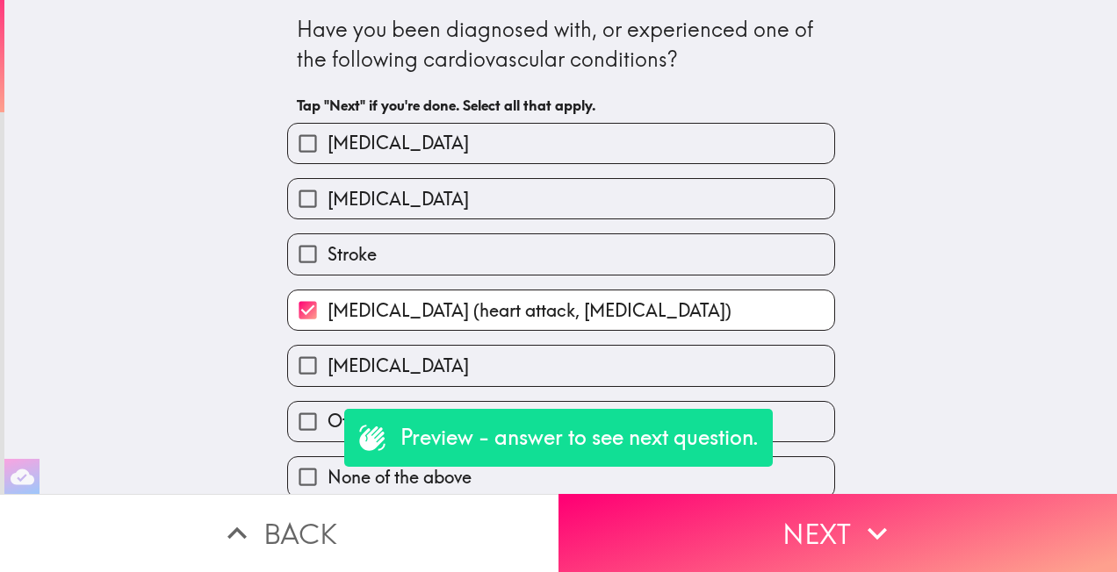
click at [299, 261] on input "Stroke" at bounding box center [308, 254] width 40 height 40
checkbox input "true"
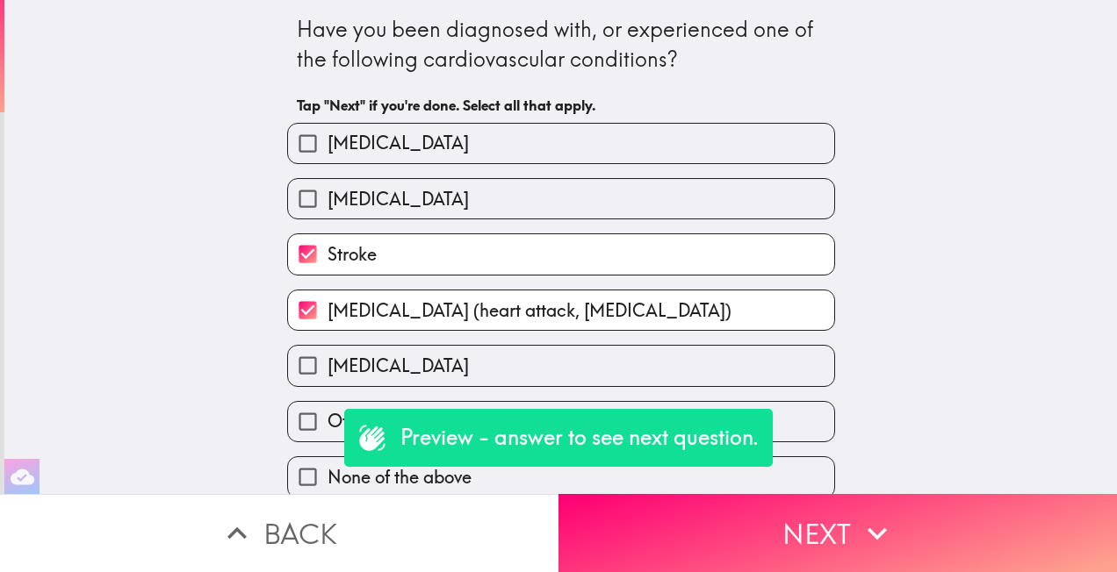
click at [296, 307] on input "[MEDICAL_DATA] (heart attack, [MEDICAL_DATA])" at bounding box center [308, 311] width 40 height 40
checkbox input "false"
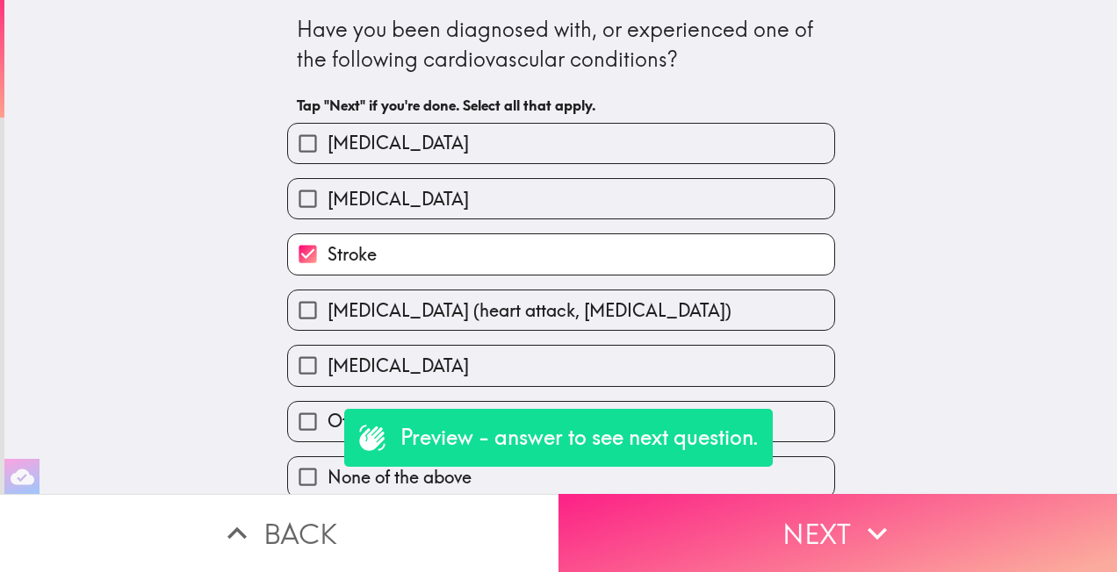
click at [848, 523] on button "Next" at bounding box center [837, 533] width 558 height 78
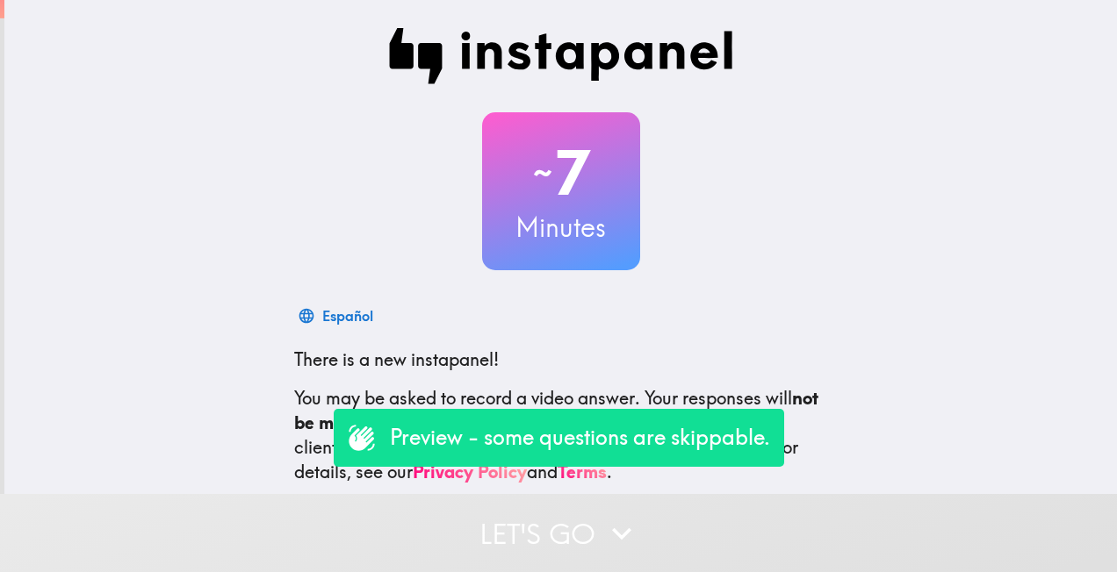
click at [568, 516] on button "Let's go" at bounding box center [558, 533] width 1117 height 78
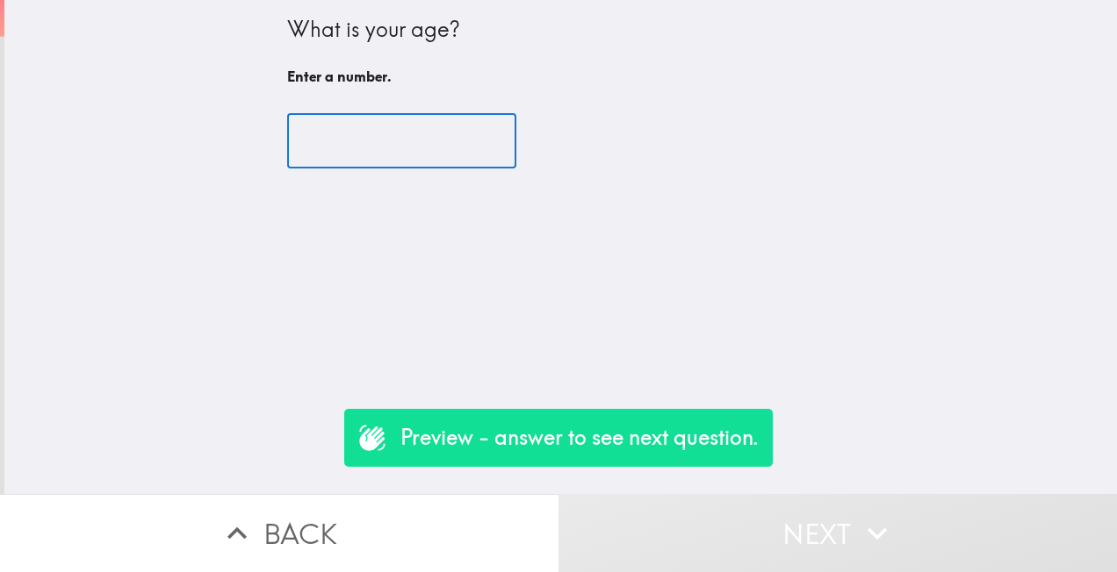
click at [364, 134] on input "number" at bounding box center [401, 141] width 229 height 54
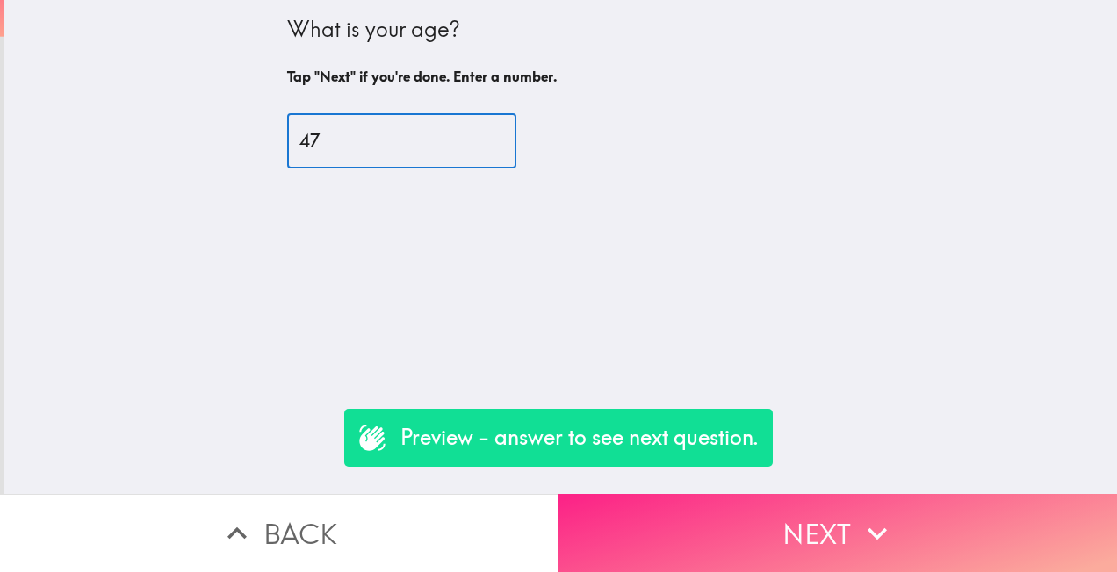
type input "47"
click at [858, 521] on icon "button" at bounding box center [877, 534] width 39 height 39
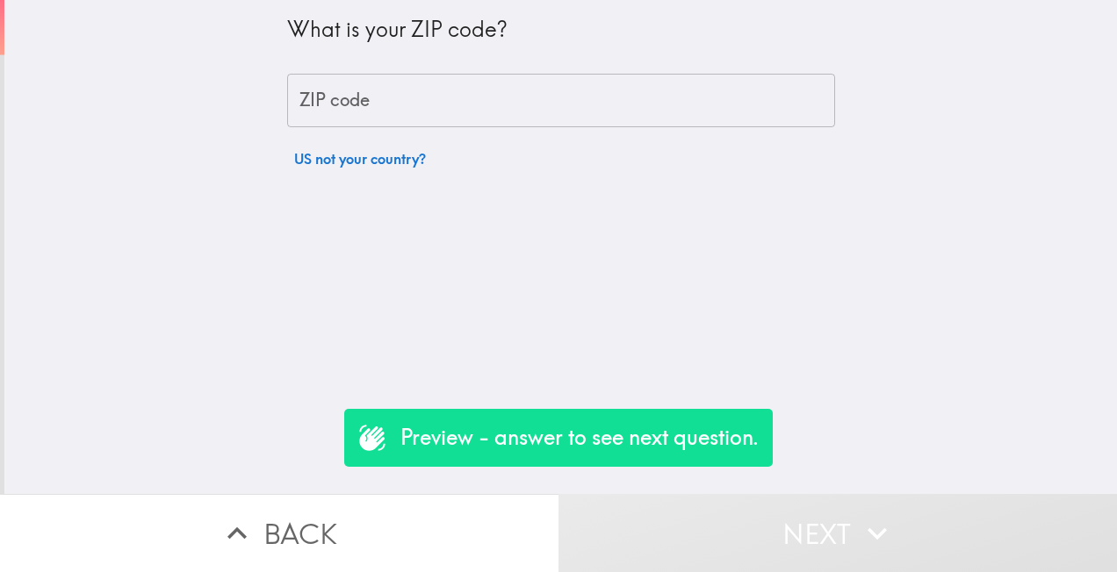
click at [356, 100] on input "ZIP code" at bounding box center [561, 101] width 548 height 54
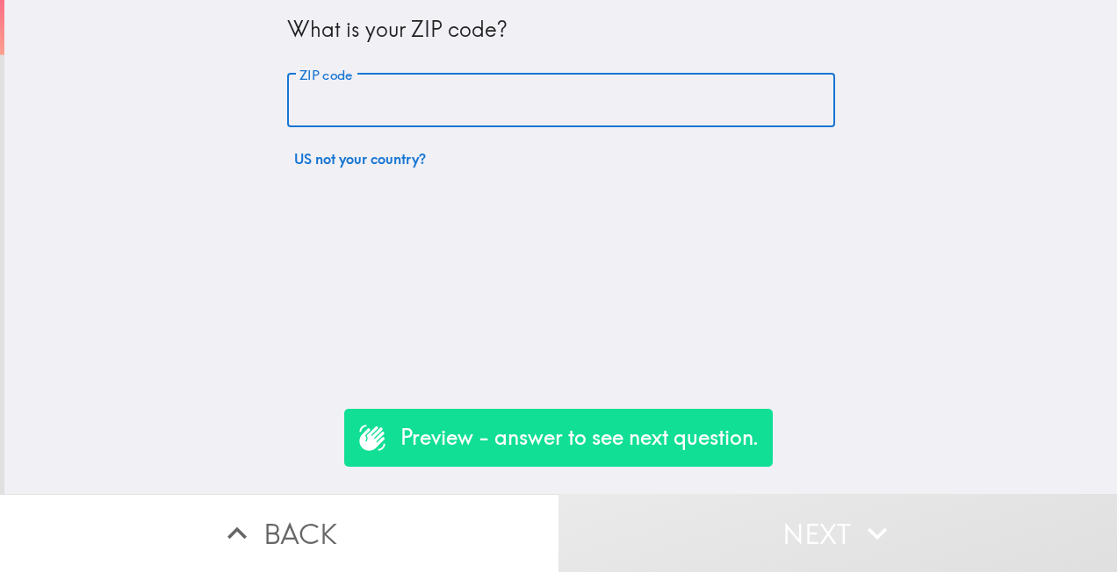
type input "34787"
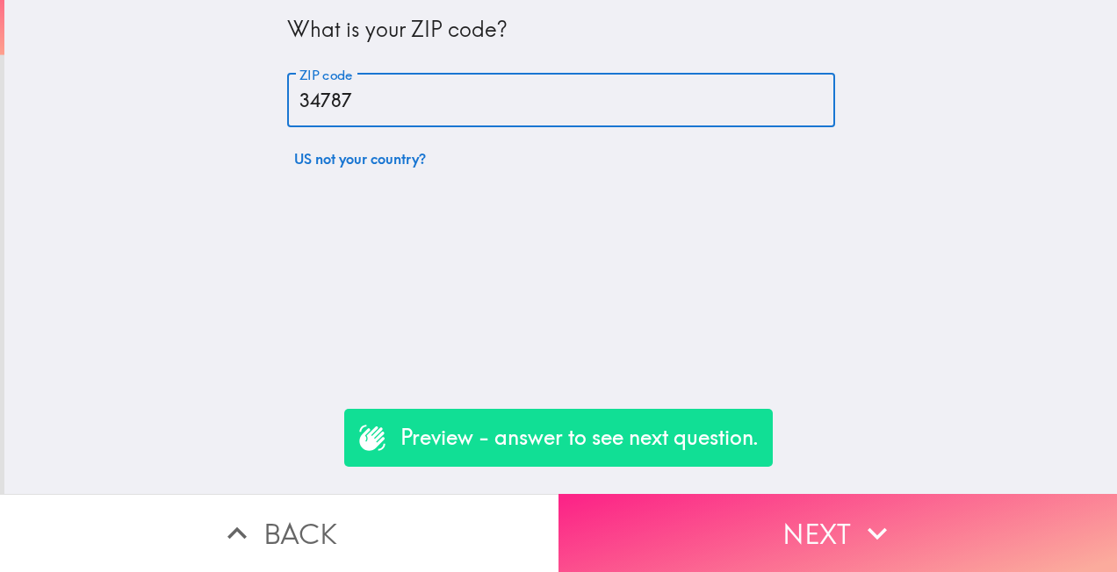
click at [780, 518] on button "Next" at bounding box center [837, 533] width 558 height 78
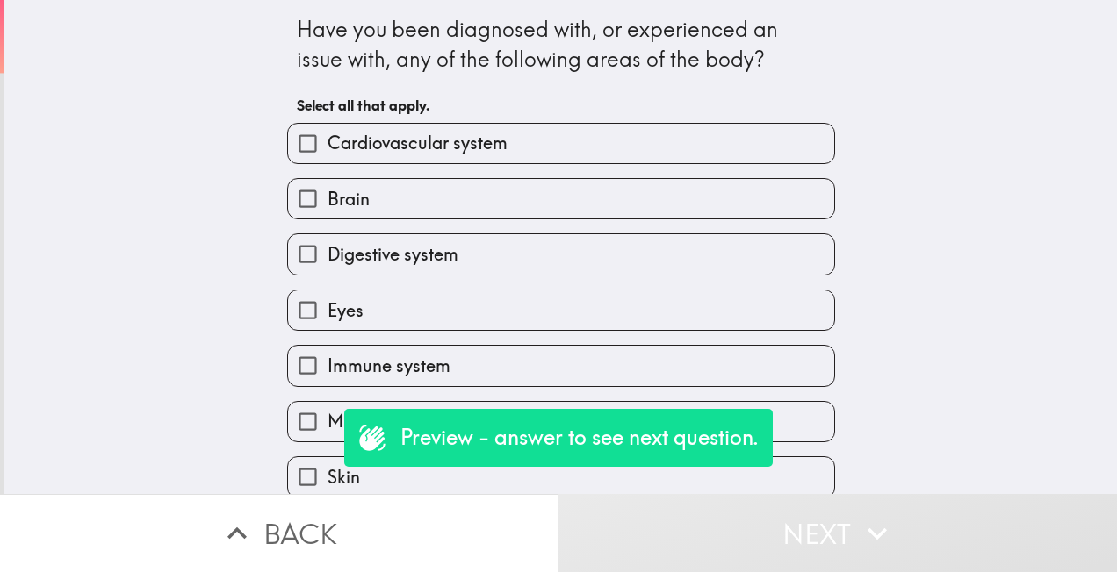
click at [399, 155] on span "Cardiovascular system" at bounding box center [418, 143] width 180 height 25
click at [328, 155] on input "Cardiovascular system" at bounding box center [308, 144] width 40 height 40
checkbox input "true"
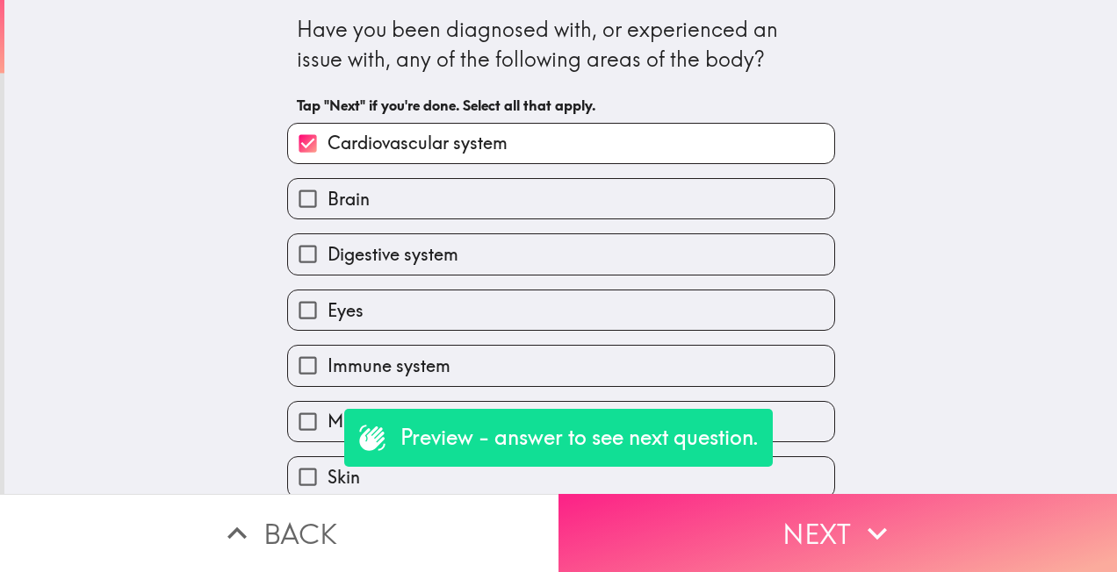
click at [857, 548] on button "Next" at bounding box center [837, 533] width 558 height 78
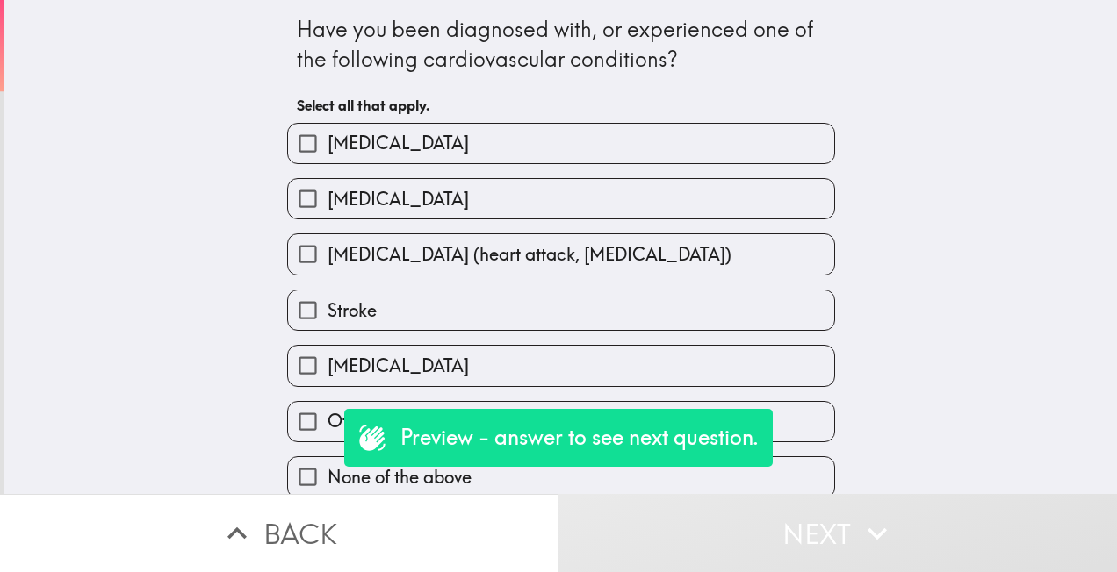
click at [336, 313] on span "Stroke" at bounding box center [352, 311] width 49 height 25
click at [328, 313] on input "Stroke" at bounding box center [308, 311] width 40 height 40
checkbox input "true"
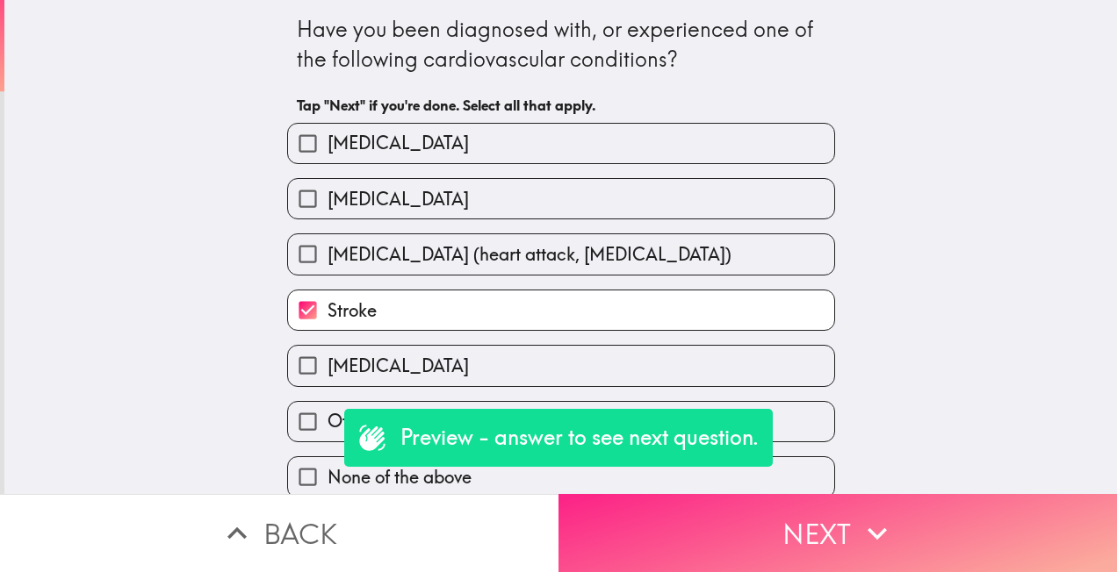
click at [828, 526] on button "Next" at bounding box center [837, 533] width 558 height 78
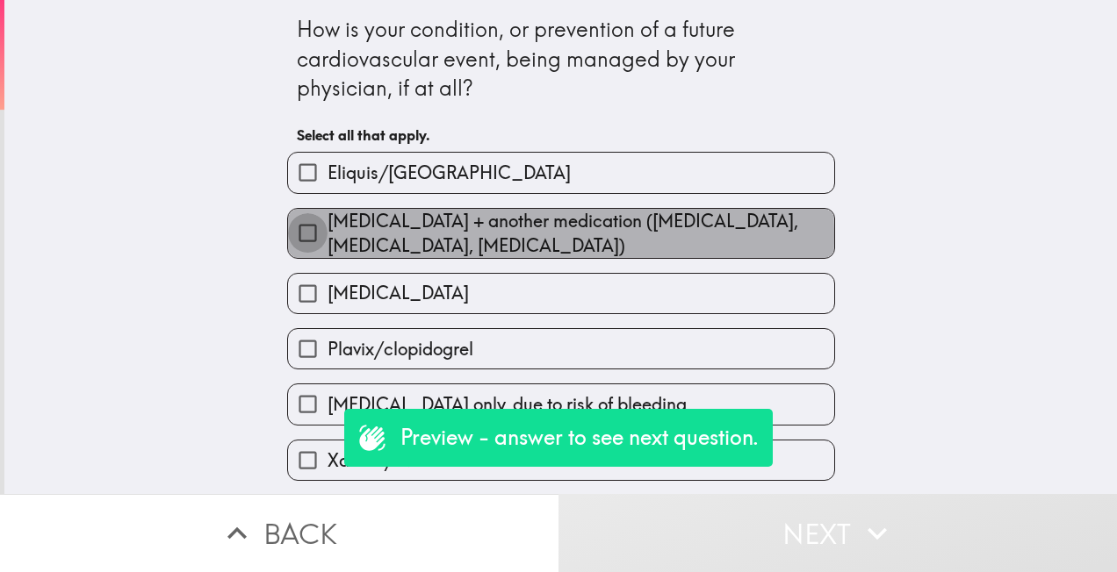
click at [288, 238] on input "[MEDICAL_DATA] + another medication ([MEDICAL_DATA], [MEDICAL_DATA], [MEDICAL_D…" at bounding box center [308, 233] width 40 height 40
checkbox input "true"
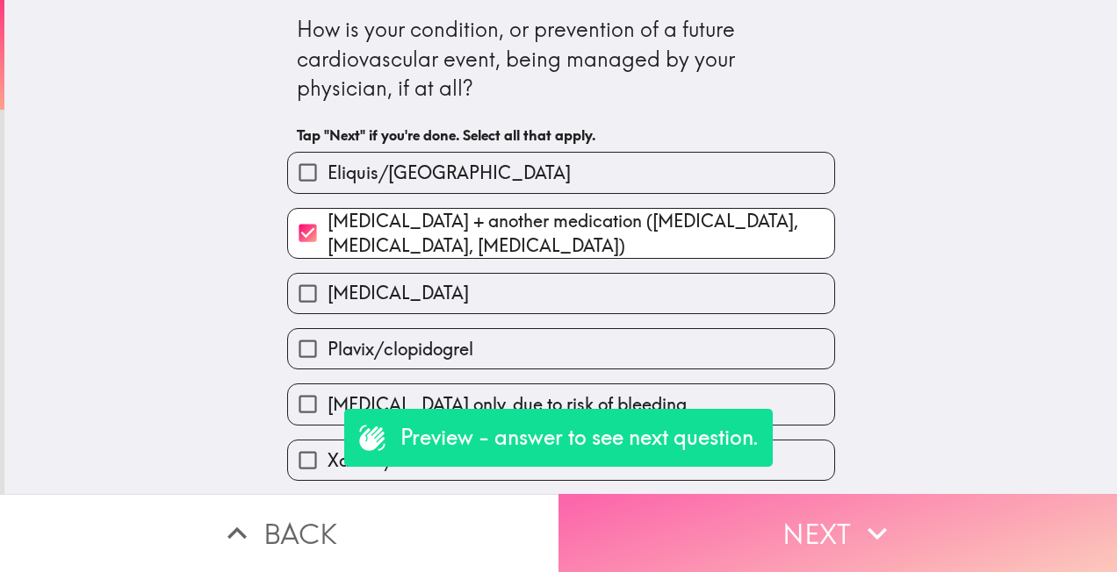
click at [842, 515] on button "Next" at bounding box center [837, 533] width 558 height 78
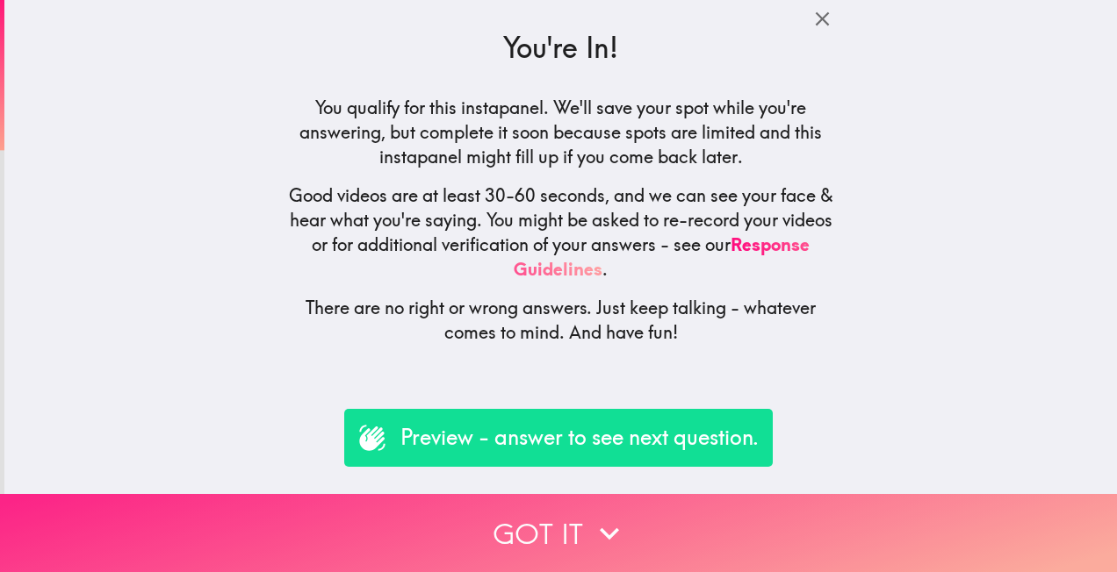
click at [611, 527] on icon "button" at bounding box center [609, 534] width 39 height 39
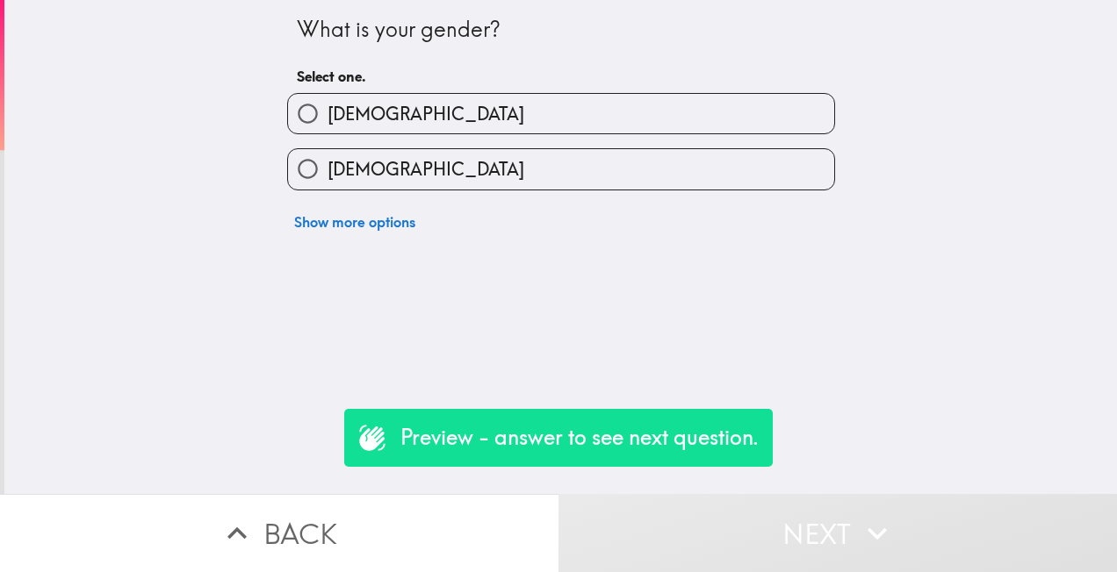
click at [349, 176] on span "[DEMOGRAPHIC_DATA]" at bounding box center [426, 169] width 197 height 25
click at [328, 176] on input "[DEMOGRAPHIC_DATA]" at bounding box center [308, 169] width 40 height 40
radio input "true"
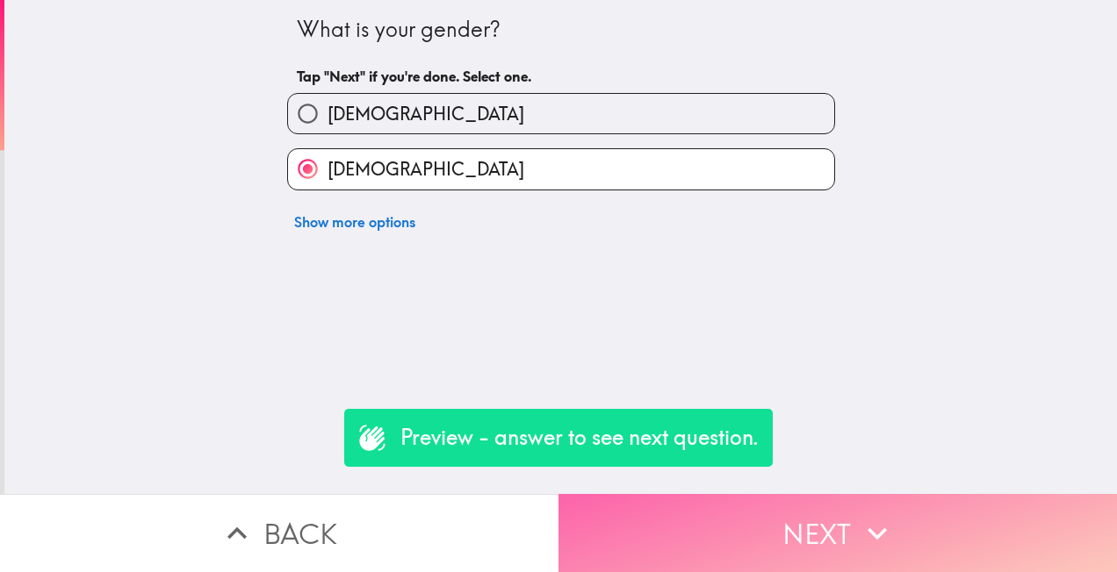
click at [790, 529] on button "Next" at bounding box center [837, 533] width 558 height 78
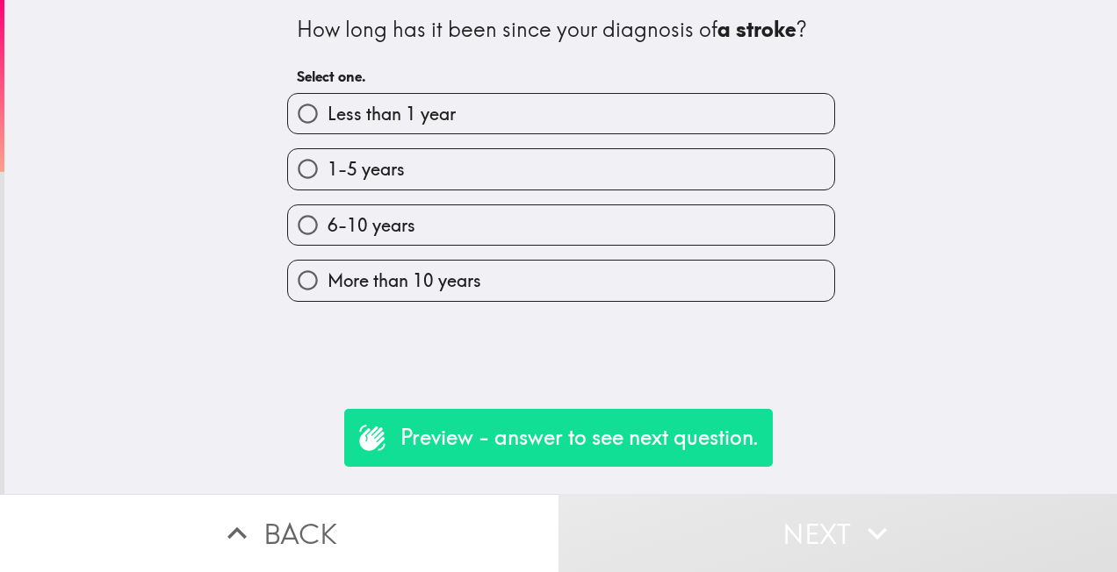
click at [351, 172] on span "1-5 years" at bounding box center [366, 169] width 77 height 25
click at [328, 172] on input "1-5 years" at bounding box center [308, 169] width 40 height 40
radio input "true"
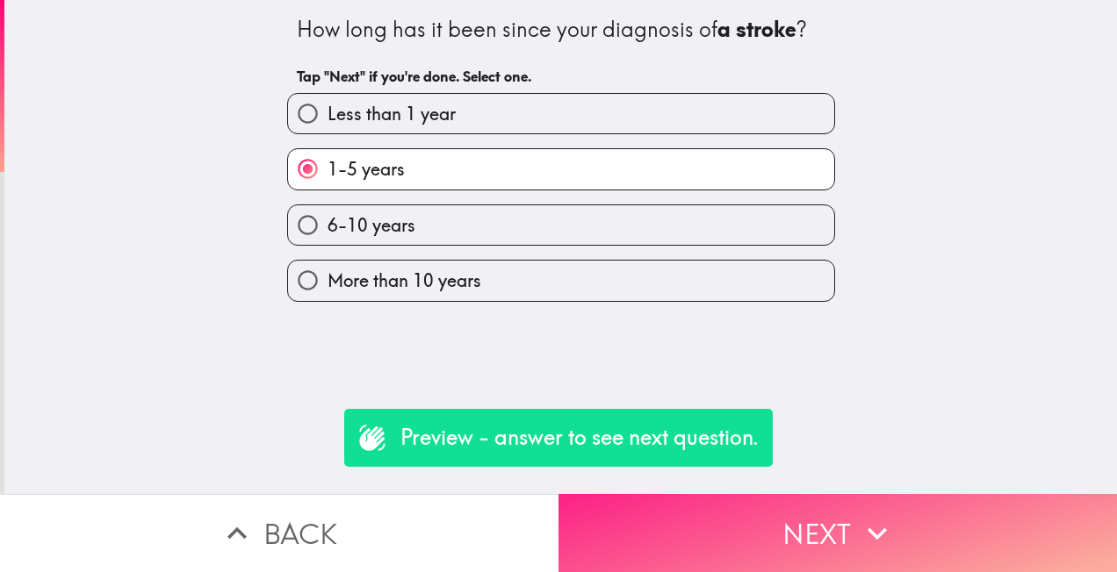
click at [854, 541] on button "Next" at bounding box center [837, 533] width 558 height 78
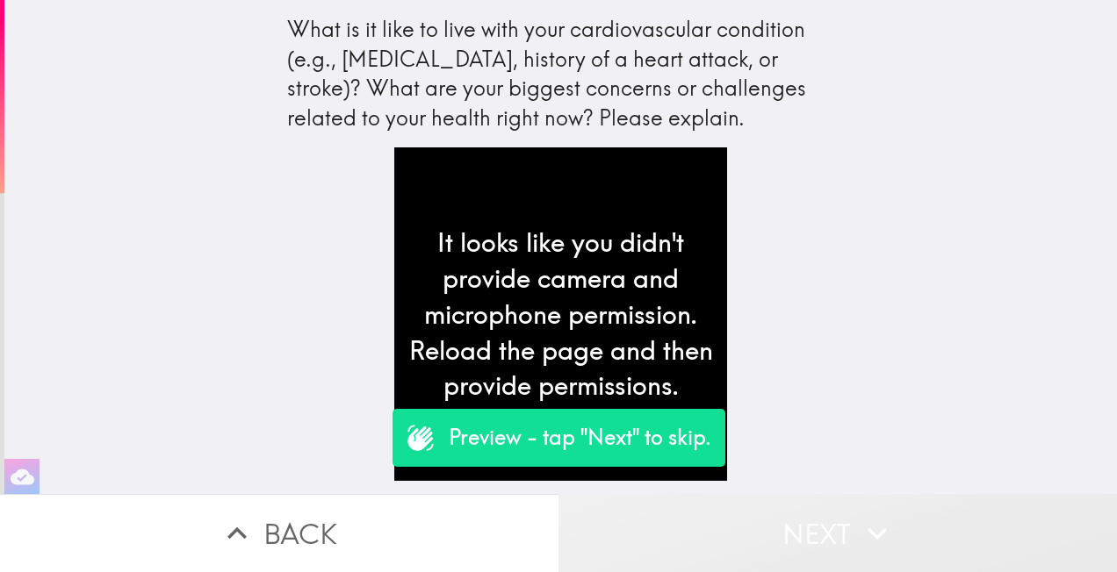
click at [854, 541] on button "Next" at bounding box center [837, 533] width 558 height 78
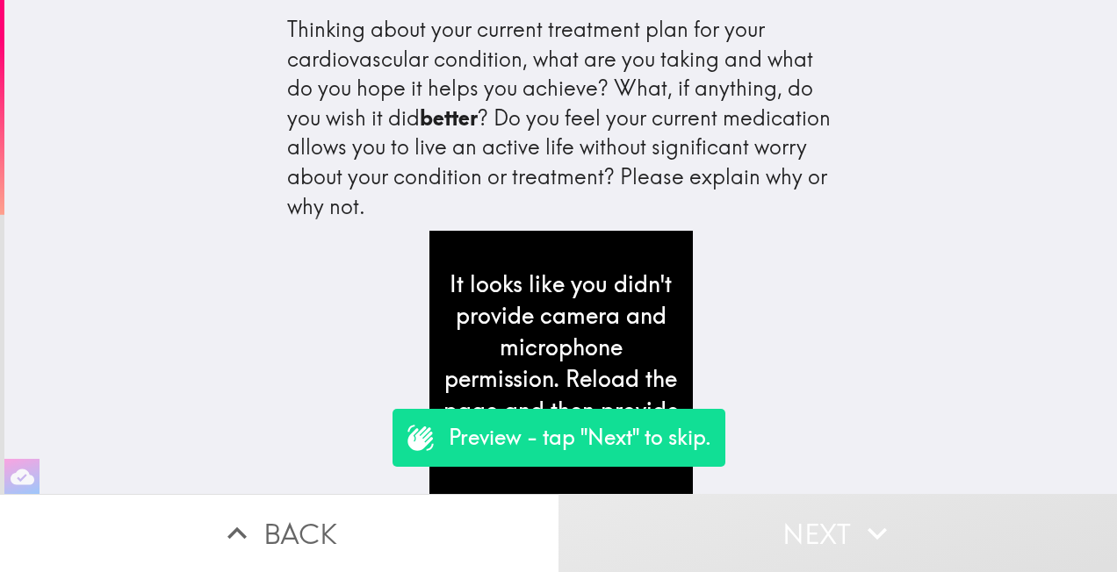
click at [854, 541] on button "Next" at bounding box center [837, 533] width 558 height 78
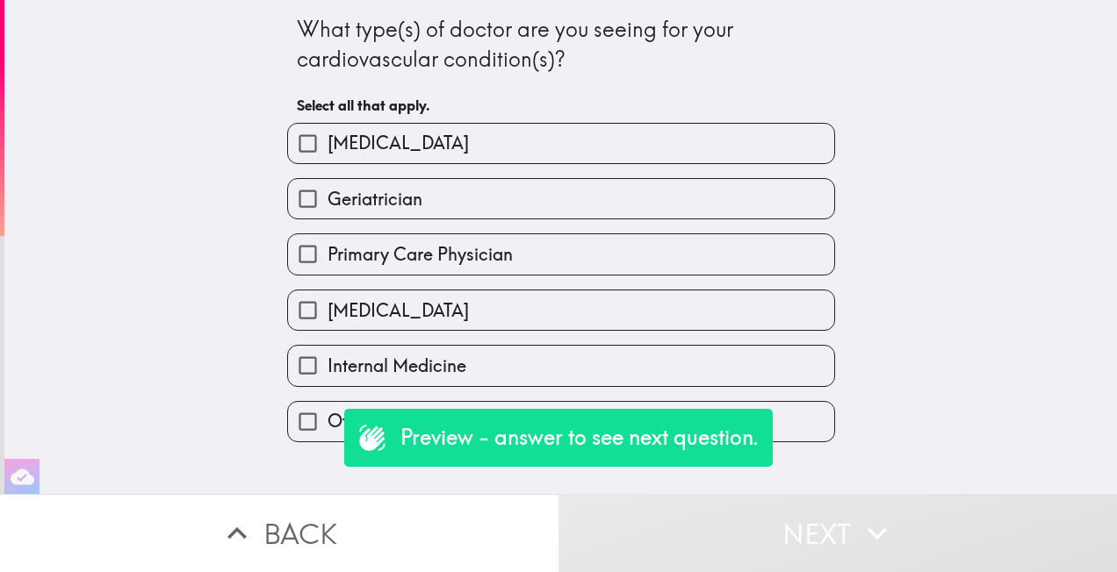
click at [358, 132] on span "[MEDICAL_DATA]" at bounding box center [398, 143] width 141 height 25
click at [328, 132] on input "[MEDICAL_DATA]" at bounding box center [308, 144] width 40 height 40
checkbox input "true"
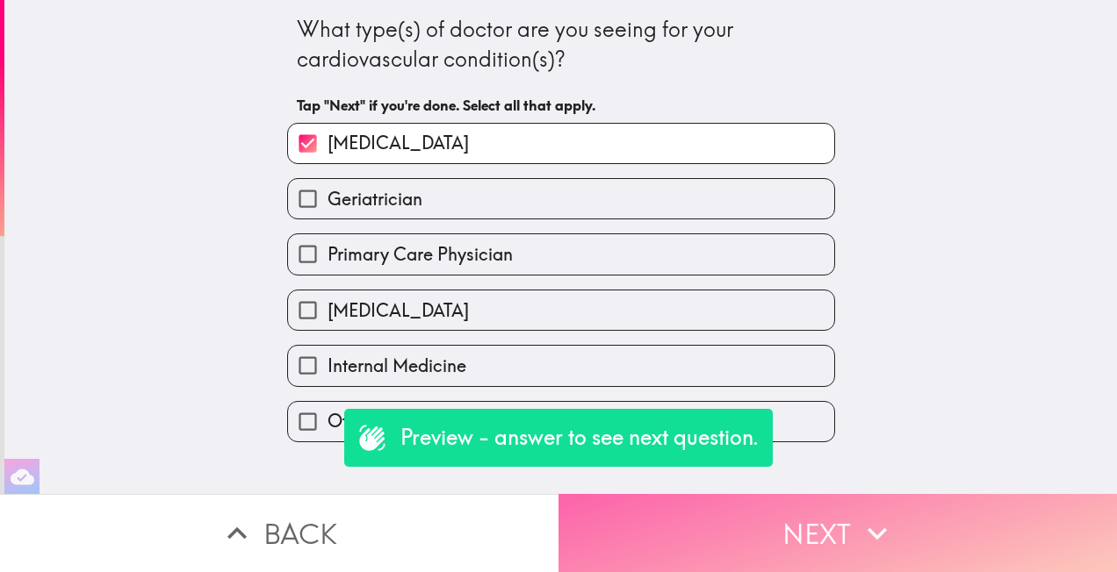
click at [817, 531] on button "Next" at bounding box center [837, 533] width 558 height 78
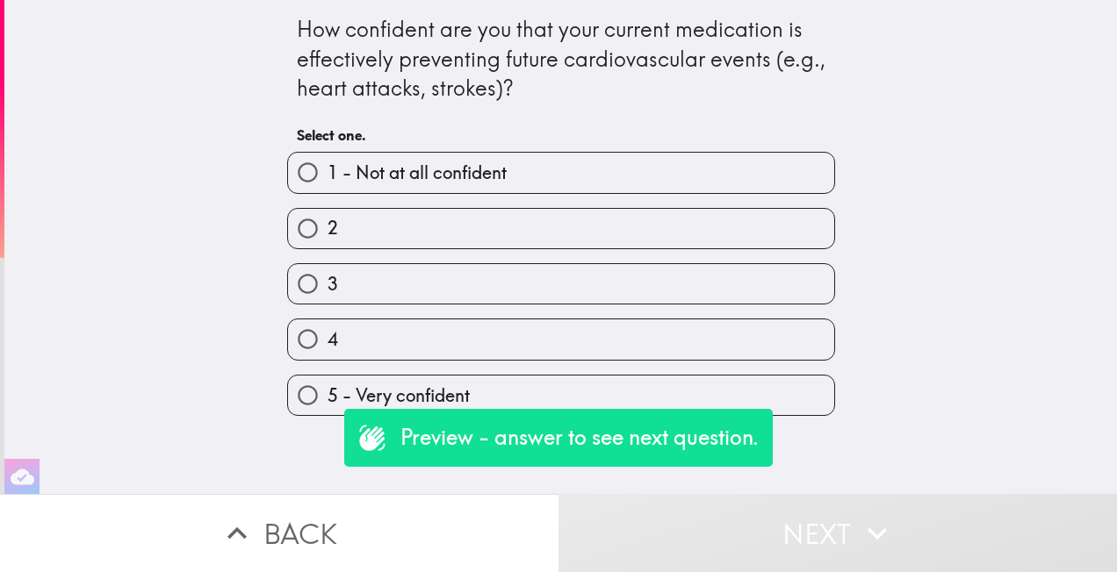
click at [464, 349] on label "4" at bounding box center [561, 340] width 546 height 40
click at [328, 349] on input "4" at bounding box center [308, 340] width 40 height 40
radio input "true"
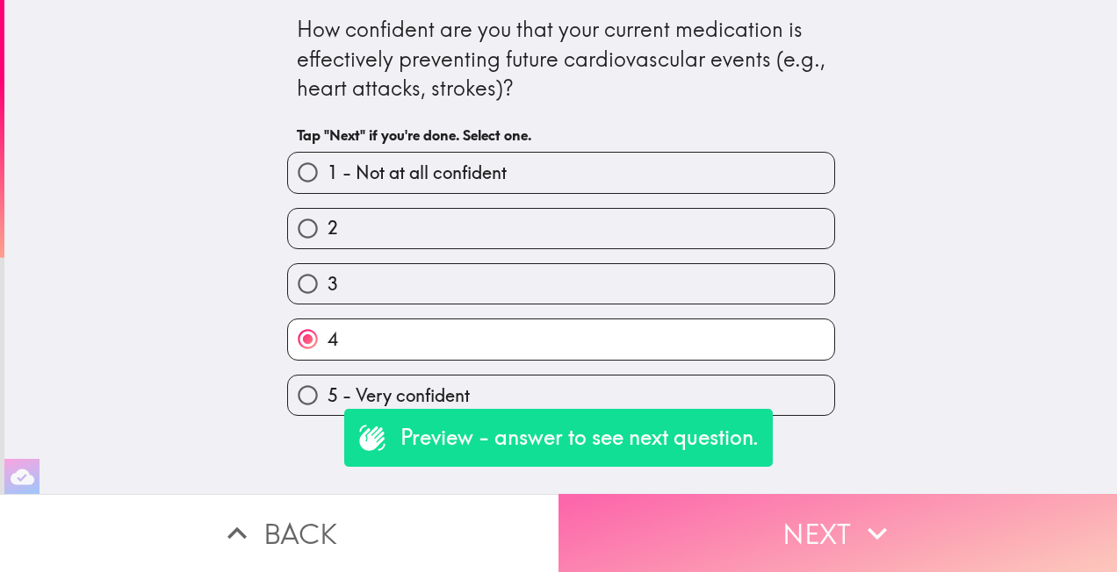
click at [838, 544] on button "Next" at bounding box center [837, 533] width 558 height 78
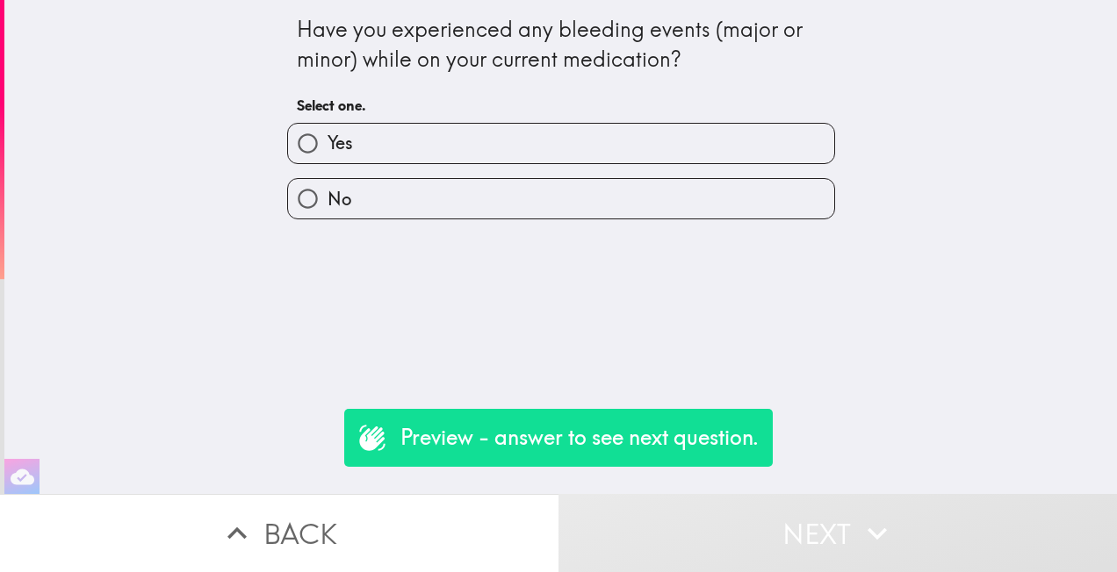
click at [373, 151] on label "Yes" at bounding box center [561, 144] width 546 height 40
click at [328, 151] on input "Yes" at bounding box center [308, 144] width 40 height 40
radio input "true"
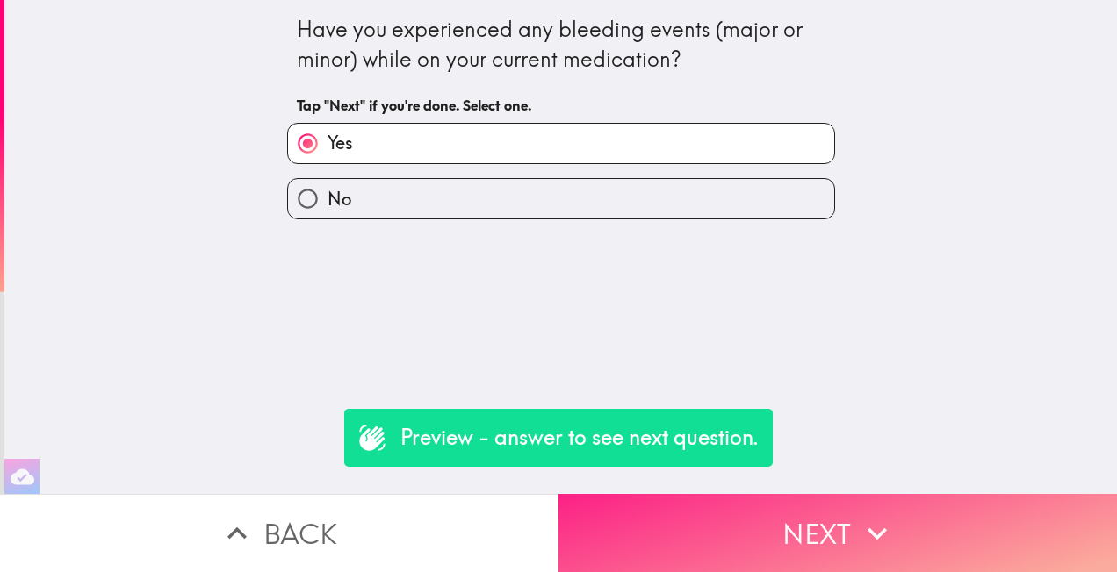
click at [789, 538] on button "Next" at bounding box center [837, 533] width 558 height 78
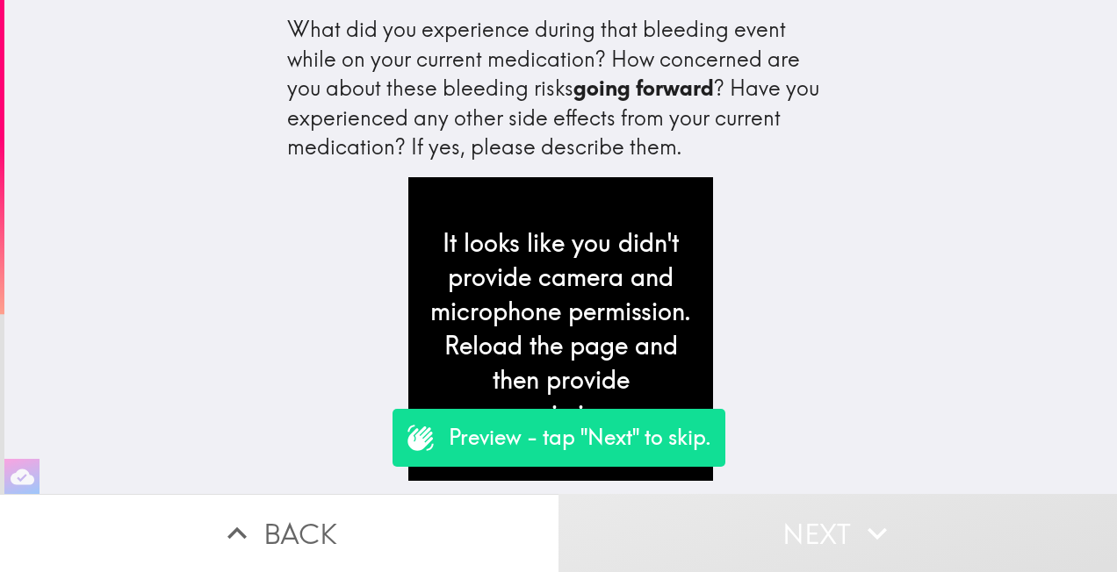
click at [789, 538] on button "Next" at bounding box center [837, 533] width 558 height 78
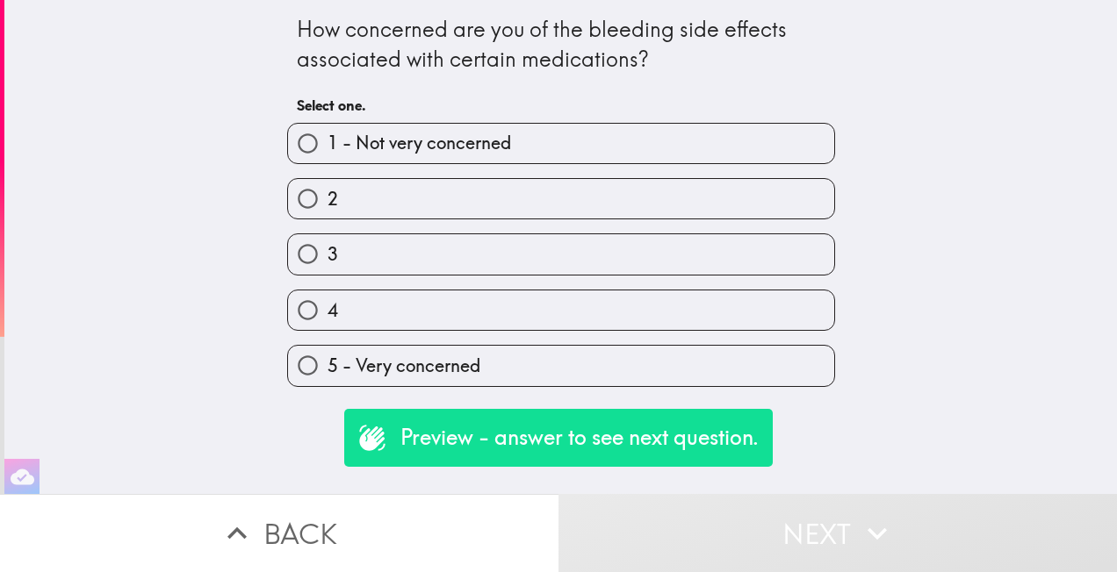
click at [789, 538] on button "Next" at bounding box center [837, 533] width 558 height 78
click at [305, 256] on input "3" at bounding box center [308, 254] width 40 height 40
radio input "true"
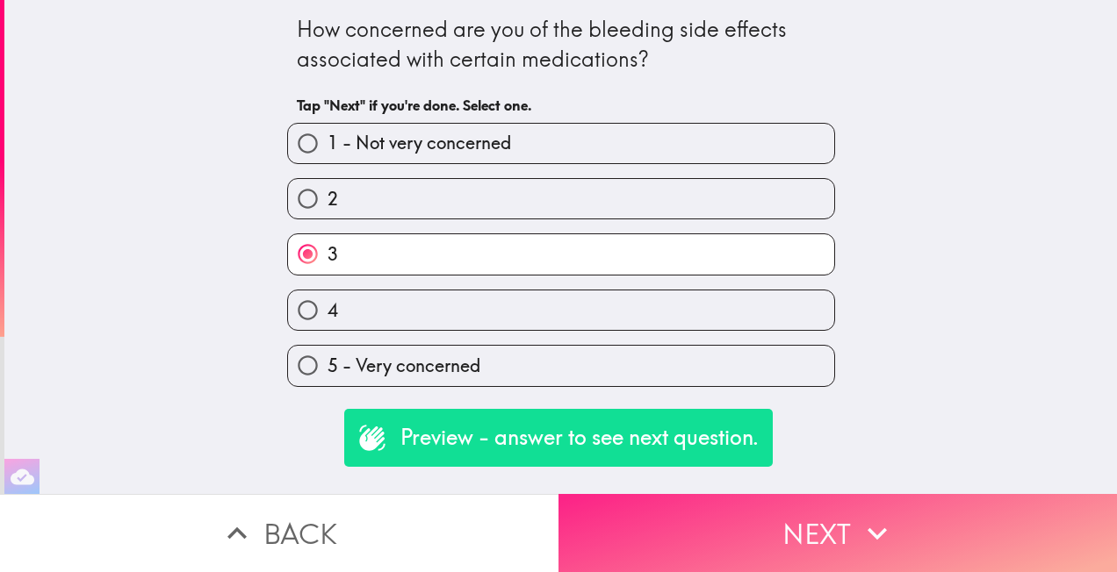
click at [796, 529] on button "Next" at bounding box center [837, 533] width 558 height 78
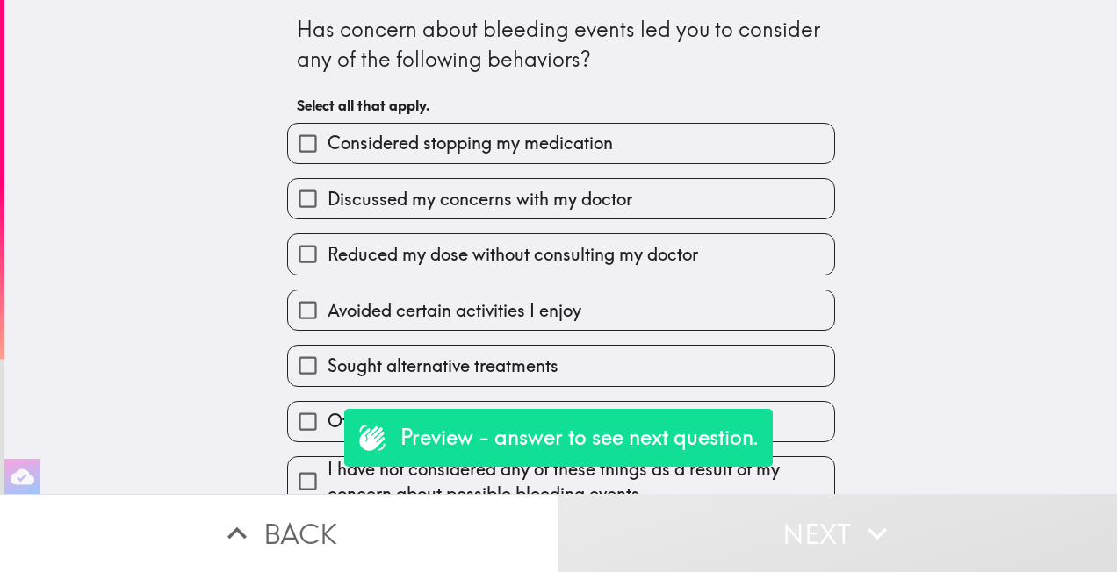
click at [364, 544] on button "Back" at bounding box center [279, 533] width 558 height 78
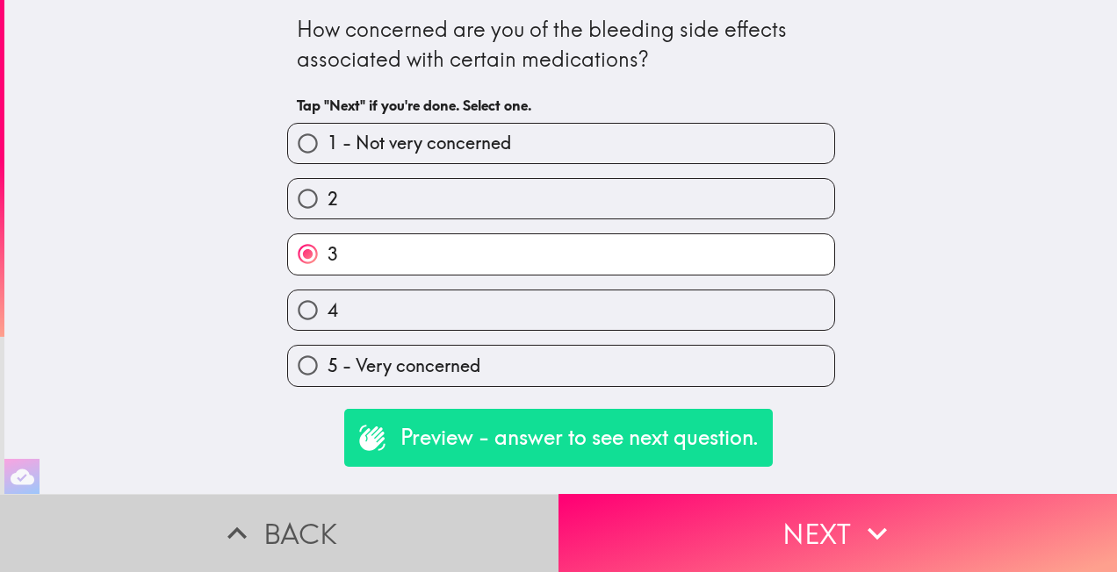
click at [364, 544] on button "Back" at bounding box center [279, 533] width 558 height 78
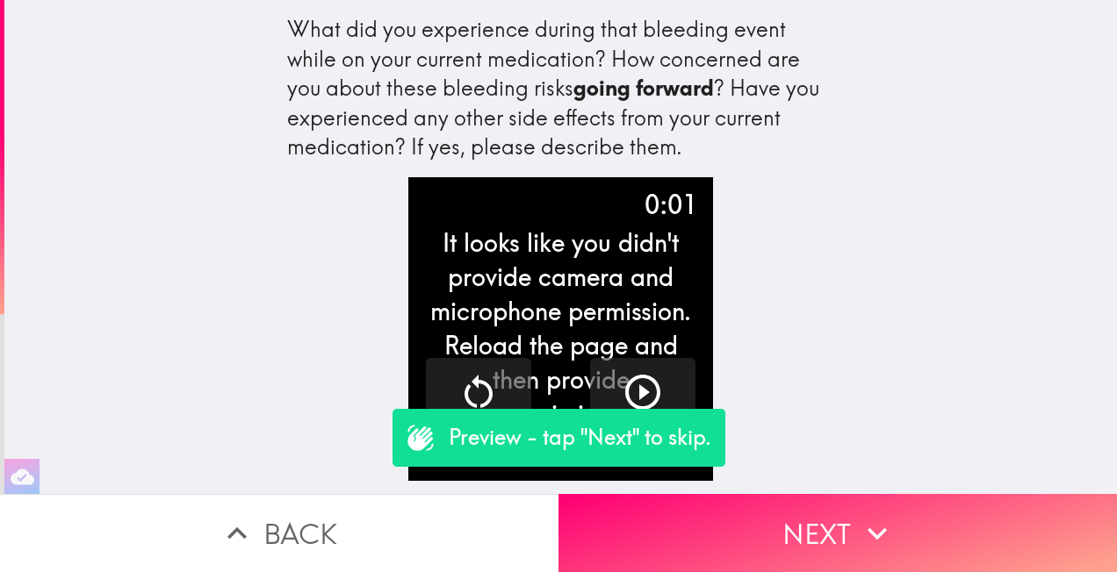
click at [364, 544] on button "Back" at bounding box center [279, 533] width 558 height 78
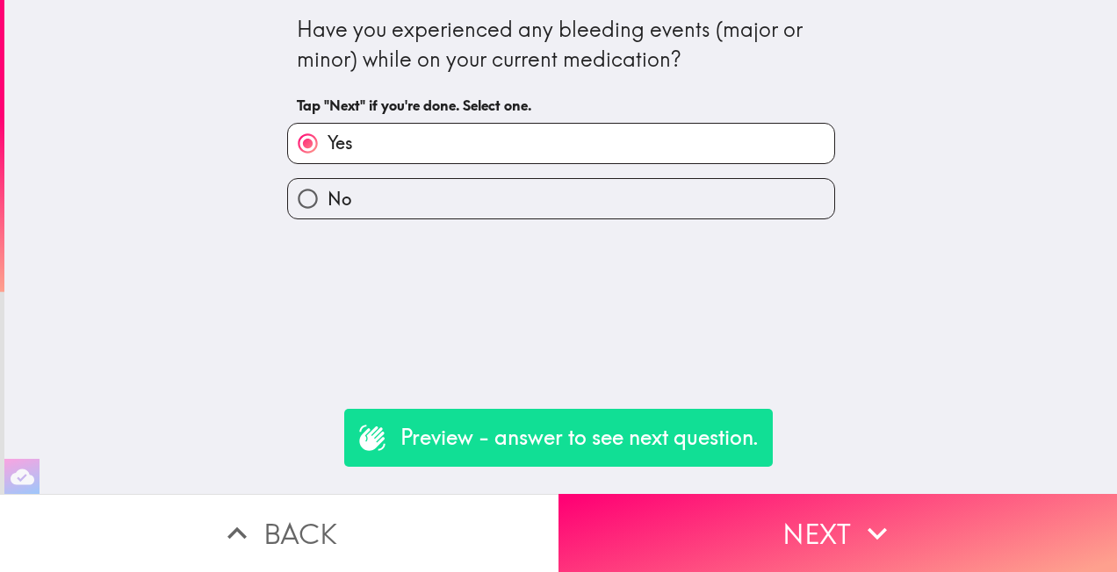
click at [364, 544] on button "Back" at bounding box center [279, 533] width 558 height 78
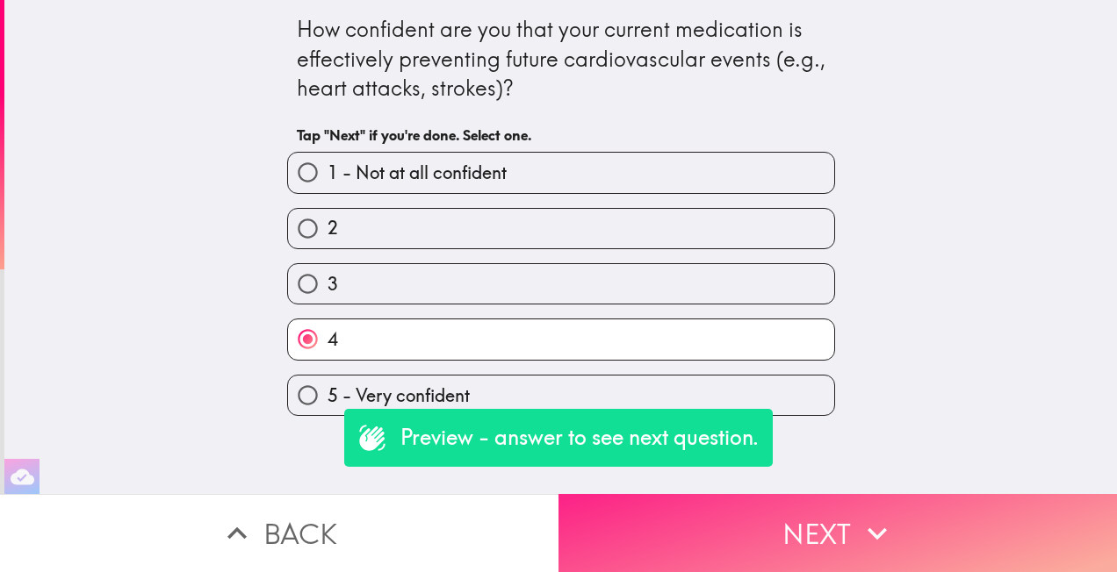
click at [899, 542] on button "Next" at bounding box center [837, 533] width 558 height 78
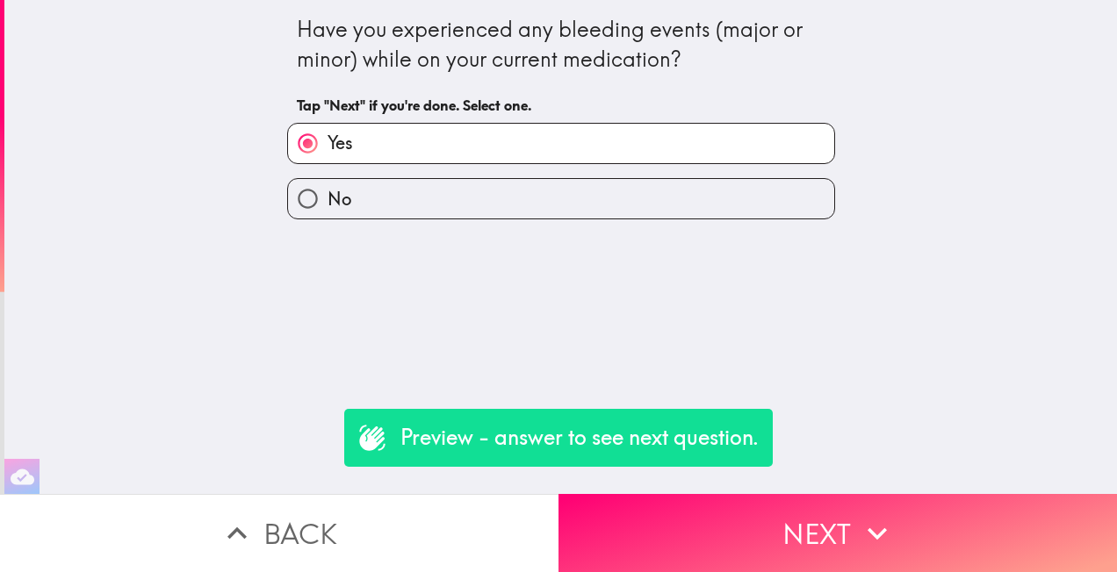
click at [299, 205] on input "No" at bounding box center [308, 199] width 40 height 40
radio input "true"
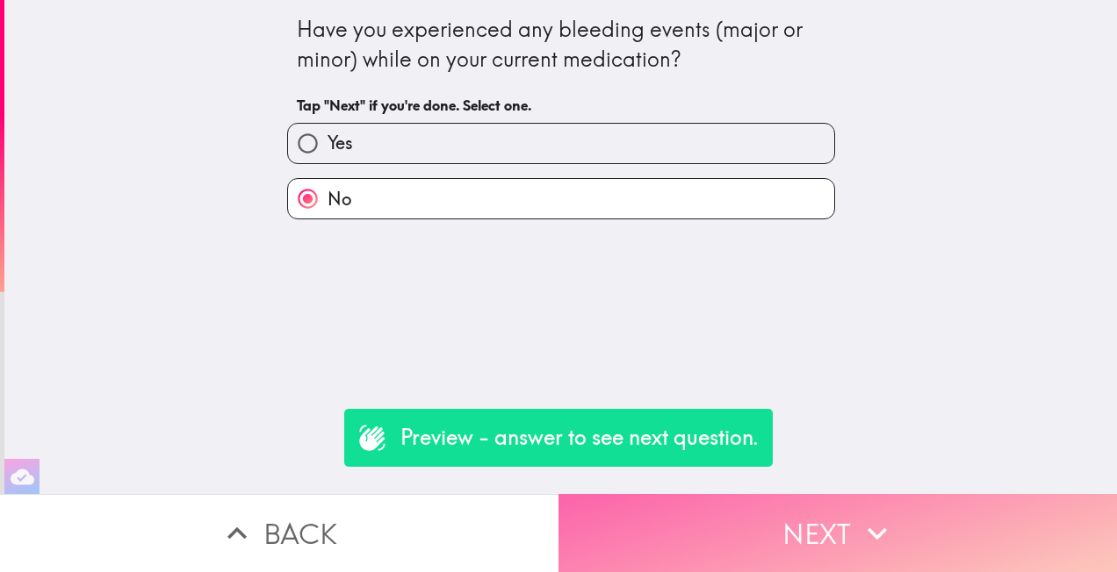
click at [847, 518] on button "Next" at bounding box center [837, 533] width 558 height 78
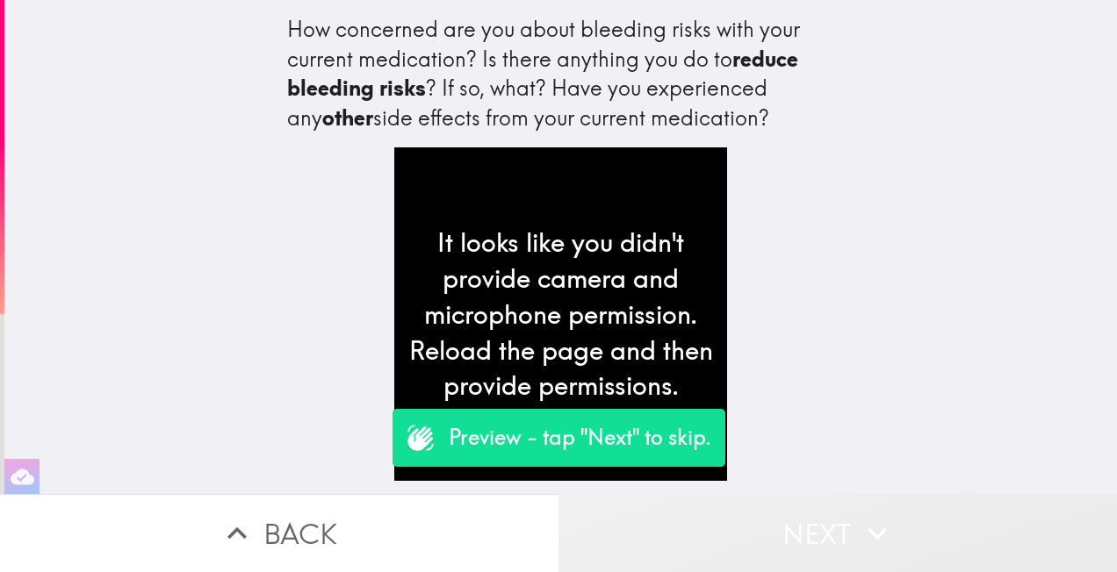
click at [847, 518] on button "Next" at bounding box center [837, 533] width 558 height 78
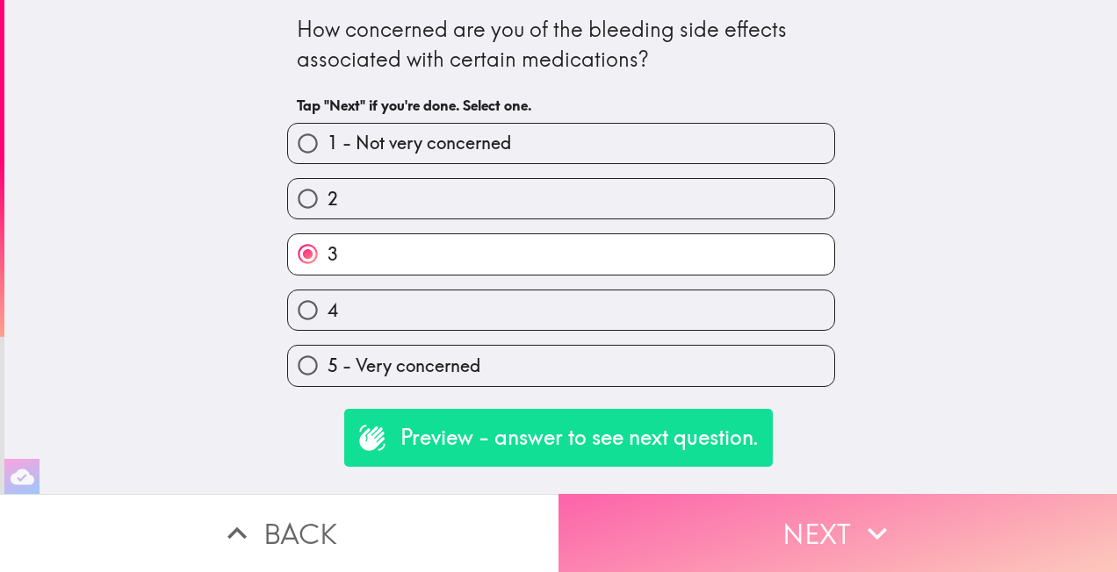
click at [847, 518] on button "Next" at bounding box center [837, 533] width 558 height 78
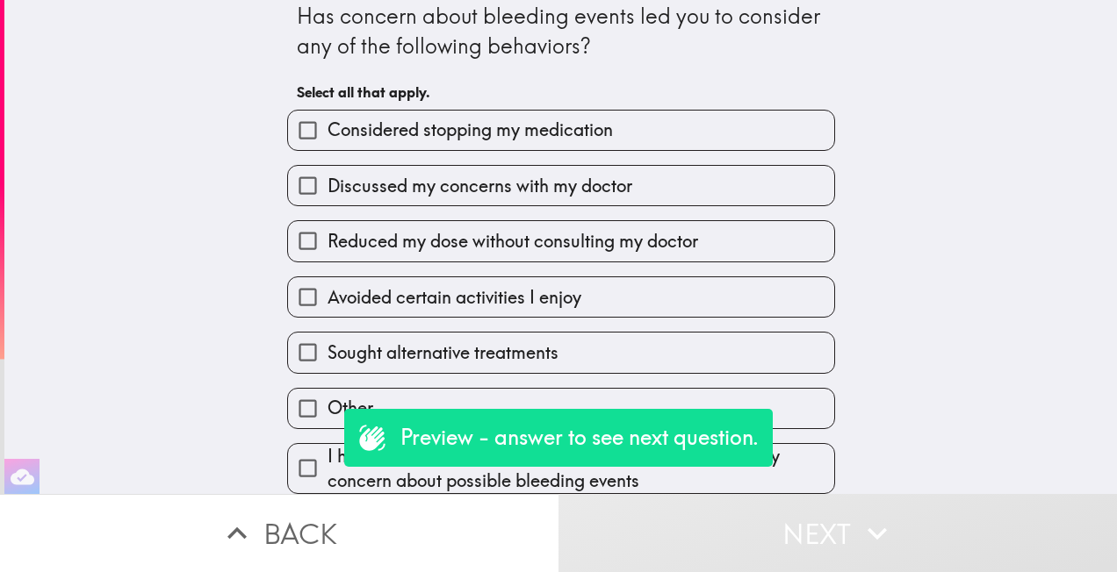
scroll to position [30, 0]
click at [817, 545] on button "Next" at bounding box center [837, 533] width 558 height 78
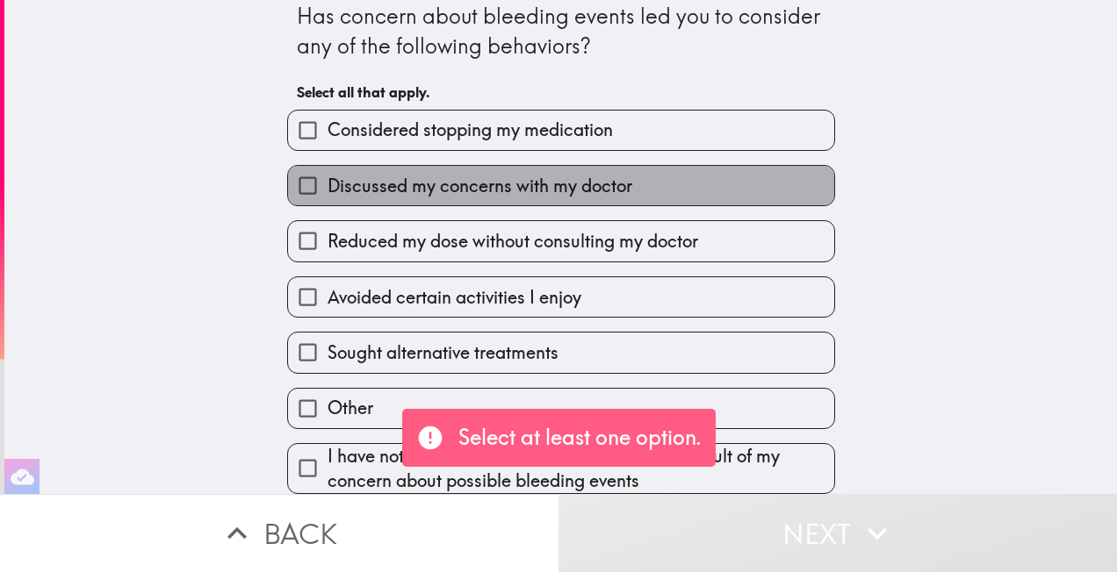
click at [363, 183] on label "Discussed my concerns with my doctor" at bounding box center [561, 186] width 546 height 40
click at [328, 183] on input "Discussed my concerns with my doctor" at bounding box center [308, 186] width 40 height 40
checkbox input "true"
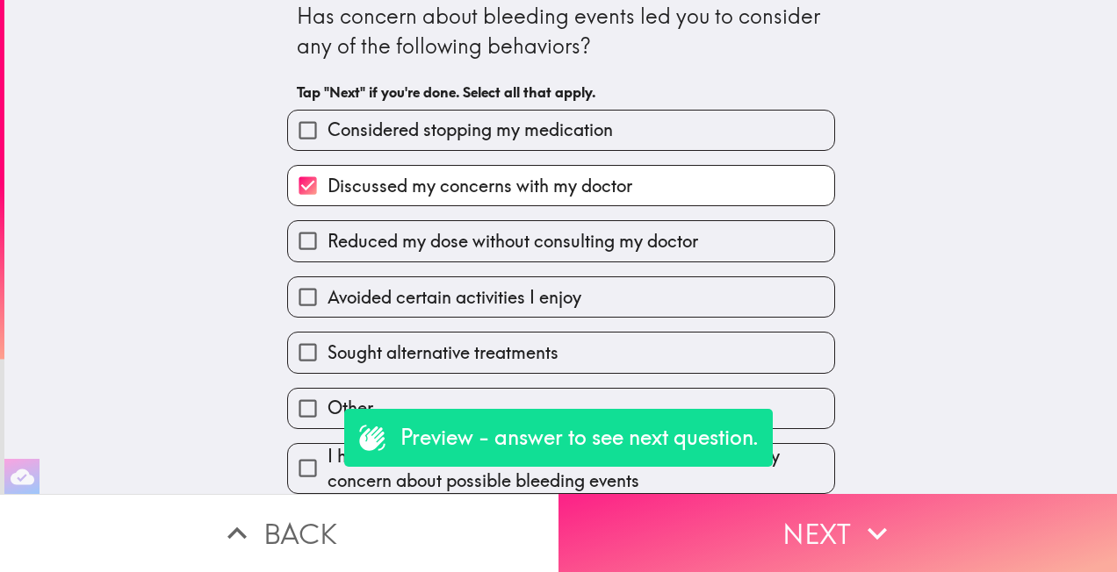
click at [802, 523] on button "Next" at bounding box center [837, 533] width 558 height 78
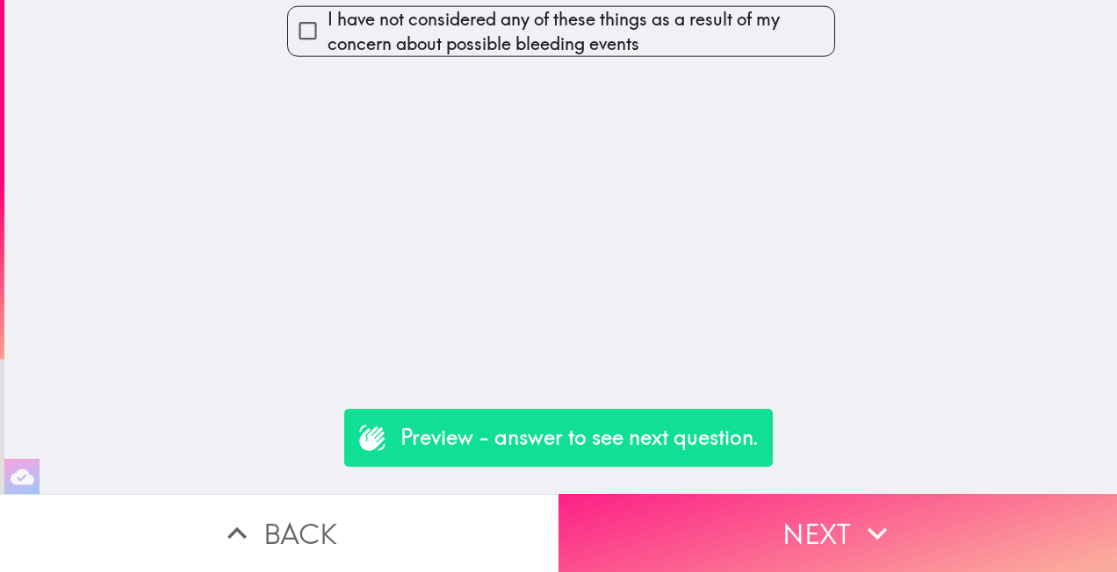
scroll to position [0, 0]
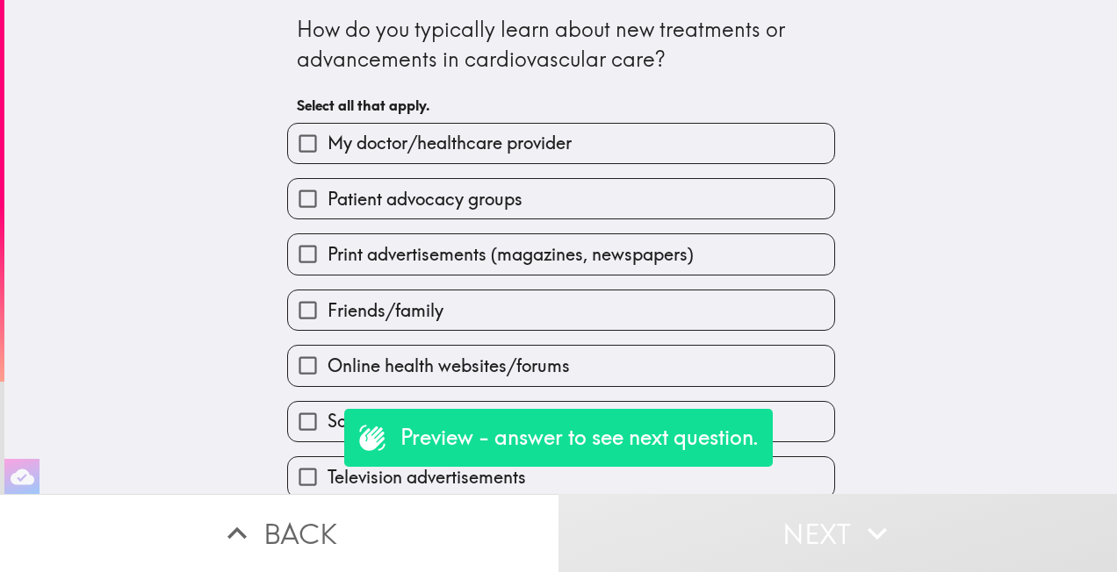
click at [405, 153] on span "My doctor/healthcare provider" at bounding box center [450, 143] width 244 height 25
click at [328, 153] on input "My doctor/healthcare provider" at bounding box center [308, 144] width 40 height 40
checkbox input "true"
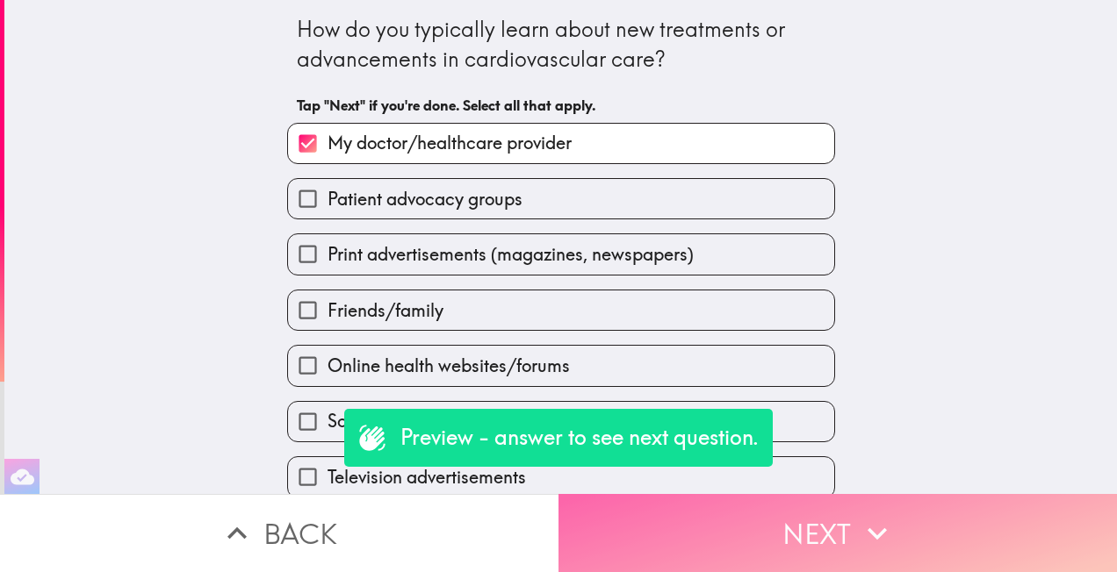
click at [858, 543] on button "Next" at bounding box center [837, 533] width 558 height 78
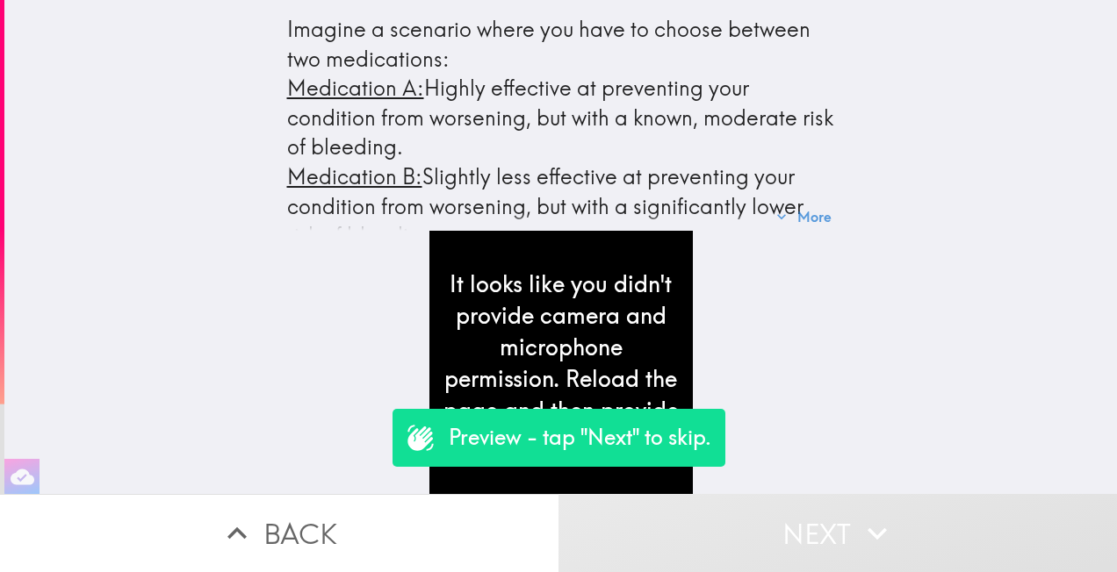
click at [837, 530] on button "Next" at bounding box center [837, 533] width 558 height 78
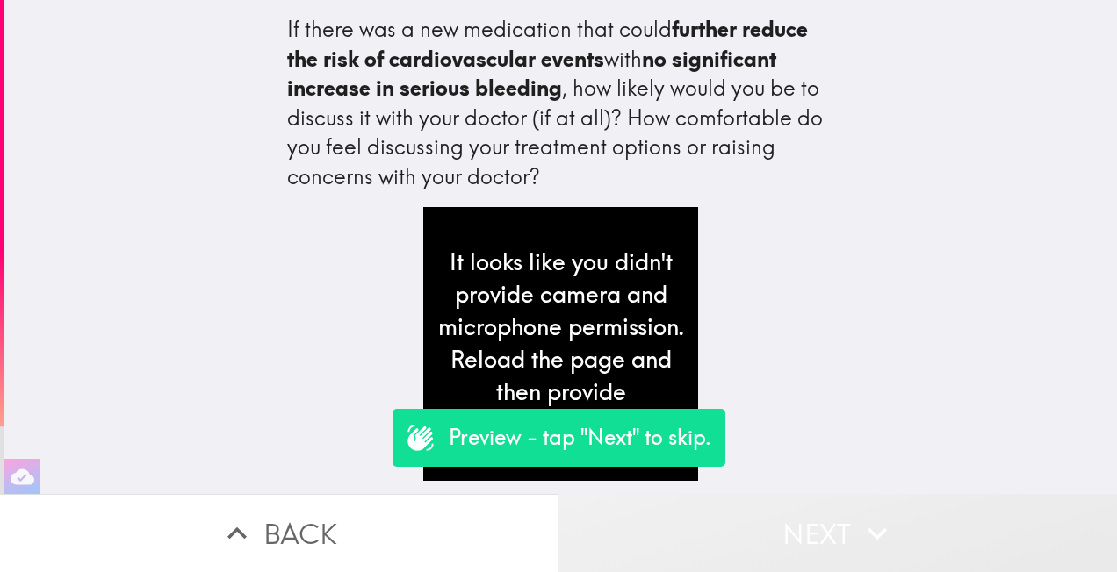
click at [837, 530] on button "Next" at bounding box center [837, 533] width 558 height 78
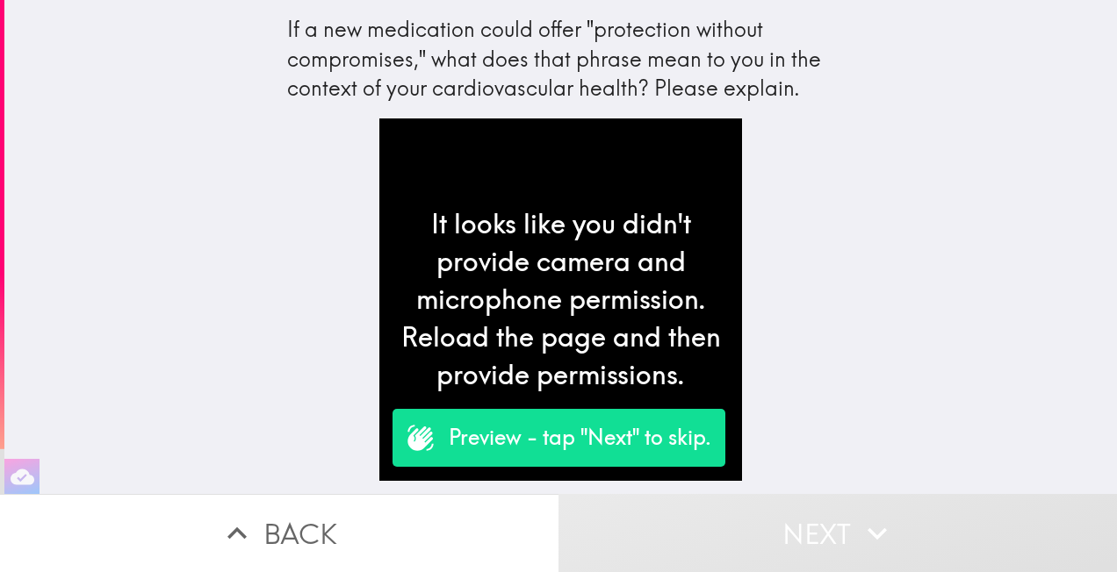
click at [837, 530] on button "Next" at bounding box center [837, 533] width 558 height 78
